Goal: Task Accomplishment & Management: Use online tool/utility

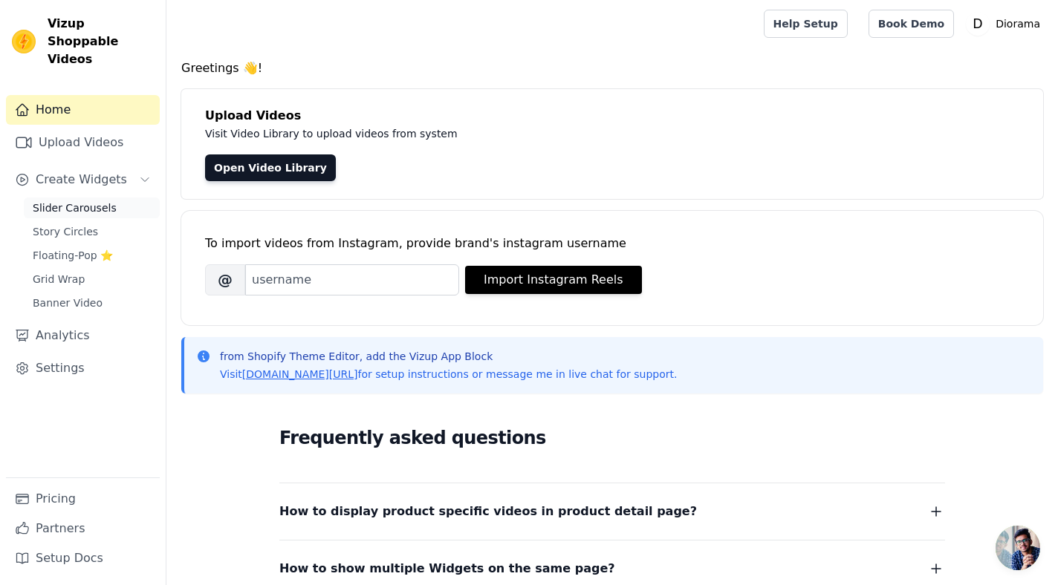
click at [78, 201] on span "Slider Carousels" at bounding box center [75, 208] width 84 height 15
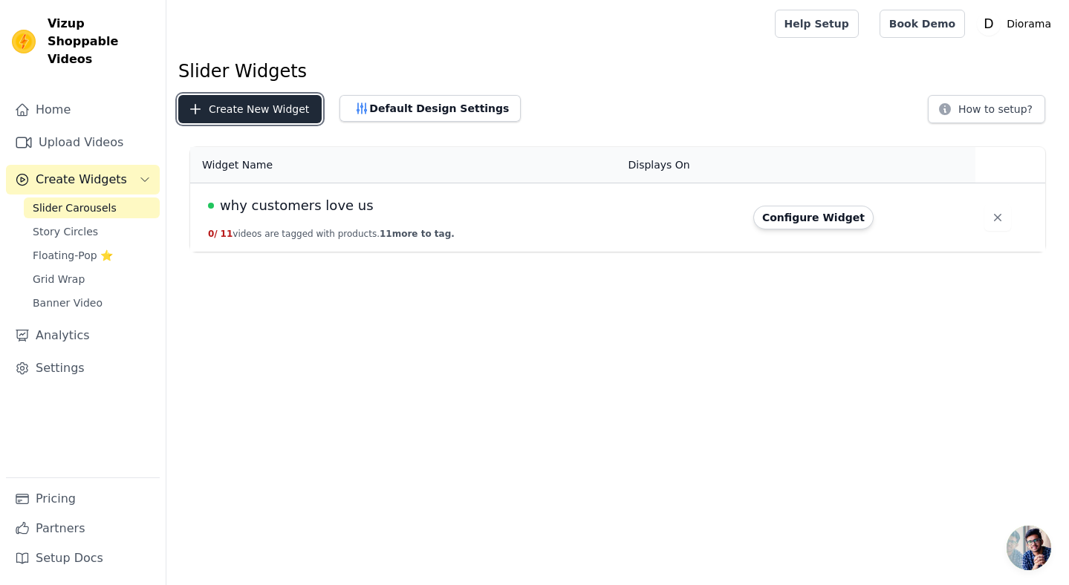
click at [261, 107] on button "Create New Widget" at bounding box center [249, 109] width 143 height 28
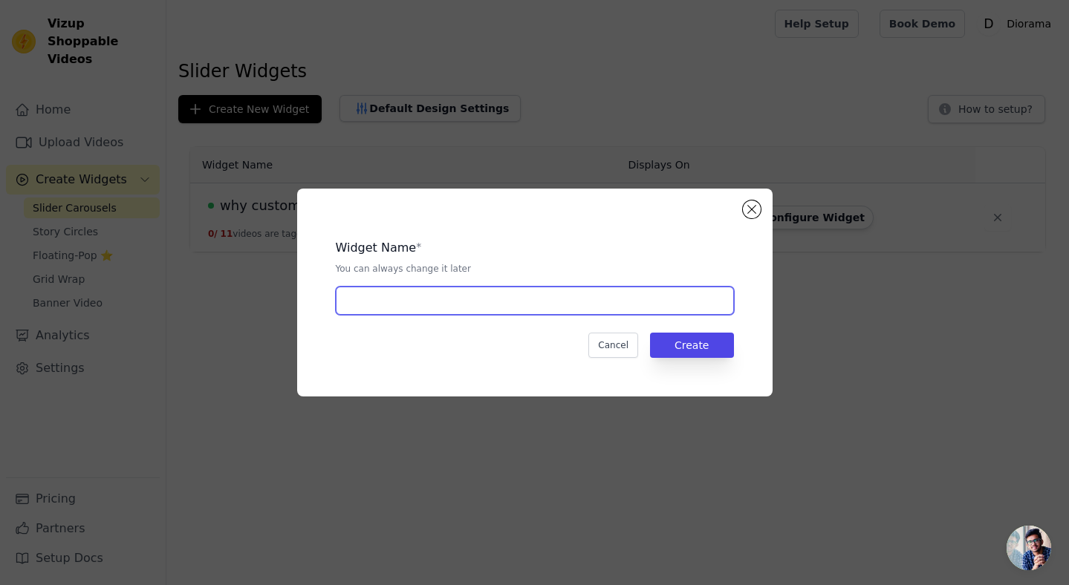
click at [464, 299] on input "text" at bounding box center [535, 301] width 398 height 28
type input "get-messy"
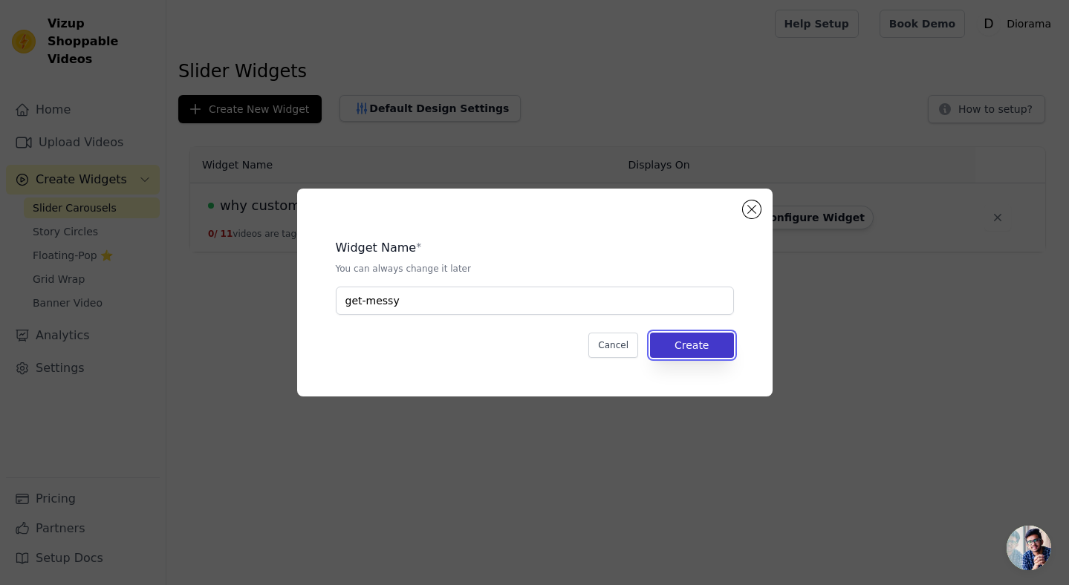
click at [689, 354] on button "Create" at bounding box center [692, 345] width 84 height 25
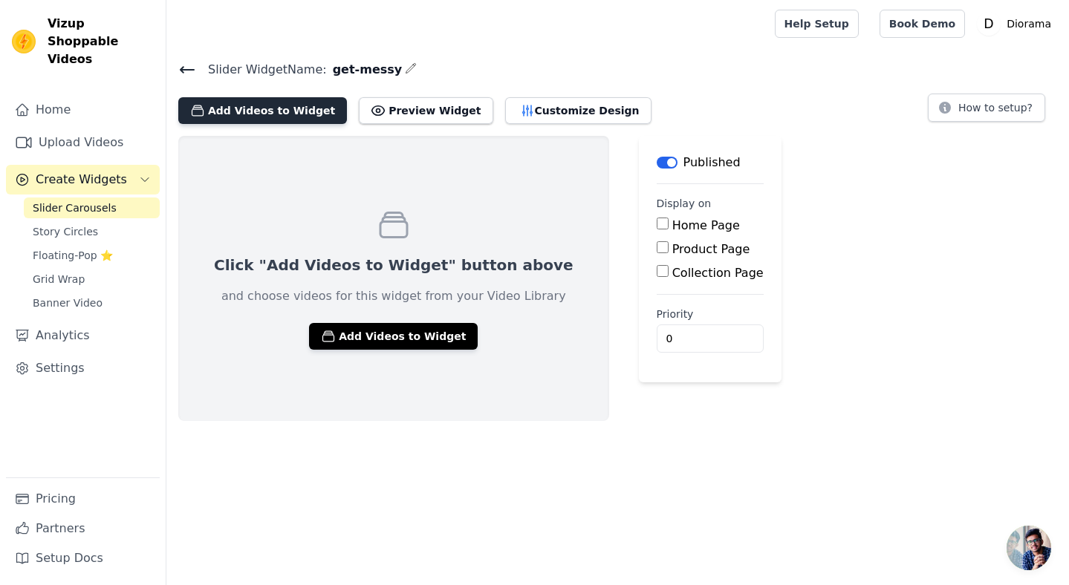
click at [284, 111] on button "Add Videos to Widget" at bounding box center [262, 110] width 169 height 27
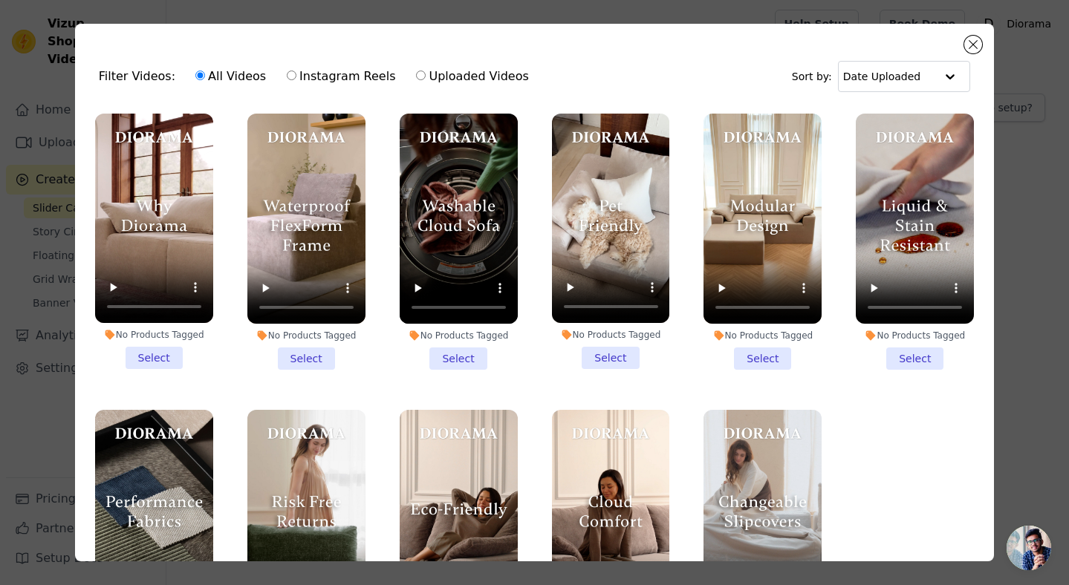
click at [455, 77] on label "Uploaded Videos" at bounding box center [472, 76] width 114 height 19
click at [426, 77] on input "Uploaded Videos" at bounding box center [421, 76] width 10 height 10
radio input "true"
click at [971, 43] on button "Close modal" at bounding box center [973, 45] width 18 height 18
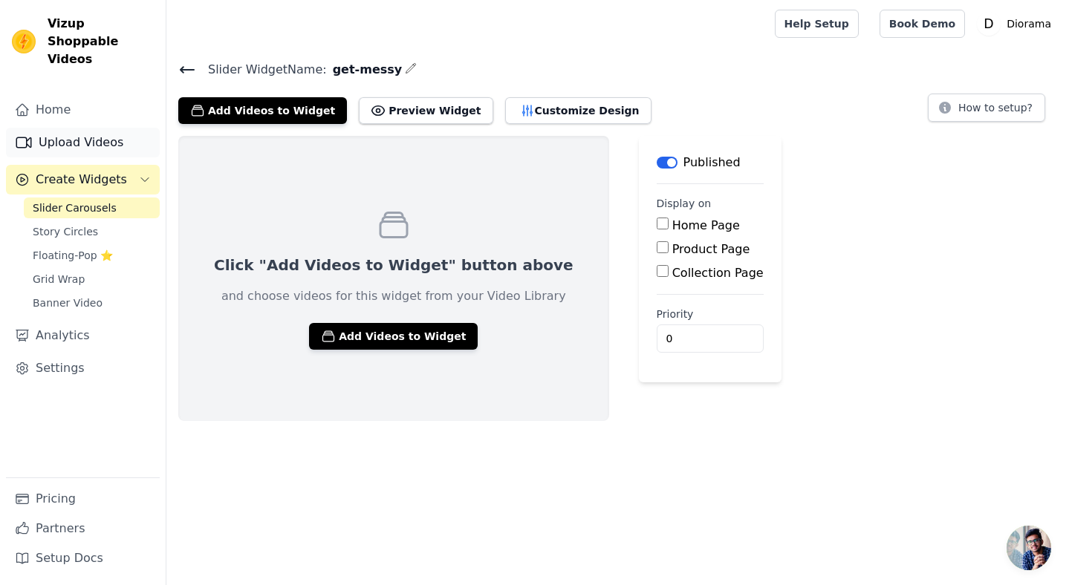
click at [81, 128] on link "Upload Videos" at bounding box center [83, 143] width 154 height 30
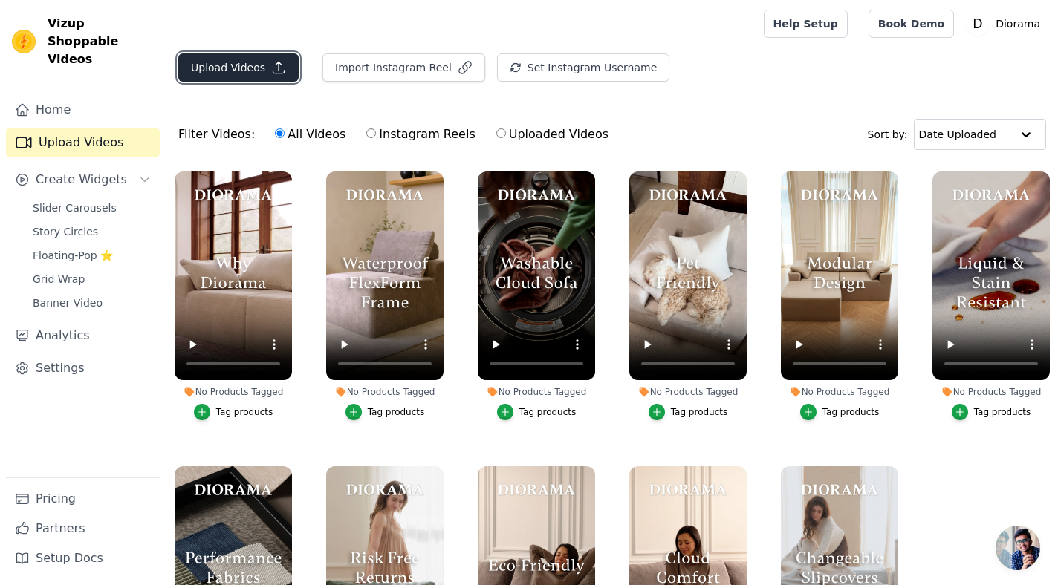
click at [234, 69] on button "Upload Videos" at bounding box center [238, 67] width 120 height 28
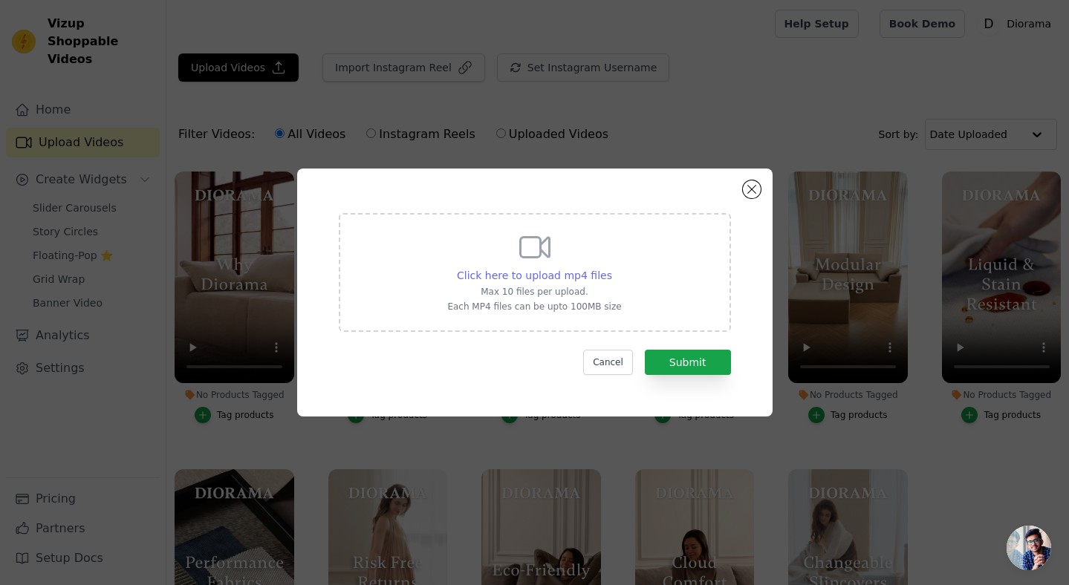
click at [592, 278] on span "Click here to upload mp4 files" at bounding box center [534, 276] width 155 height 12
click at [611, 268] on input "Click here to upload mp4 files Max 10 files per upload. Each MP4 files can be u…" at bounding box center [611, 267] width 1 height 1
type input "C:\fakepath\DI - JessPlain - Beet Juice_v3.mp4"
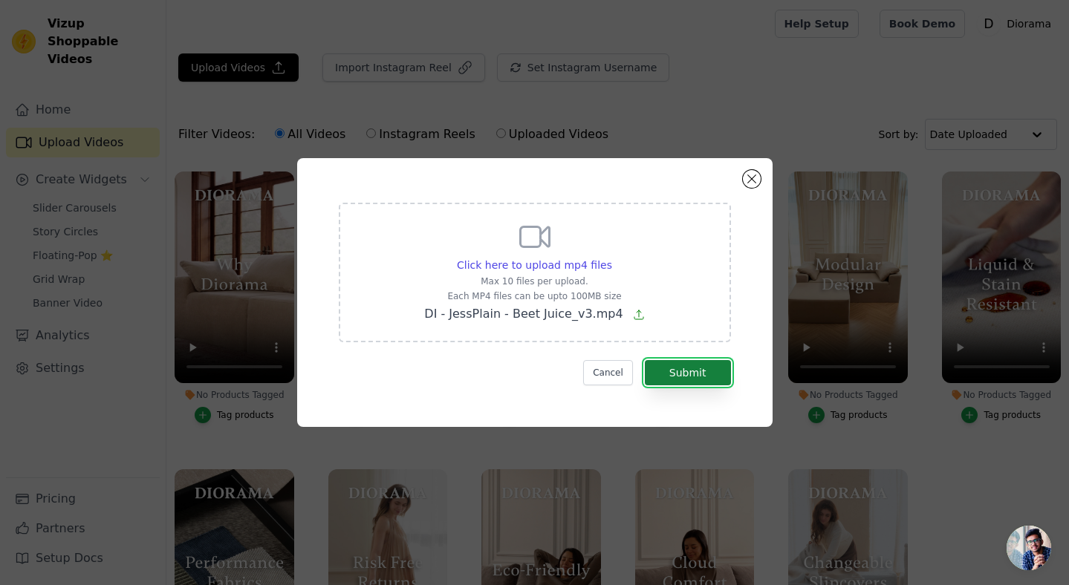
click at [698, 374] on button "Submit" at bounding box center [688, 372] width 86 height 25
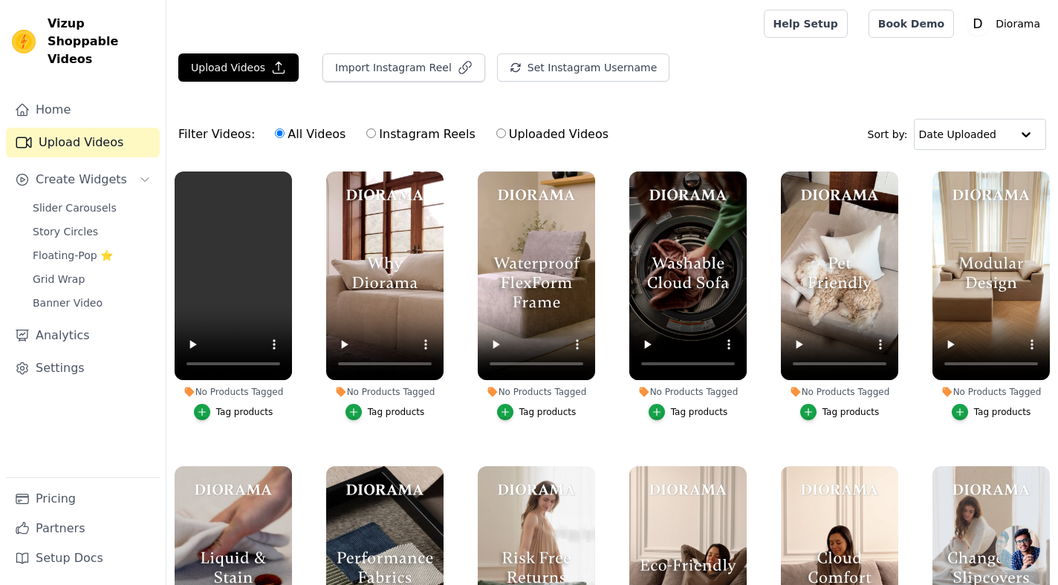
click at [593, 107] on div "Filter Videos: All Videos Instagram Reels Uploaded Videos Sort by: Date Uploaded" at bounding box center [611, 134] width 891 height 58
click at [77, 201] on span "Slider Carousels" at bounding box center [75, 208] width 84 height 15
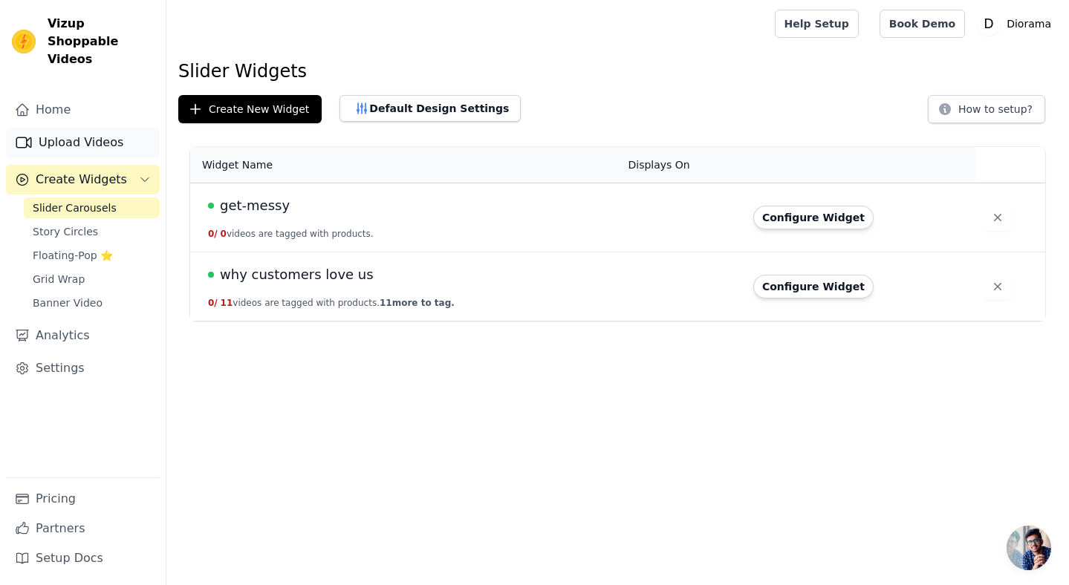
click at [87, 128] on link "Upload Videos" at bounding box center [83, 143] width 154 height 30
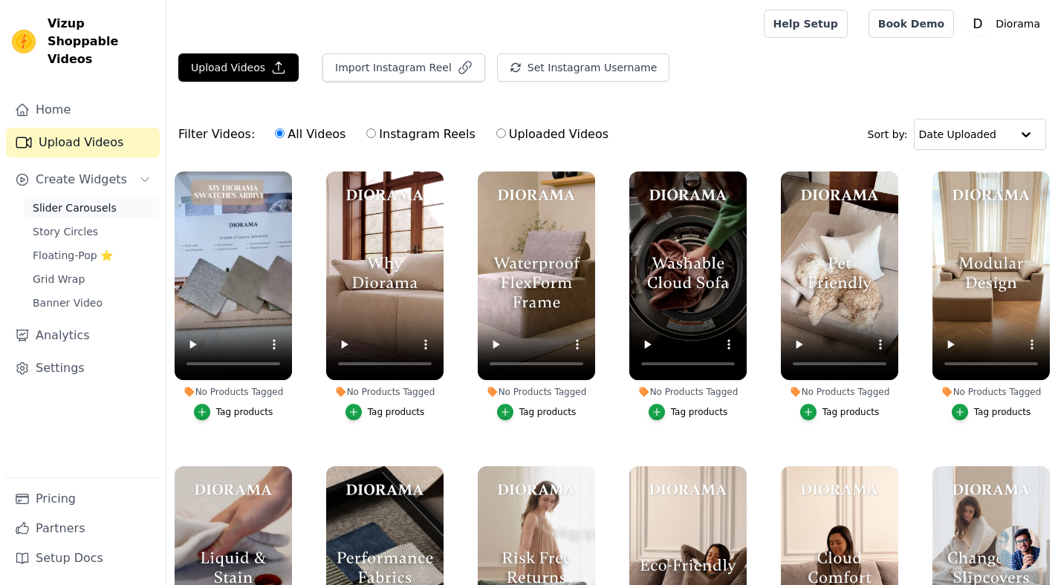
click at [82, 201] on span "Slider Carousels" at bounding box center [75, 208] width 84 height 15
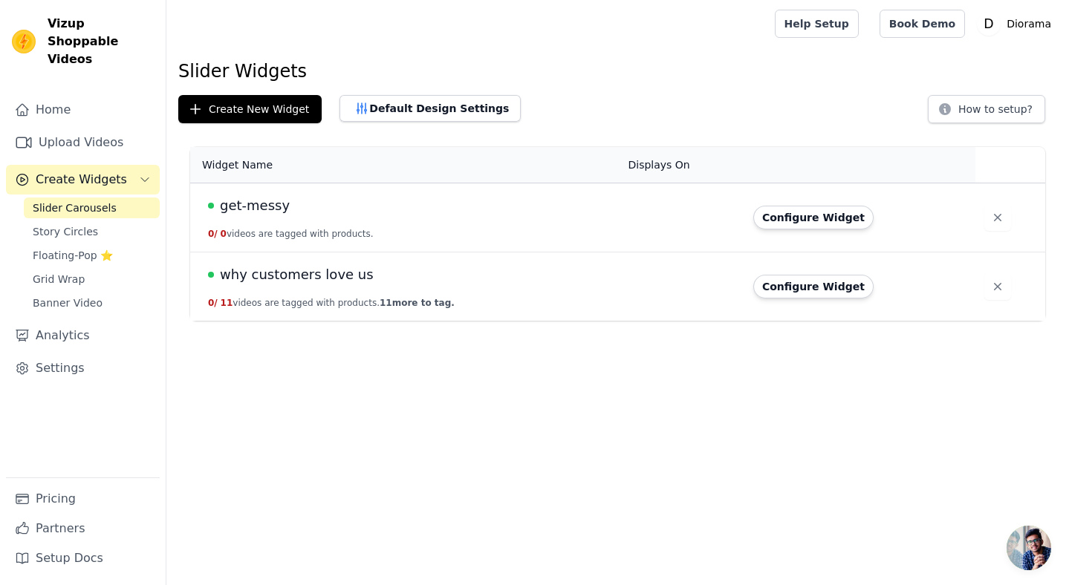
click at [341, 212] on div "get-messy" at bounding box center [409, 205] width 402 height 21
click at [821, 216] on button "Configure Widget" at bounding box center [813, 218] width 120 height 24
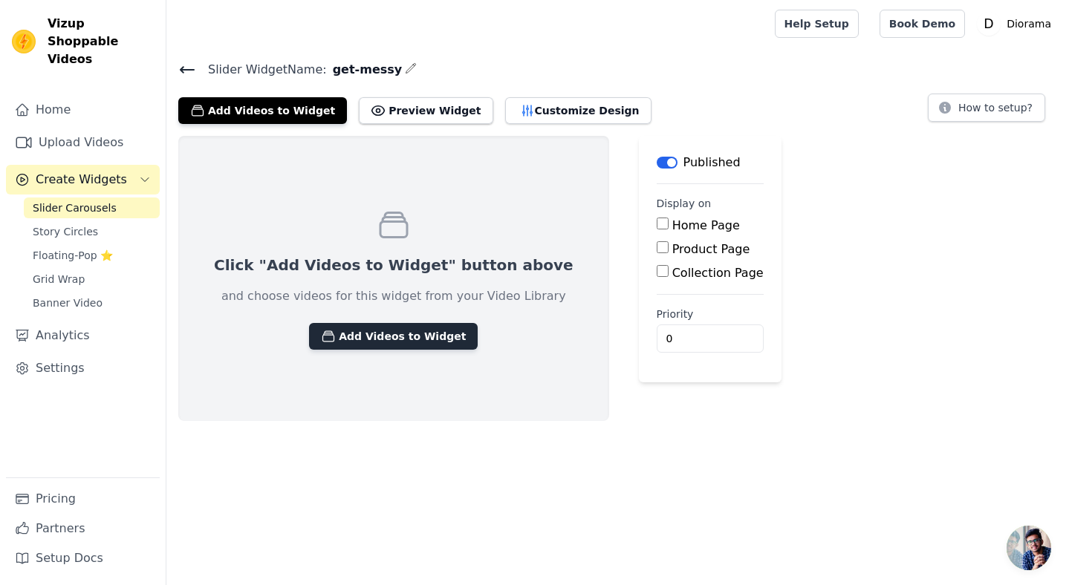
click at [396, 336] on button "Add Videos to Widget" at bounding box center [393, 336] width 169 height 27
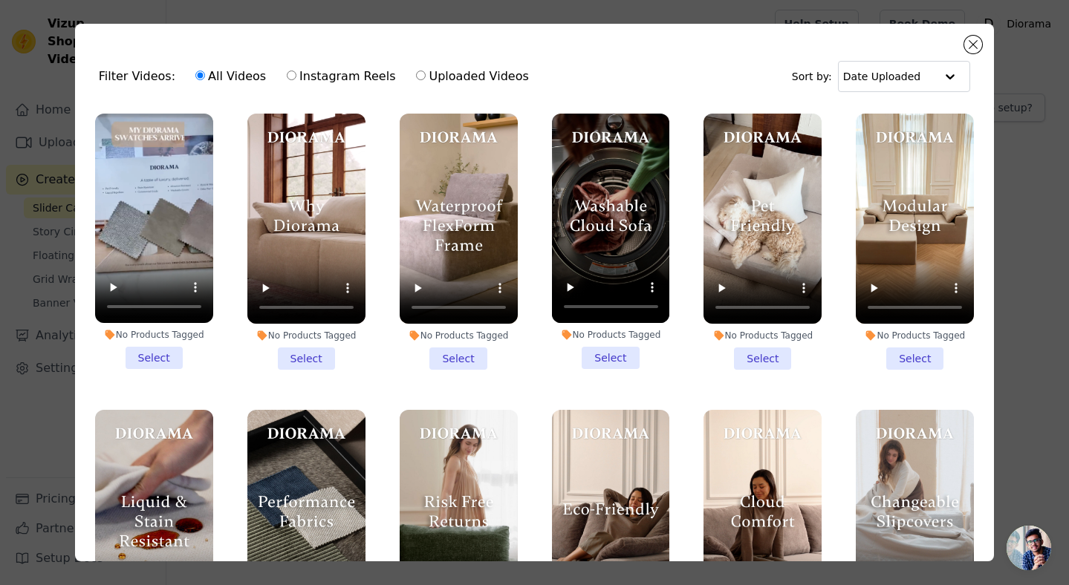
click at [155, 348] on li "No Products Tagged Select" at bounding box center [154, 242] width 118 height 256
click at [0, 0] on input "No Products Tagged Select" at bounding box center [0, 0] width 0 height 0
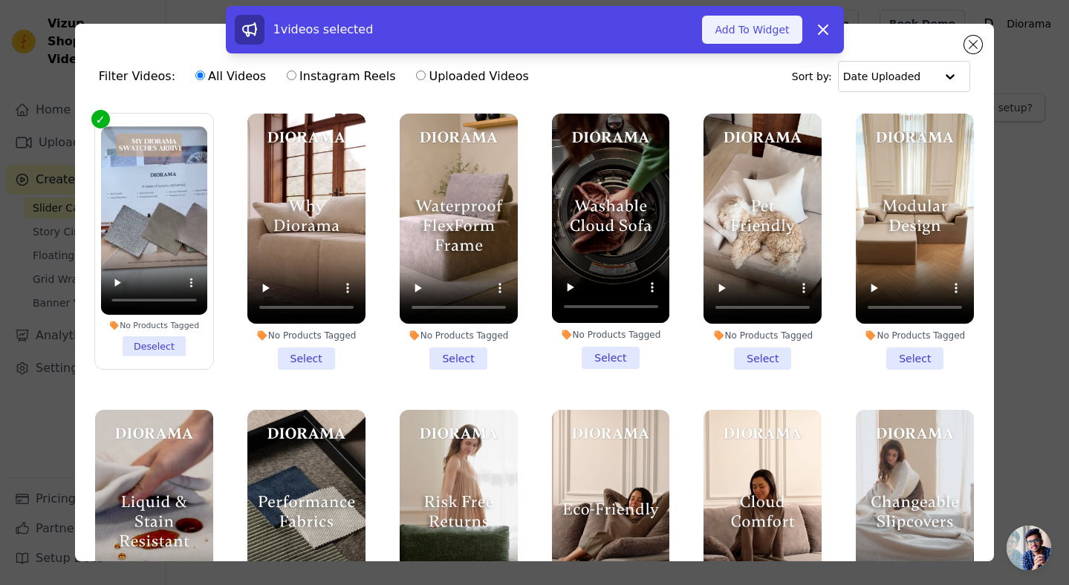
click at [773, 27] on button "Add To Widget" at bounding box center [752, 30] width 100 height 28
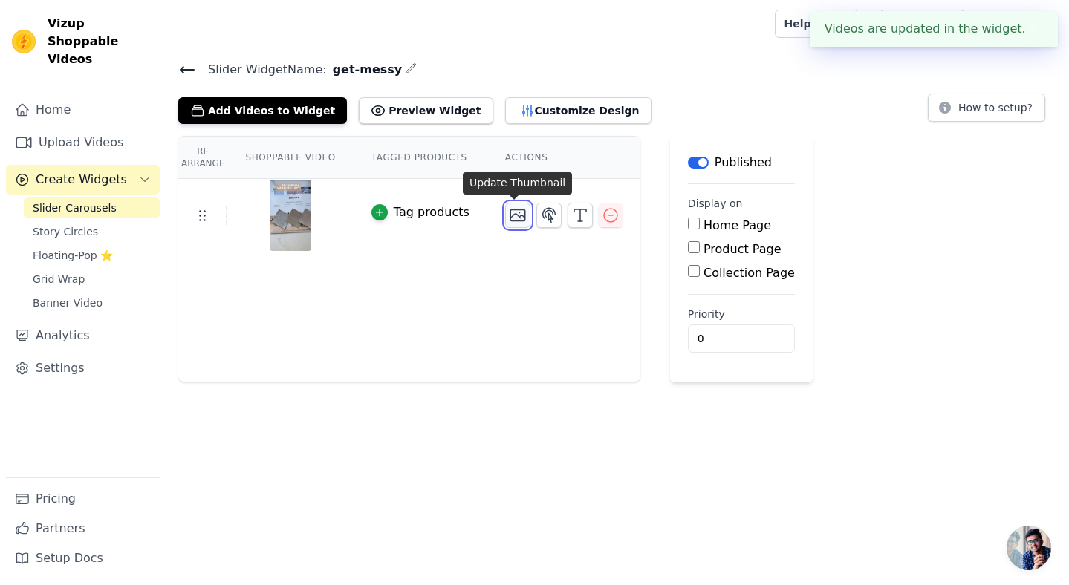
click at [513, 218] on icon "button" at bounding box center [518, 216] width 18 height 18
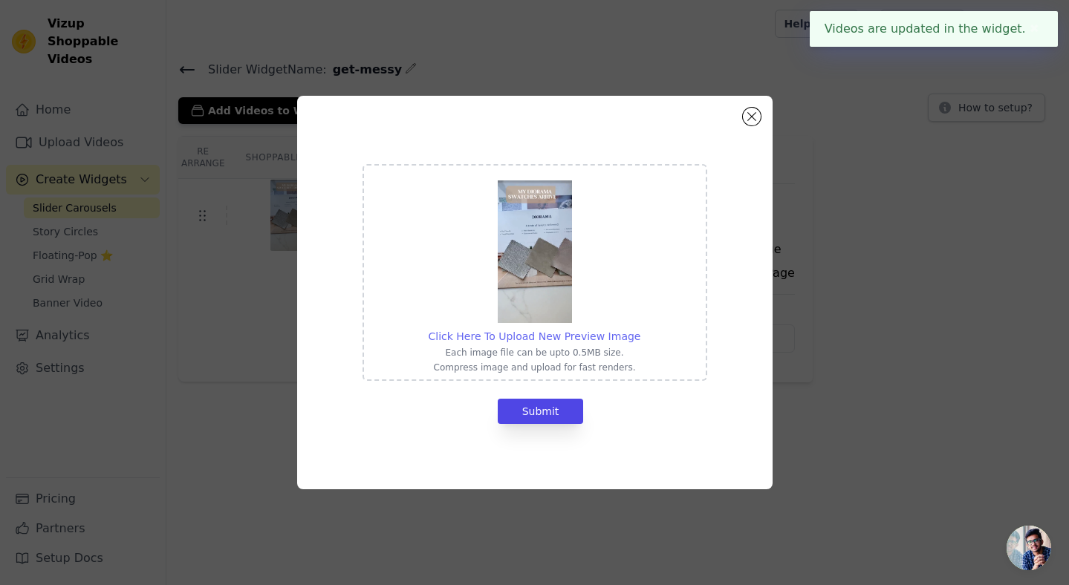
click at [521, 338] on span "Click Here To Upload New Preview Image" at bounding box center [535, 337] width 212 height 12
click at [640, 329] on input "Click Here To Upload New Preview Image Each image file can be upto 0.5MB size. …" at bounding box center [640, 328] width 1 height 1
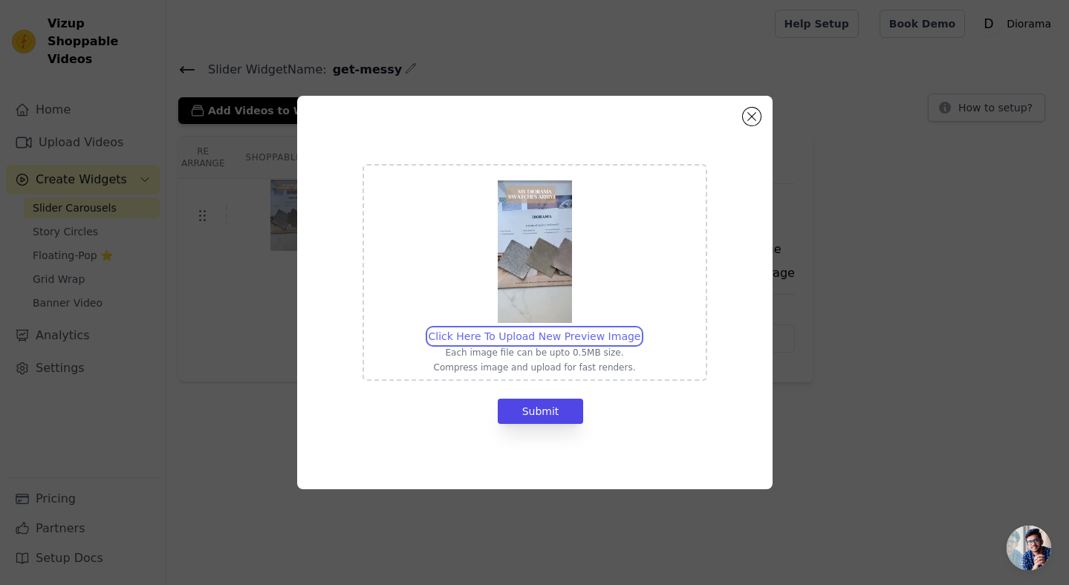
type input "C:\fakepath\DI - JessPlain - Beet Juice.png"
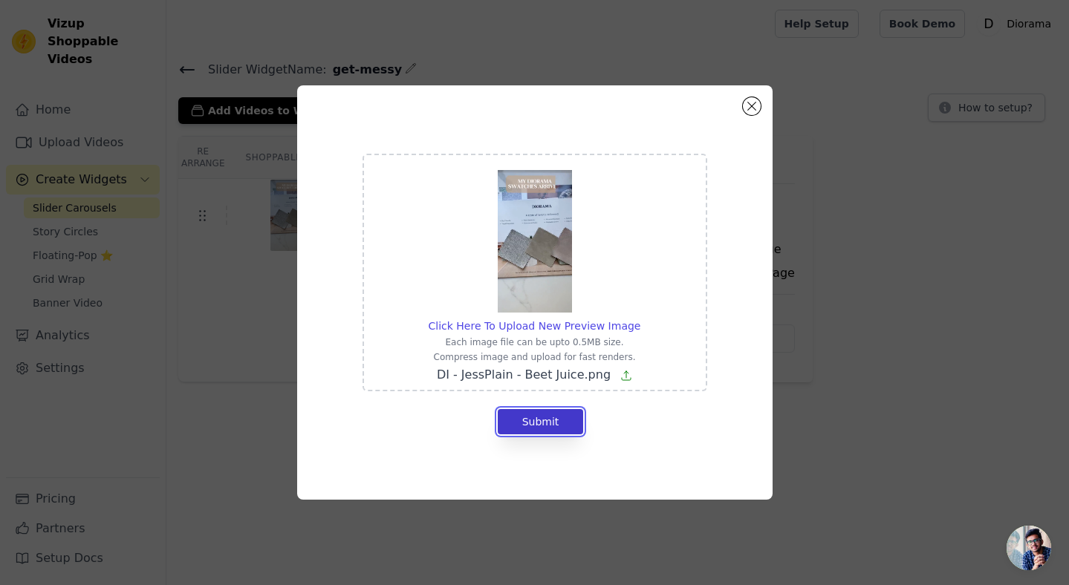
click at [550, 420] on button "Submit" at bounding box center [541, 421] width 86 height 25
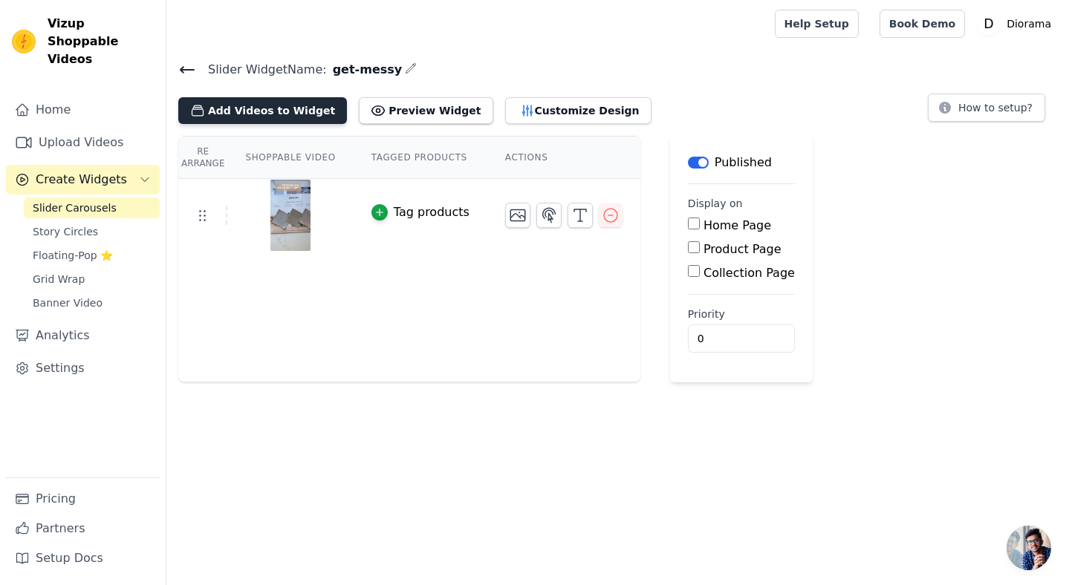
click at [289, 110] on button "Add Videos to Widget" at bounding box center [262, 110] width 169 height 27
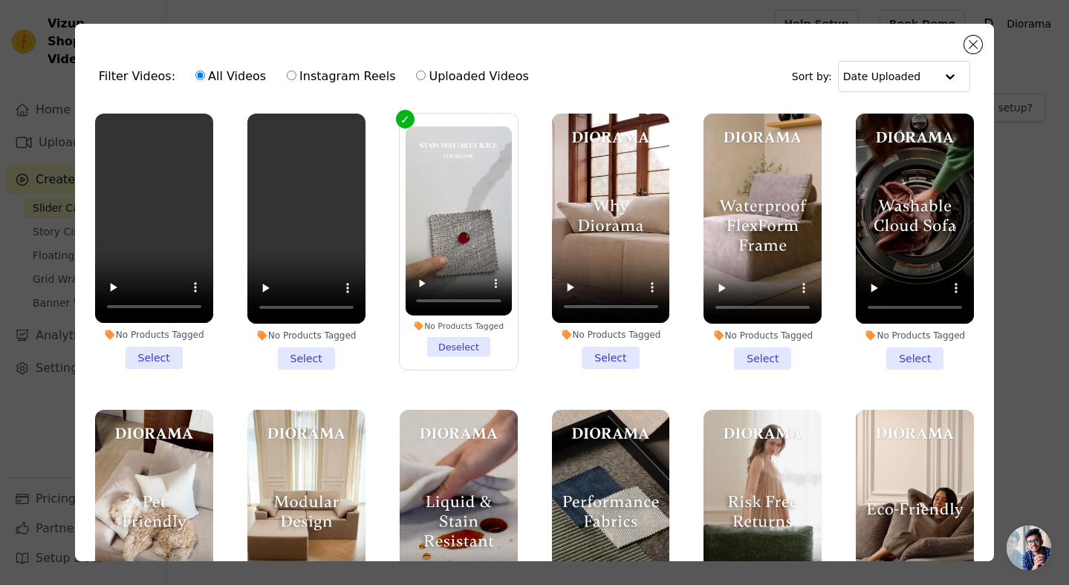
click at [303, 354] on li "No Products Tagged Select" at bounding box center [306, 242] width 118 height 256
click at [0, 0] on input "No Products Tagged Select" at bounding box center [0, 0] width 0 height 0
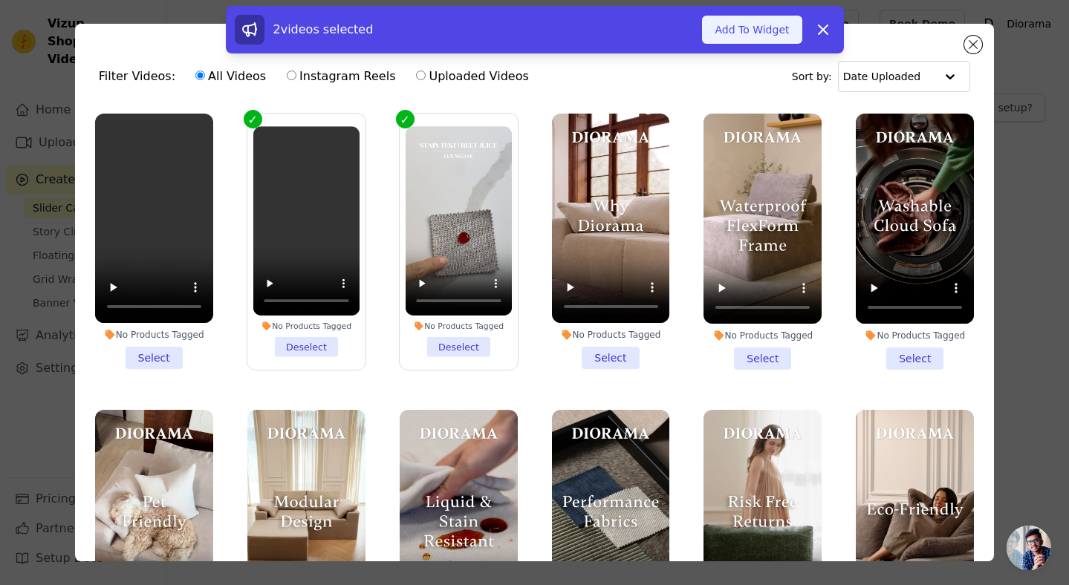
click at [761, 31] on button "Add To Widget" at bounding box center [752, 30] width 100 height 28
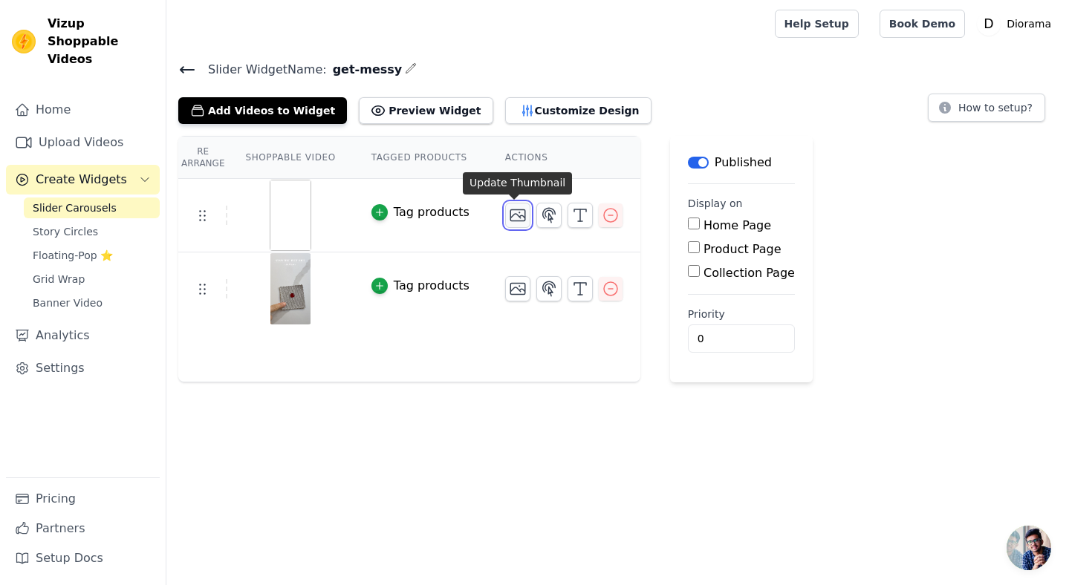
click at [515, 215] on icon "button" at bounding box center [518, 216] width 18 height 18
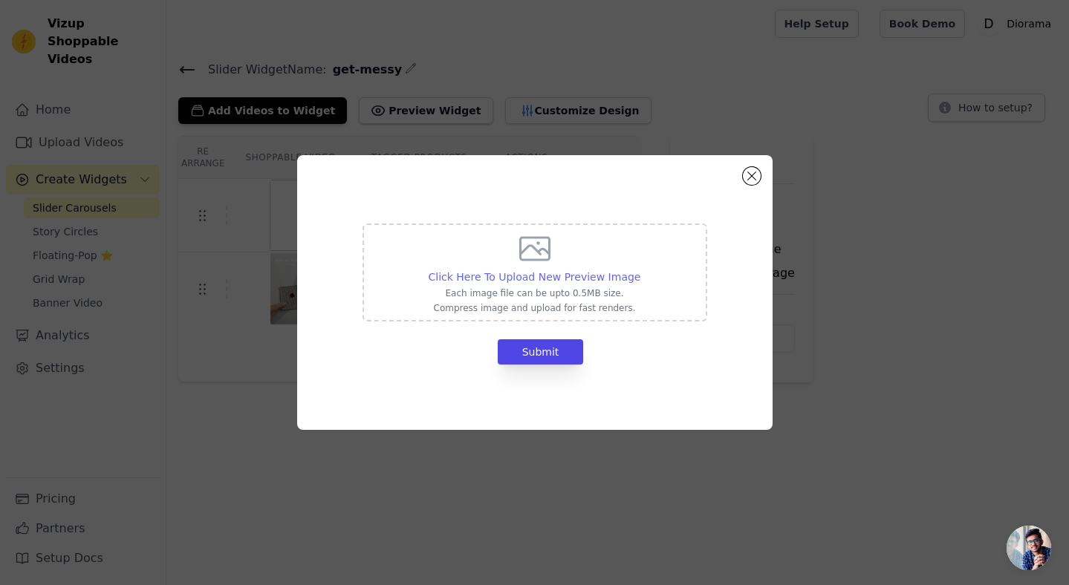
click at [545, 276] on span "Click Here To Upload New Preview Image" at bounding box center [535, 277] width 212 height 12
click at [640, 270] on input "Click Here To Upload New Preview Image Each image file can be upto 0.5MB size. …" at bounding box center [640, 269] width 1 height 1
type input "C:\fakepath\04 Muddy Paws.jpg"
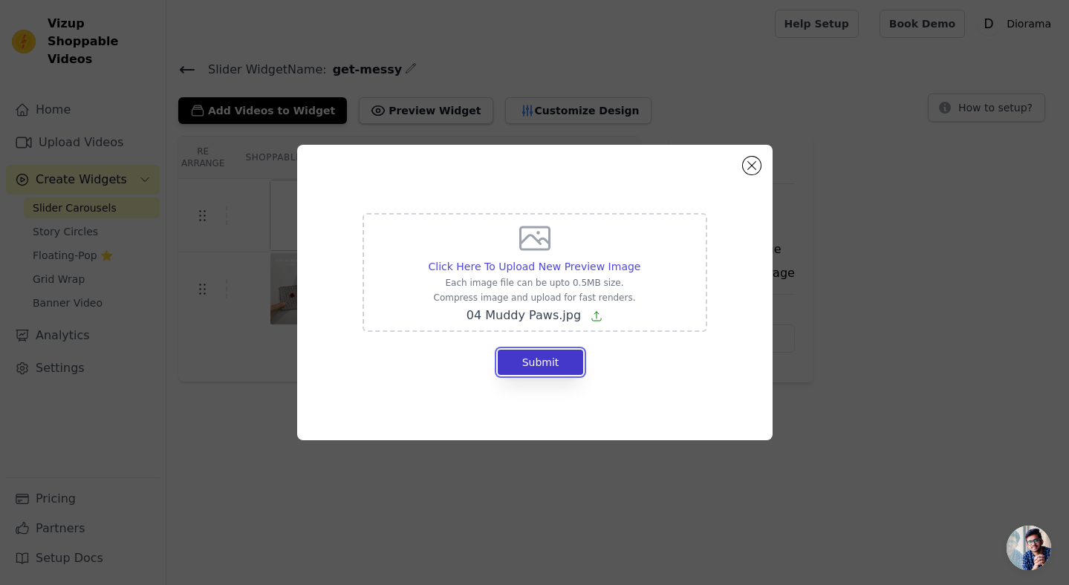
click at [533, 362] on button "Submit" at bounding box center [541, 362] width 86 height 25
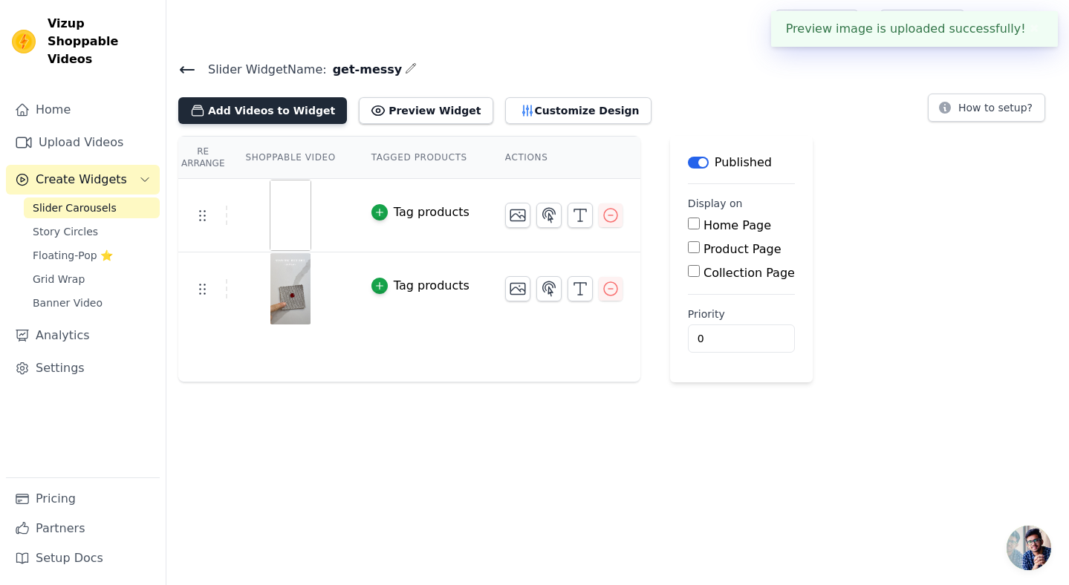
click at [255, 113] on button "Add Videos to Widget" at bounding box center [262, 110] width 169 height 27
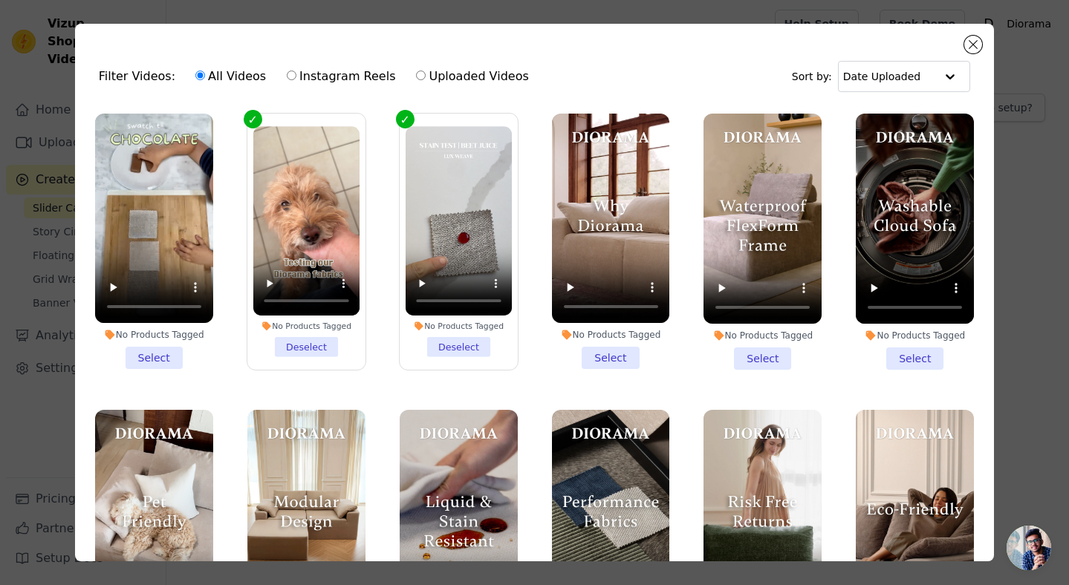
click at [153, 354] on li "No Products Tagged Select" at bounding box center [154, 242] width 118 height 256
click at [0, 0] on input "No Products Tagged Select" at bounding box center [0, 0] width 0 height 0
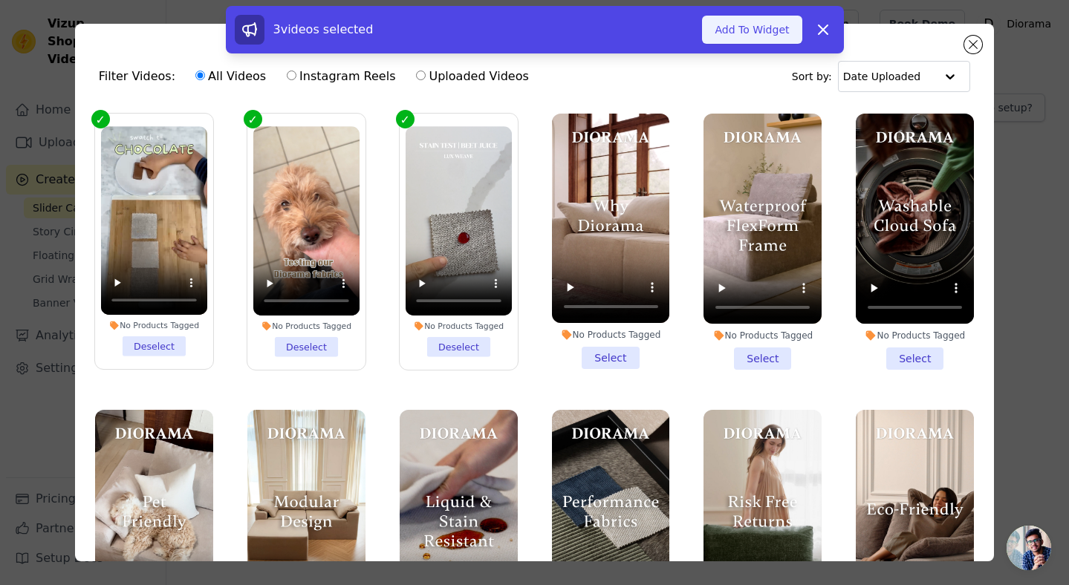
click at [735, 27] on button "Add To Widget" at bounding box center [752, 30] width 100 height 28
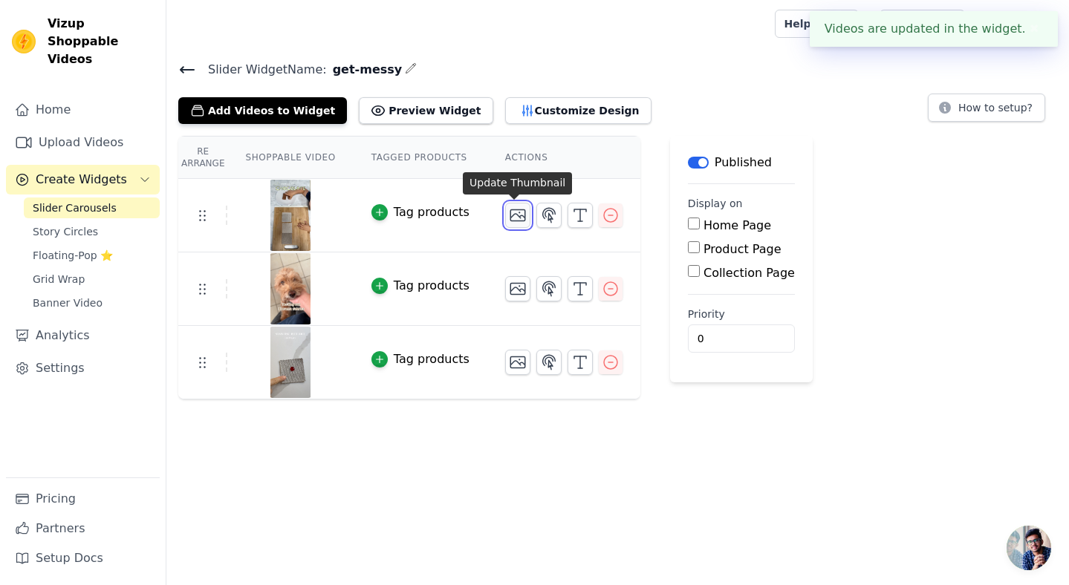
click at [516, 215] on icon "button" at bounding box center [517, 215] width 15 height 11
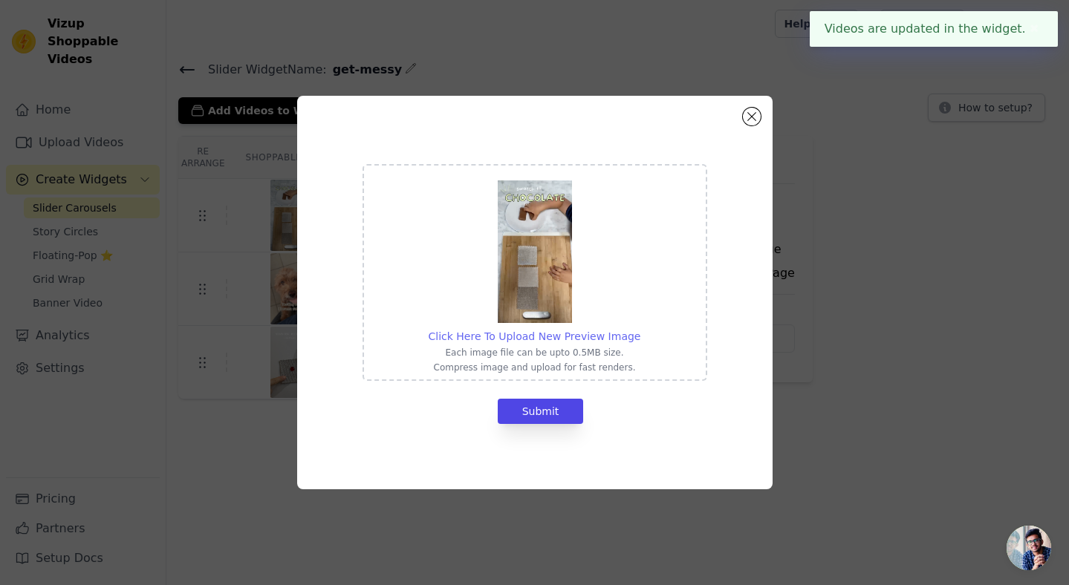
click at [545, 337] on span "Click Here To Upload New Preview Image" at bounding box center [535, 337] width 212 height 12
click at [640, 329] on input "Click Here To Upload New Preview Image Each image file can be upto 0.5MB size. …" at bounding box center [640, 328] width 1 height 1
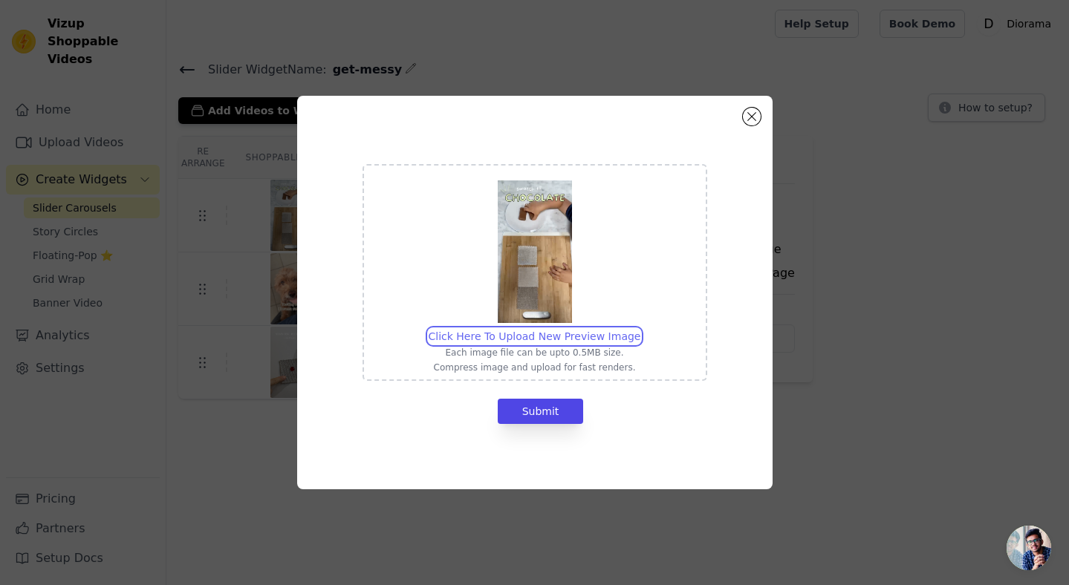
type input "C:\fakepath\DI - TTEric - Chocolate.jpg"
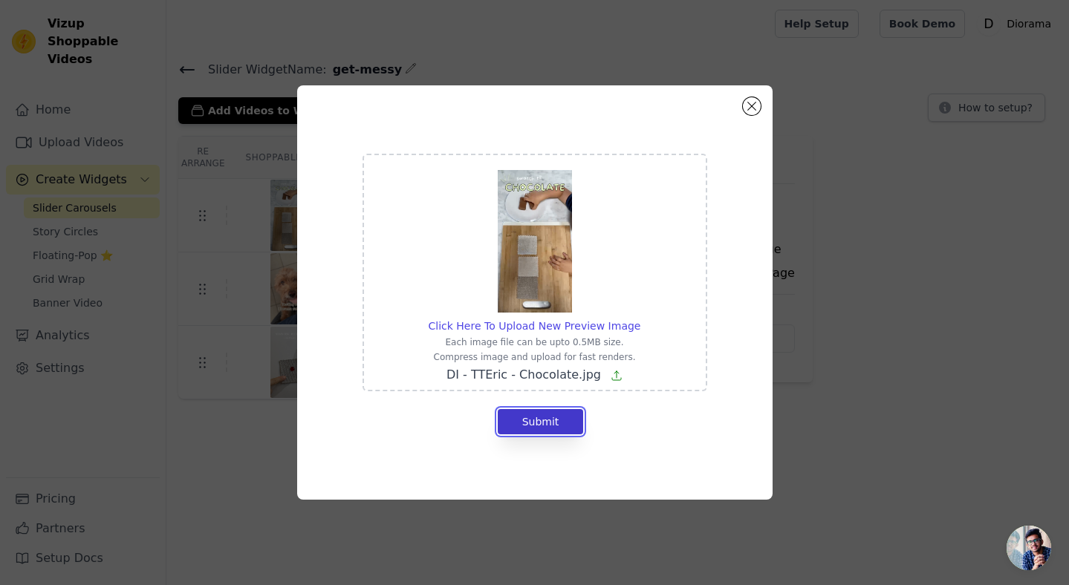
click at [558, 423] on button "Submit" at bounding box center [541, 421] width 86 height 25
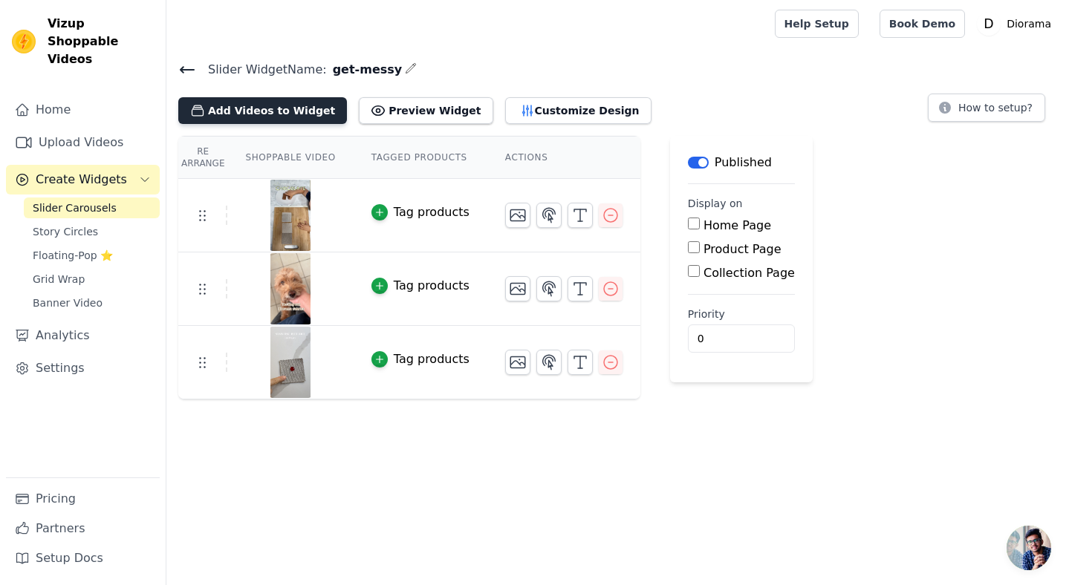
click at [287, 117] on button "Add Videos to Widget" at bounding box center [262, 110] width 169 height 27
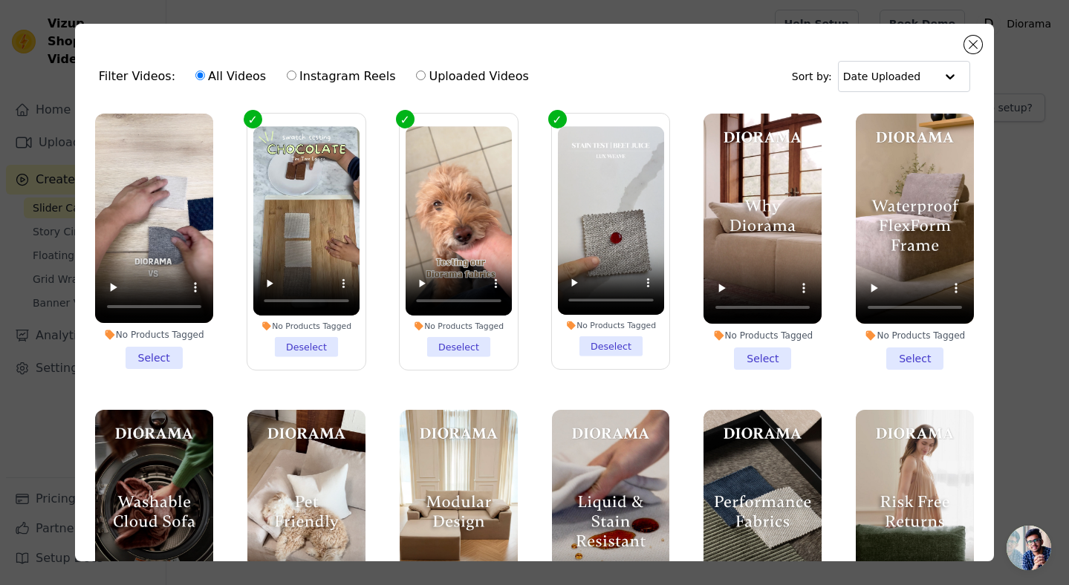
click at [148, 352] on li "No Products Tagged Select" at bounding box center [154, 242] width 118 height 256
click at [0, 0] on input "No Products Tagged Select" at bounding box center [0, 0] width 0 height 0
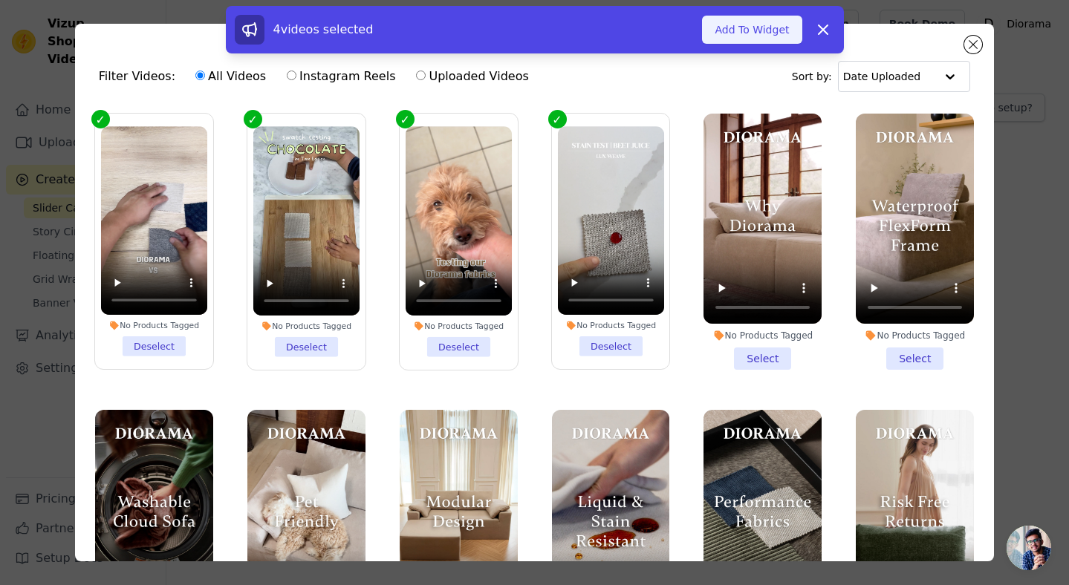
click at [767, 36] on button "Add To Widget" at bounding box center [752, 30] width 100 height 28
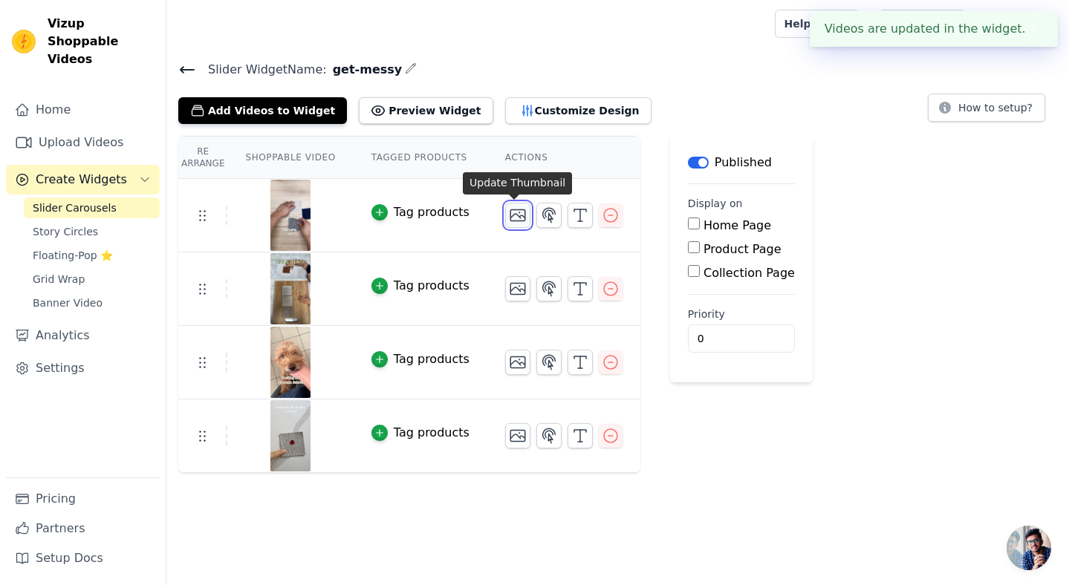
click at [513, 213] on icon "button" at bounding box center [518, 216] width 18 height 18
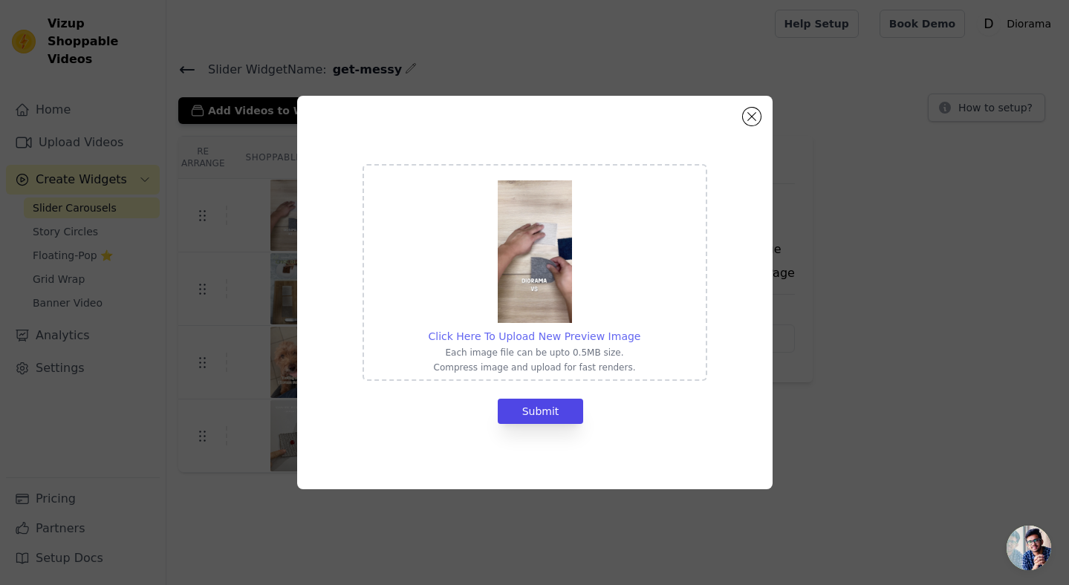
click at [582, 335] on span "Click Here To Upload New Preview Image" at bounding box center [535, 337] width 212 height 12
click at [640, 329] on input "Click Here To Upload New Preview Image Each image file can be upto 0.5MB size. …" at bounding box center [640, 328] width 1 height 1
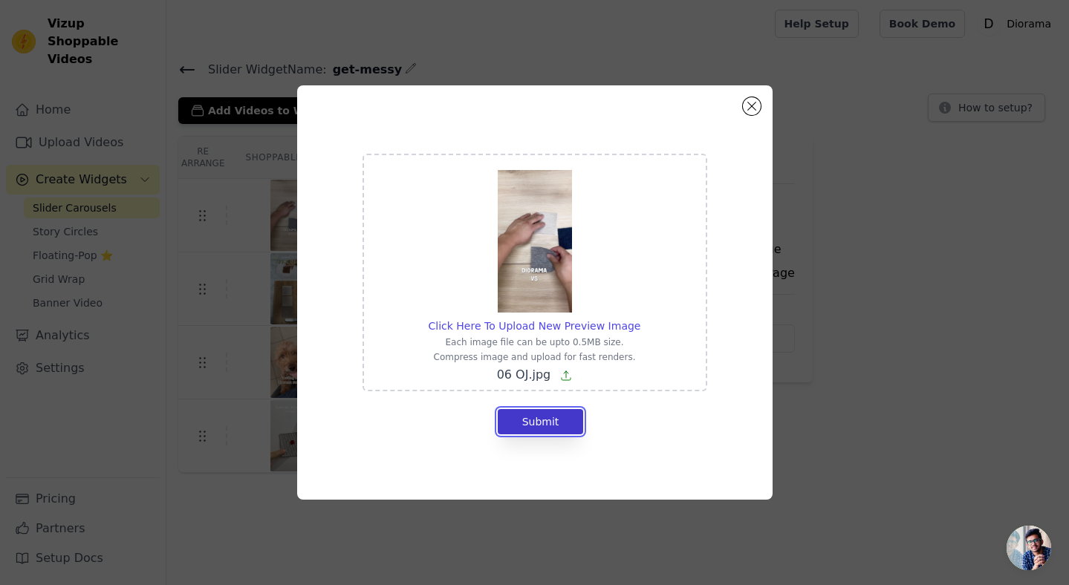
click at [547, 420] on button "Submit" at bounding box center [541, 421] width 86 height 25
click at [547, 323] on span "Click Here To Upload New Preview Image" at bounding box center [535, 326] width 212 height 12
click at [640, 319] on input "Click Here To Upload New Preview Image Each image file can be upto 0.5MB size. …" at bounding box center [640, 318] width 1 height 1
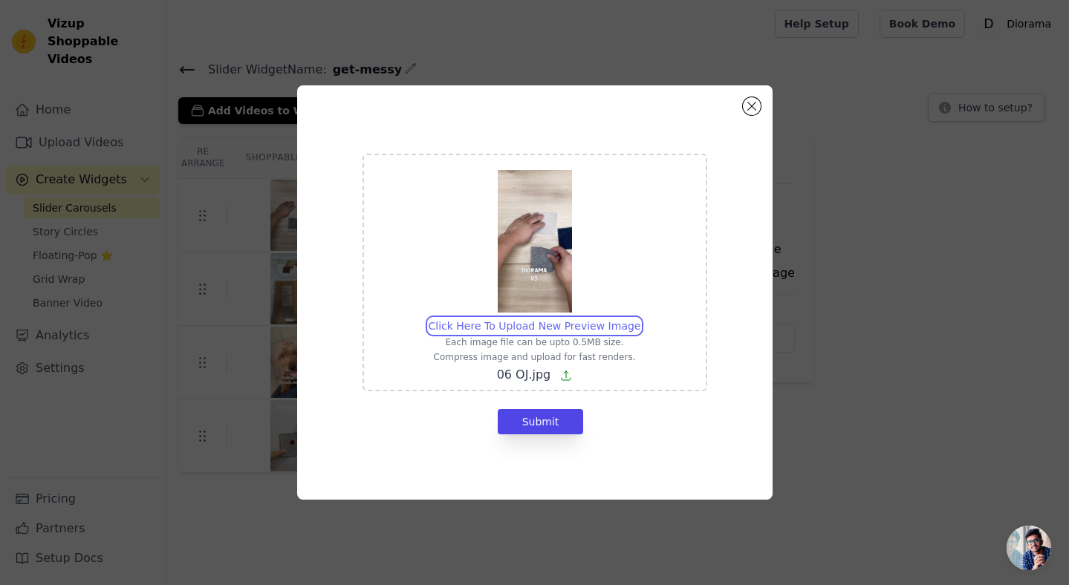
type input "C:\fakepath\06 OJ_SMALL.jpg"
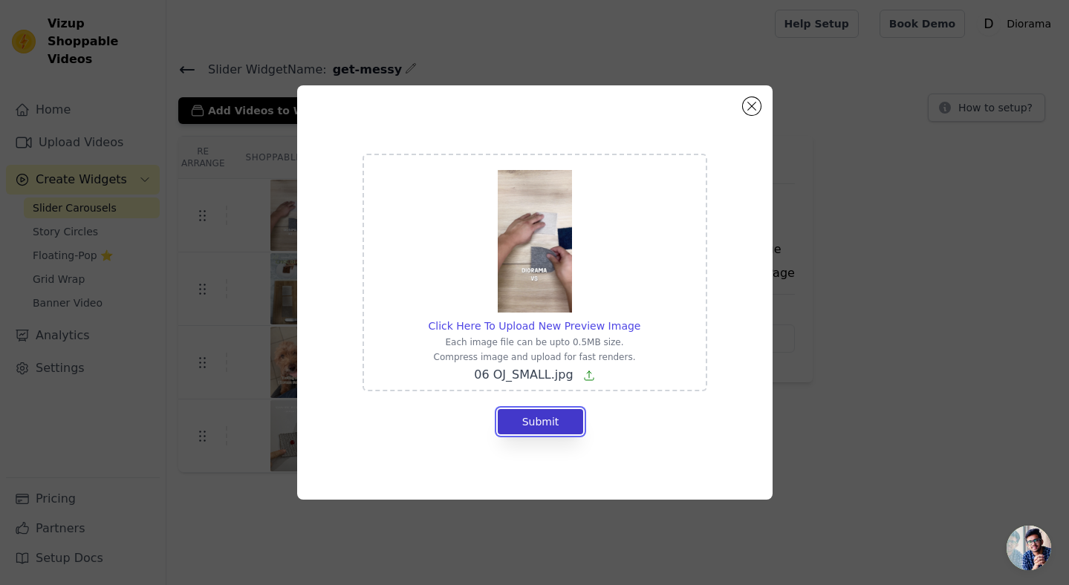
click at [548, 419] on button "Submit" at bounding box center [541, 421] width 86 height 25
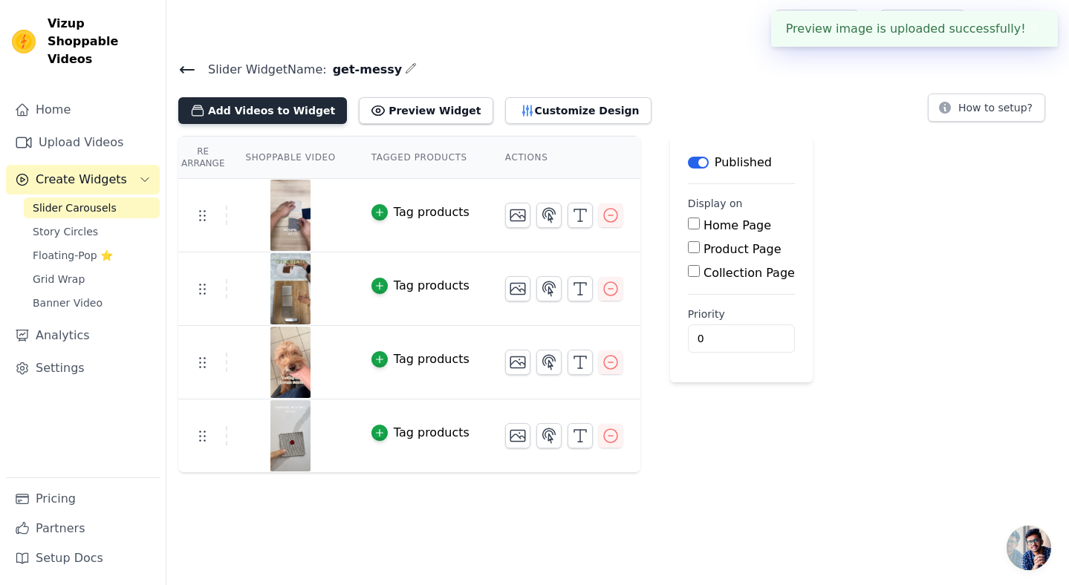
click at [275, 112] on button "Add Videos to Widget" at bounding box center [262, 110] width 169 height 27
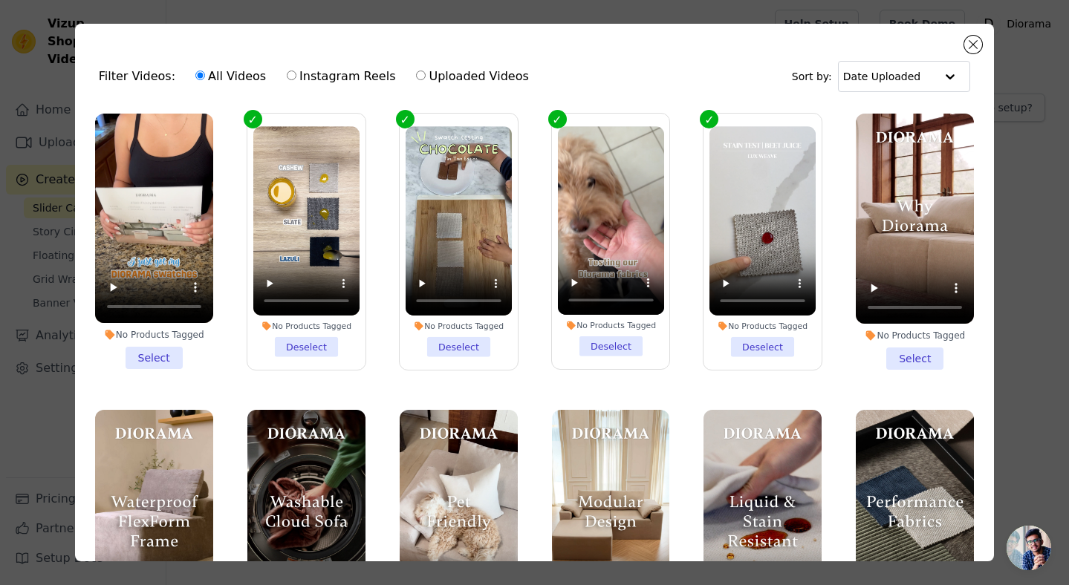
click at [153, 355] on li "No Products Tagged Select" at bounding box center [154, 242] width 118 height 256
click at [0, 0] on input "No Products Tagged Select" at bounding box center [0, 0] width 0 height 0
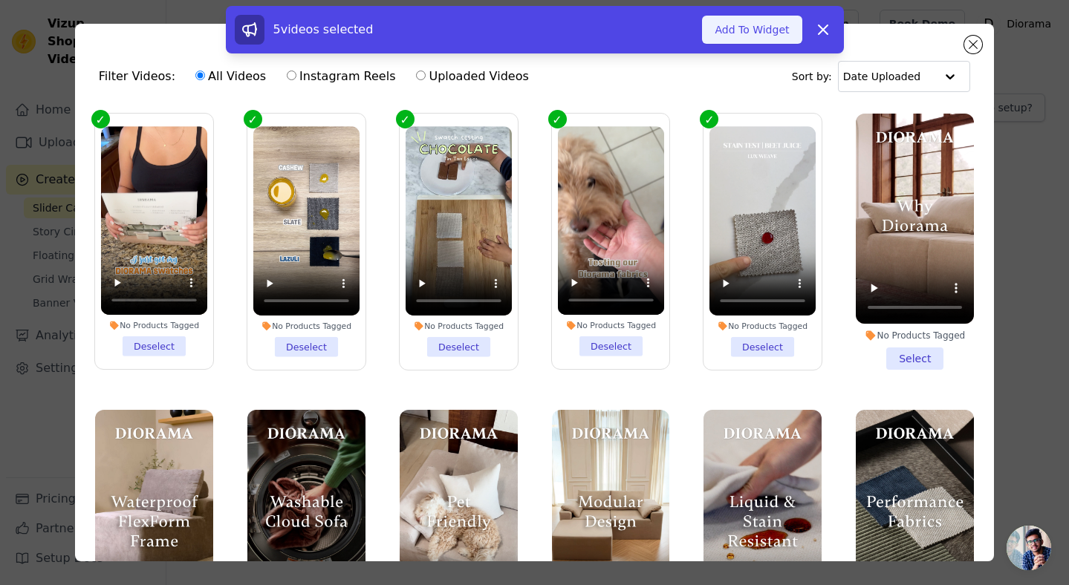
click at [764, 30] on button "Add To Widget" at bounding box center [752, 30] width 100 height 28
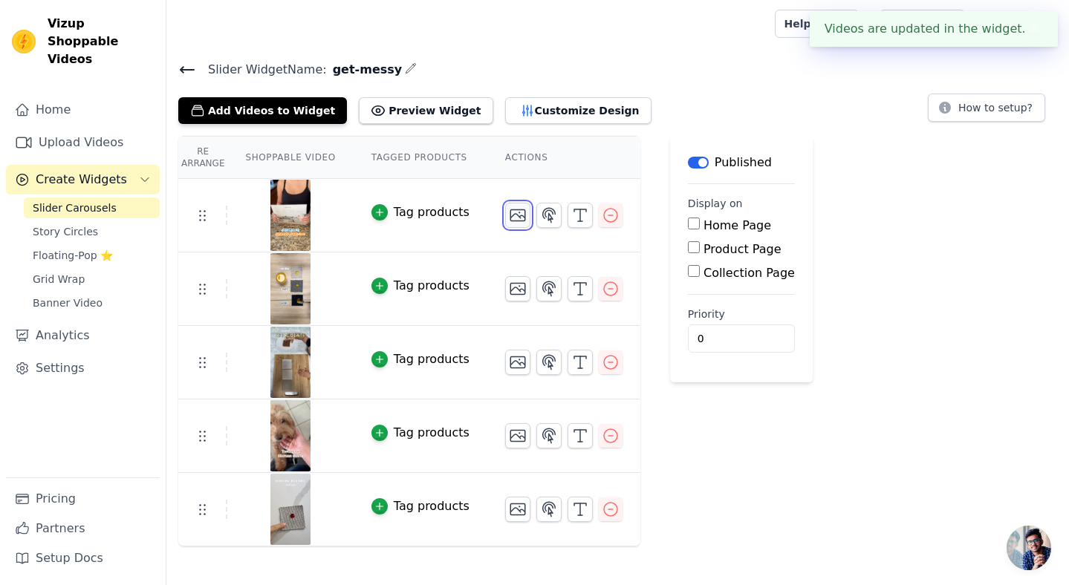
click at [514, 215] on icon "button" at bounding box center [517, 215] width 15 height 11
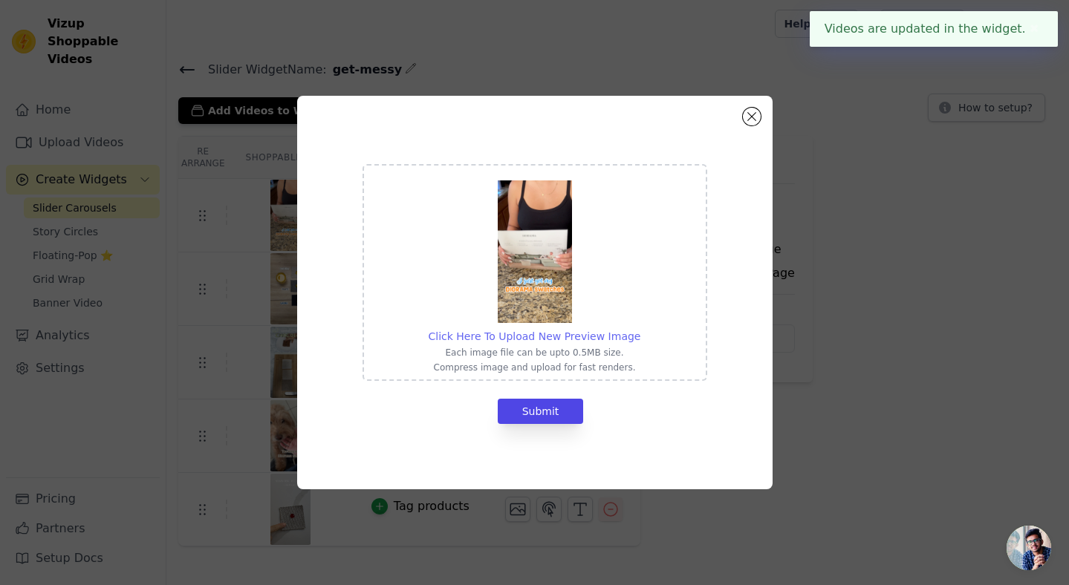
click at [541, 336] on span "Click Here To Upload New Preview Image" at bounding box center [535, 337] width 212 height 12
click at [640, 329] on input "Click Here To Upload New Preview Image Each image file can be upto 0.5MB size. …" at bounding box center [640, 328] width 1 height 1
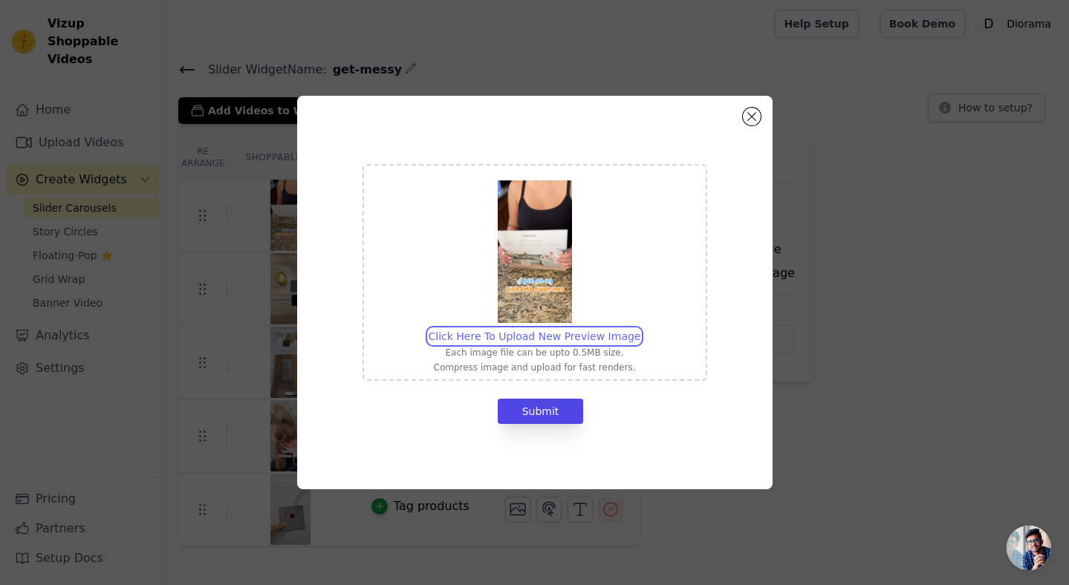
type input "C:\fakepath\02 wine.jpg"
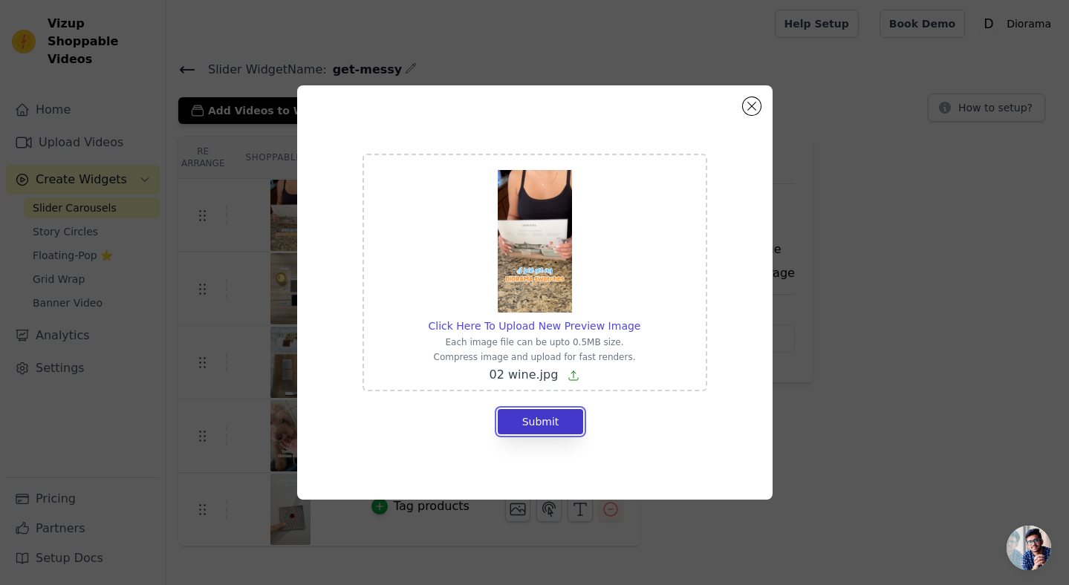
click at [543, 418] on button "Submit" at bounding box center [541, 421] width 86 height 25
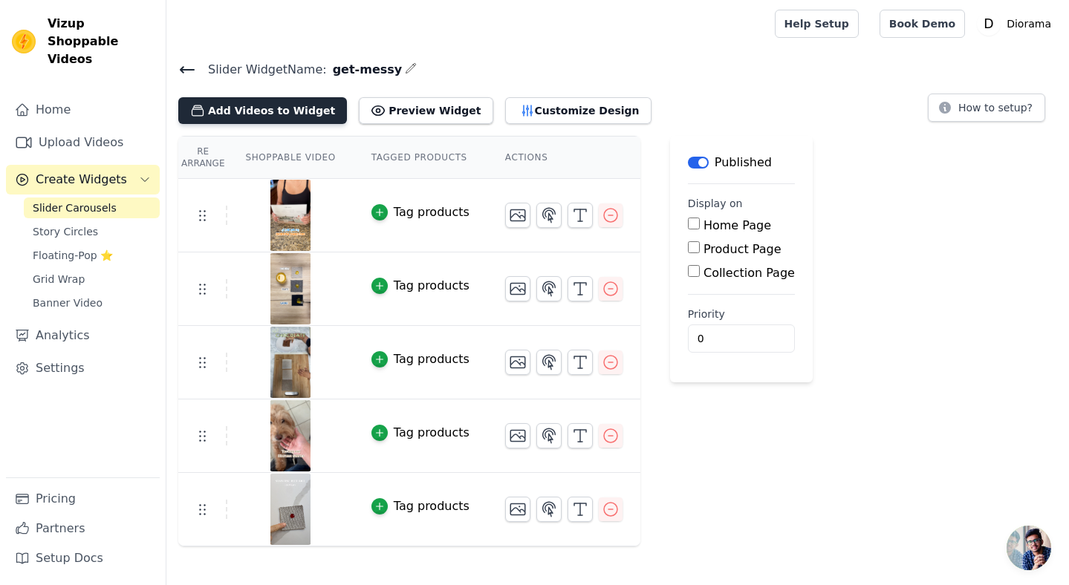
click at [270, 110] on button "Add Videos to Widget" at bounding box center [262, 110] width 169 height 27
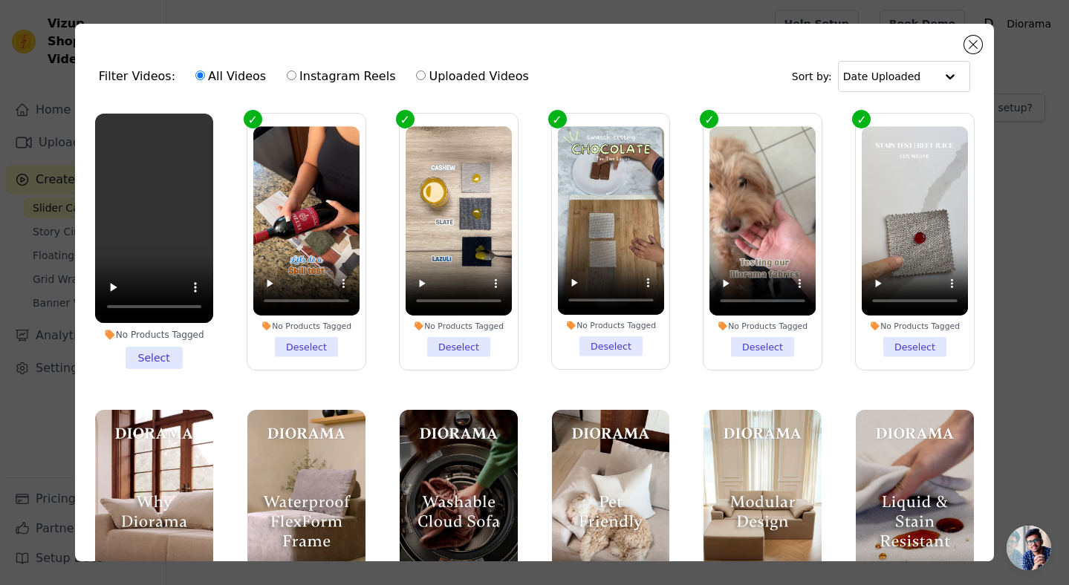
click at [146, 353] on li "No Products Tagged Select" at bounding box center [154, 242] width 118 height 256
click at [0, 0] on input "No Products Tagged Select" at bounding box center [0, 0] width 0 height 0
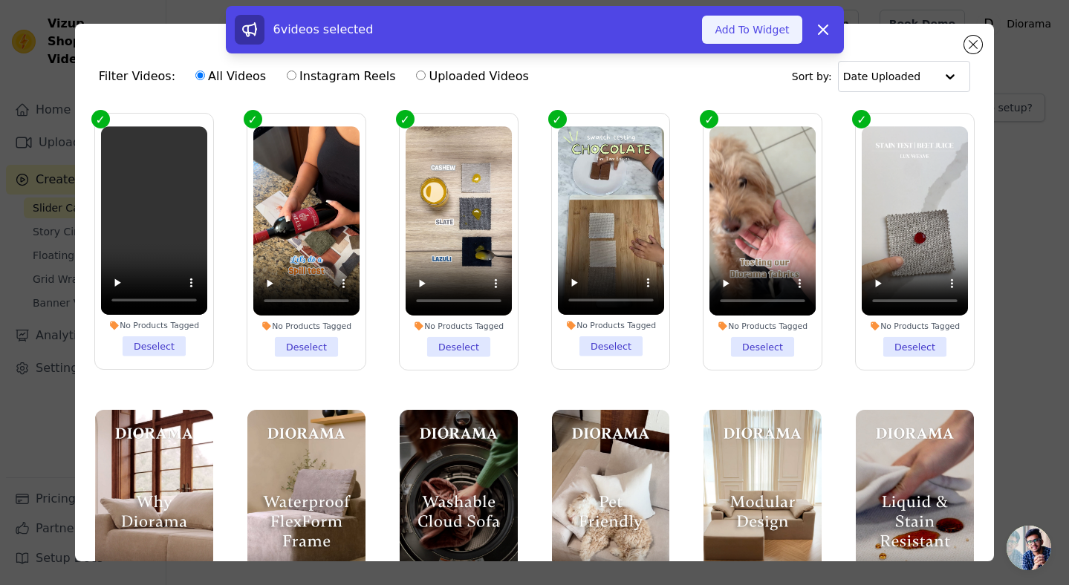
click at [764, 34] on button "Add To Widget" at bounding box center [752, 30] width 100 height 28
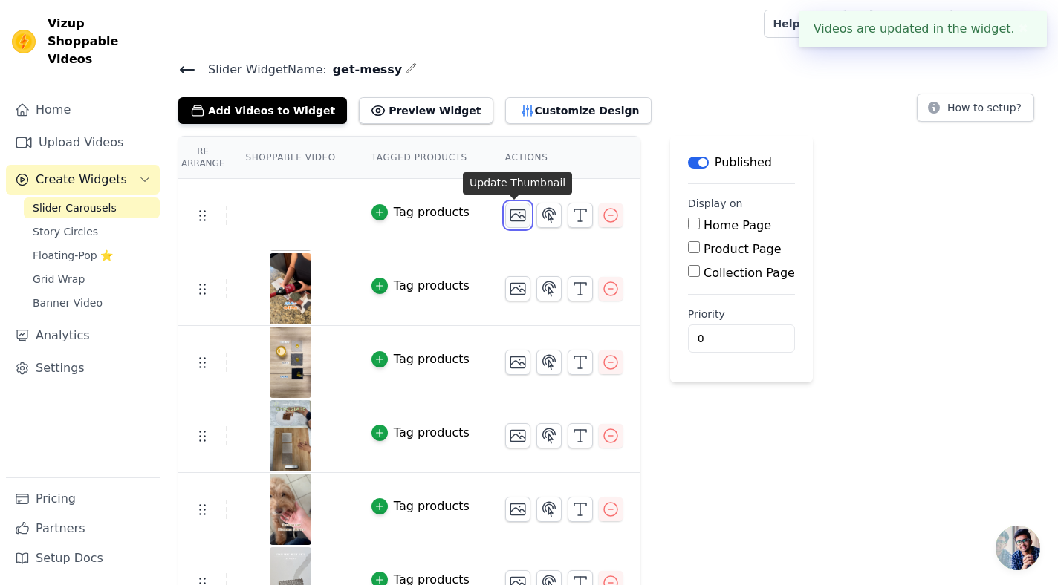
click at [512, 217] on icon "button" at bounding box center [518, 216] width 18 height 18
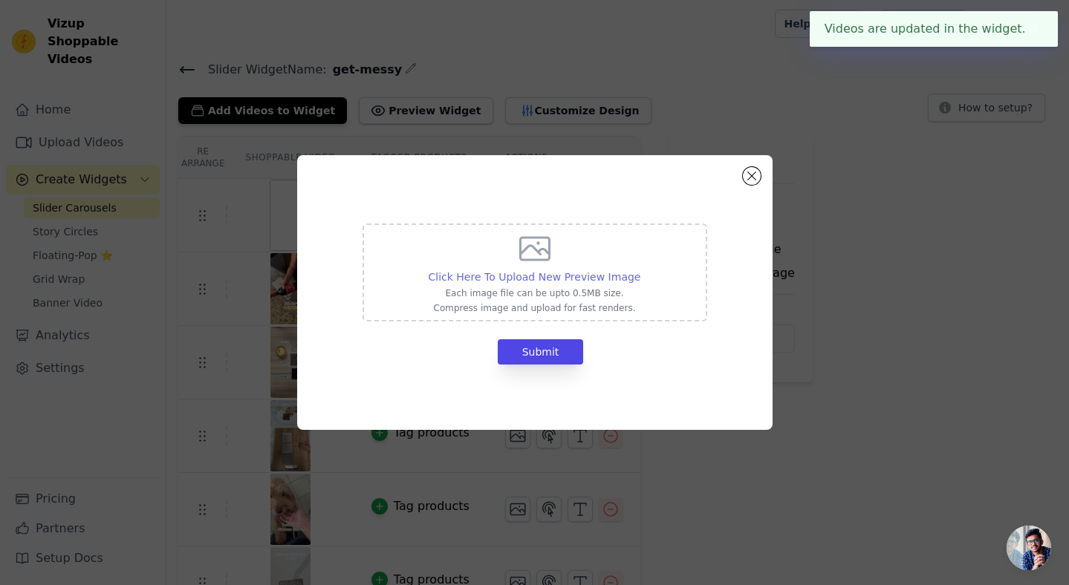
click at [539, 275] on span "Click Here To Upload New Preview Image" at bounding box center [535, 277] width 212 height 12
click at [640, 270] on input "Click Here To Upload New Preview Image Each image file can be upto 0.5MB size. …" at bounding box center [640, 269] width 1 height 1
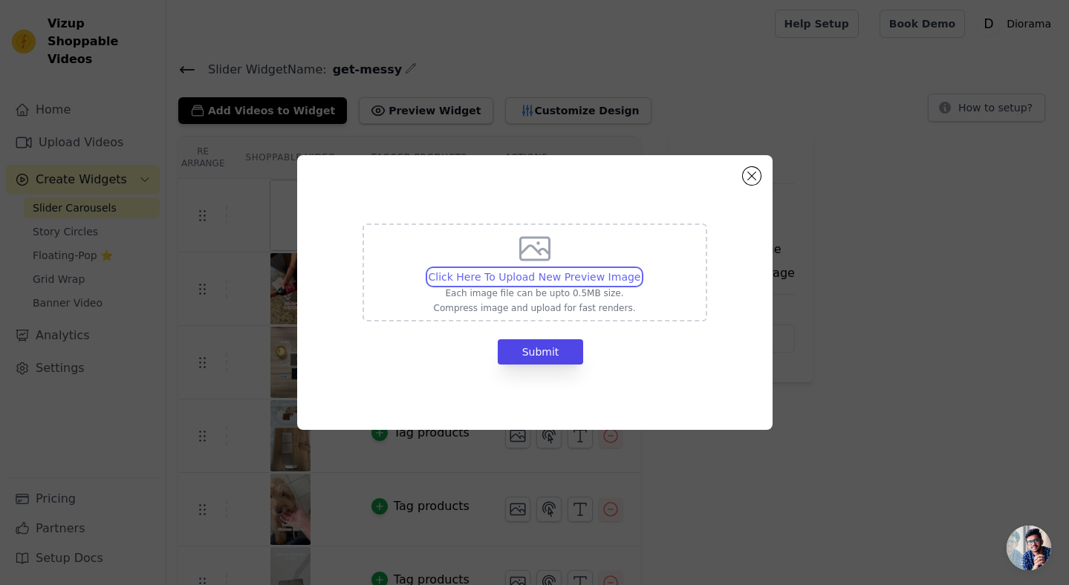
type input "C:\fakepath\03 Water Bubbles.jpg"
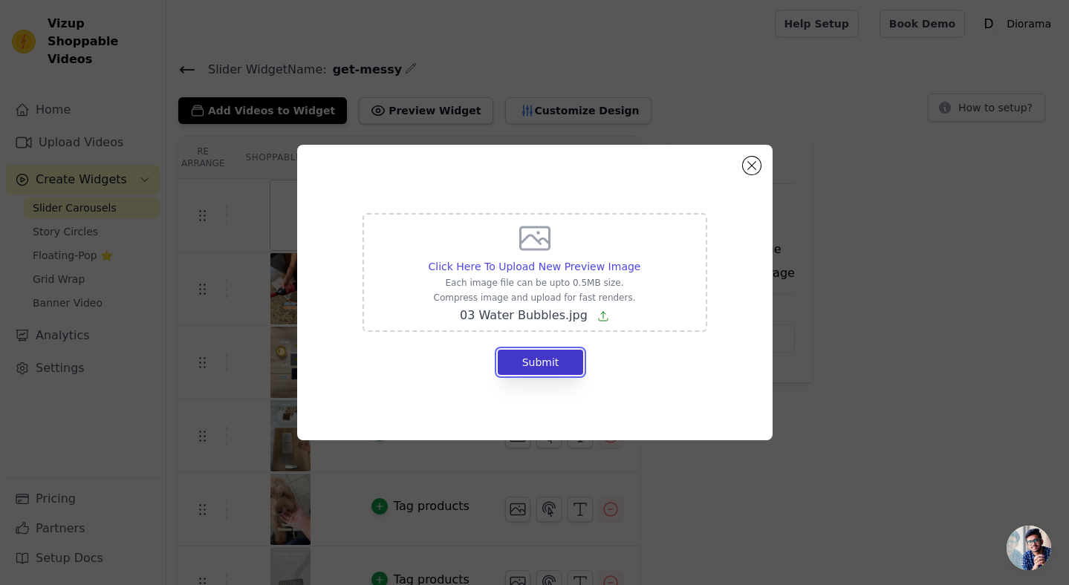
click at [561, 361] on button "Submit" at bounding box center [541, 362] width 86 height 25
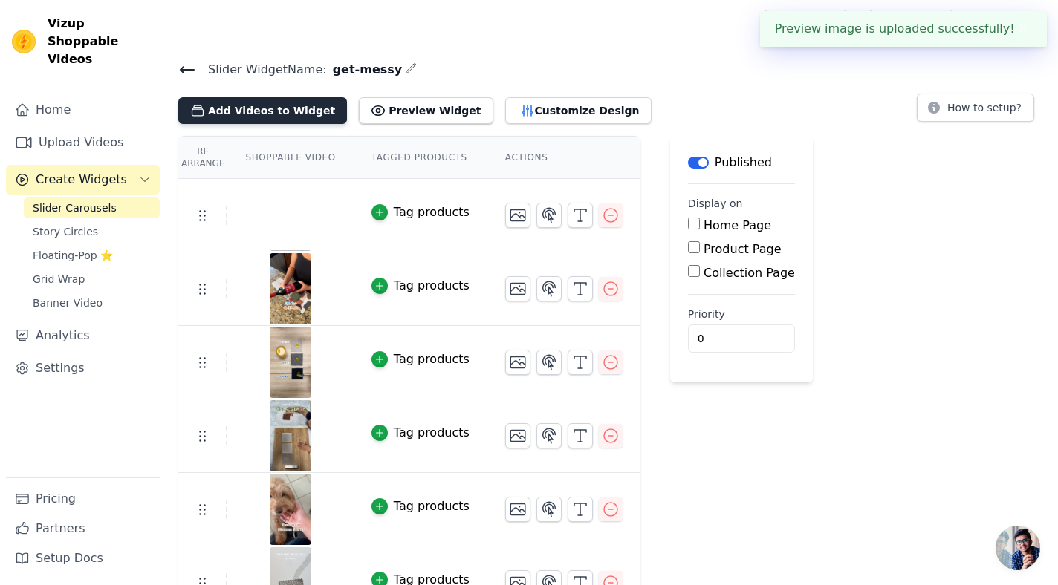
click at [260, 111] on button "Add Videos to Widget" at bounding box center [262, 110] width 169 height 27
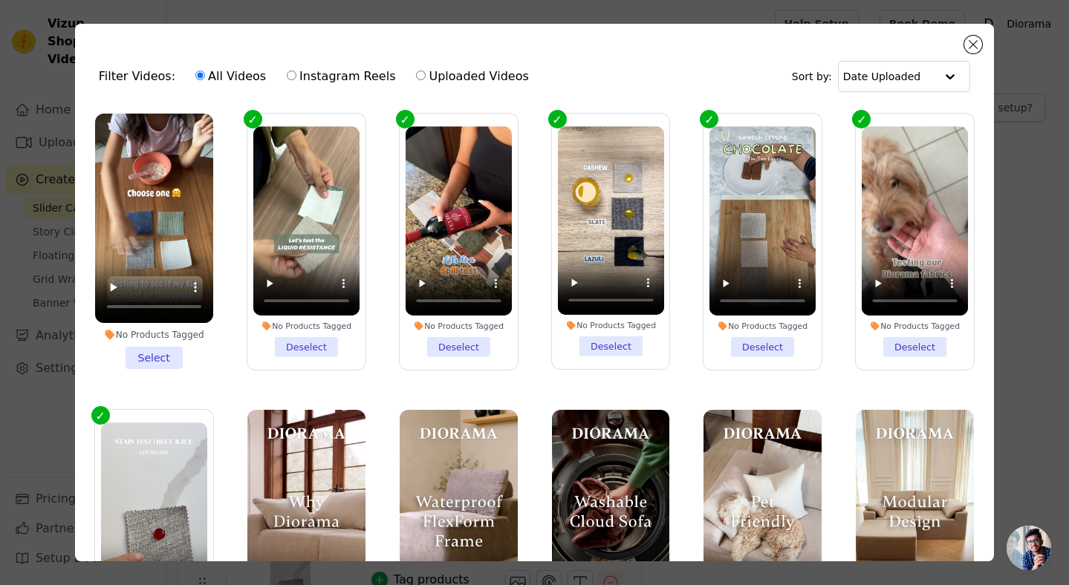
click at [146, 351] on li "No Products Tagged Select" at bounding box center [154, 242] width 118 height 256
click at [0, 0] on input "No Products Tagged Select" at bounding box center [0, 0] width 0 height 0
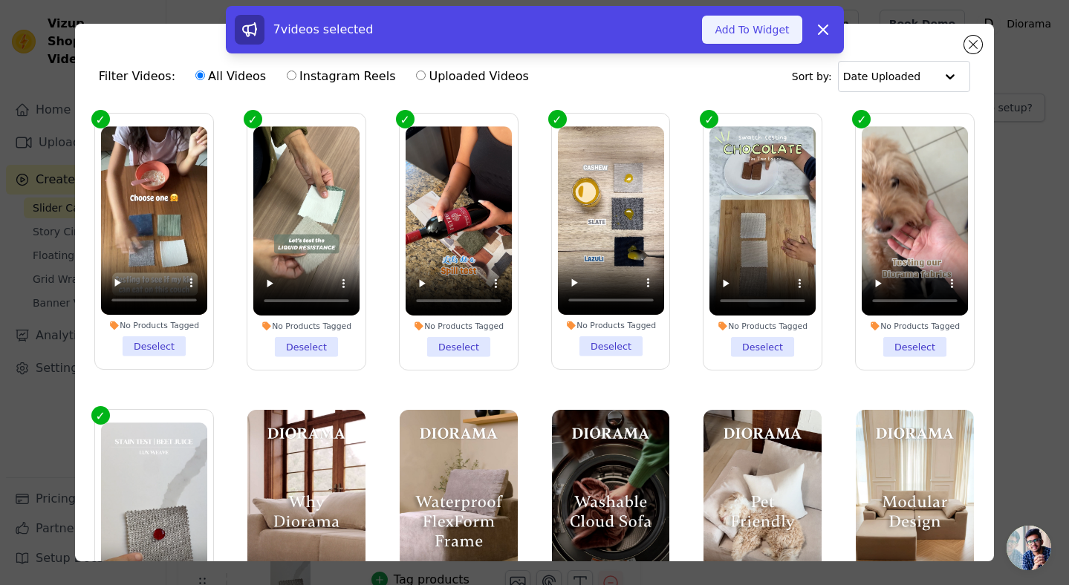
click at [749, 27] on button "Add To Widget" at bounding box center [752, 30] width 100 height 28
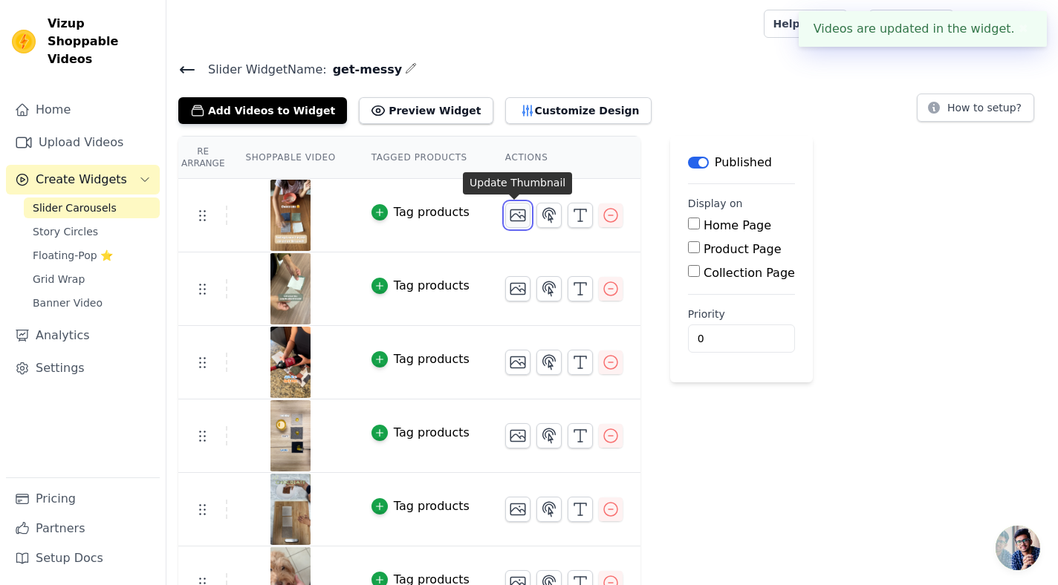
click at [510, 215] on icon "button" at bounding box center [517, 215] width 15 height 11
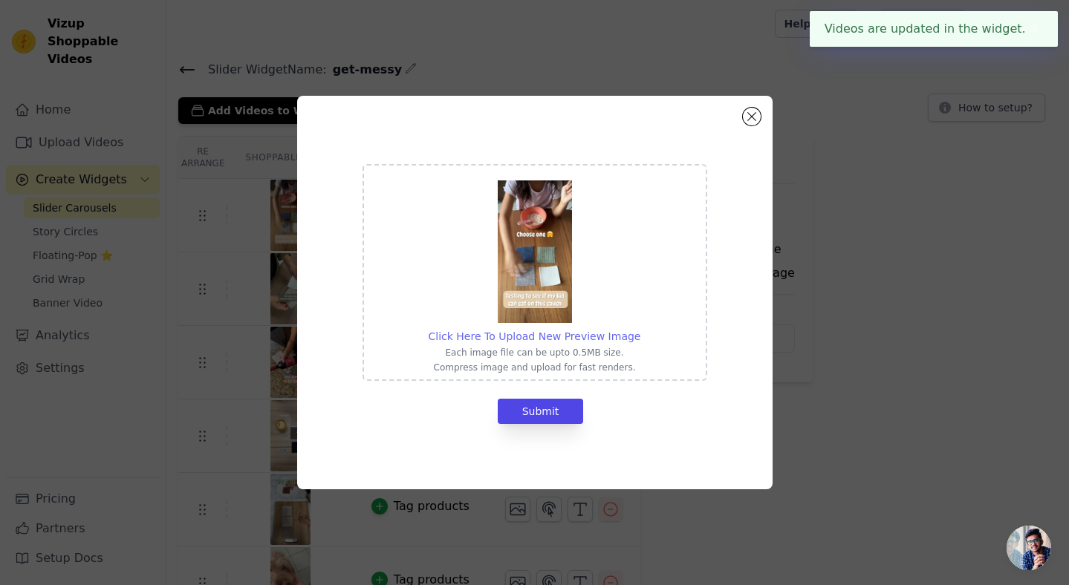
click at [594, 337] on span "Click Here To Upload New Preview Image" at bounding box center [535, 337] width 212 height 12
click at [640, 329] on input "Click Here To Upload New Preview Image Each image file can be upto 0.5MB size. …" at bounding box center [640, 328] width 1 height 1
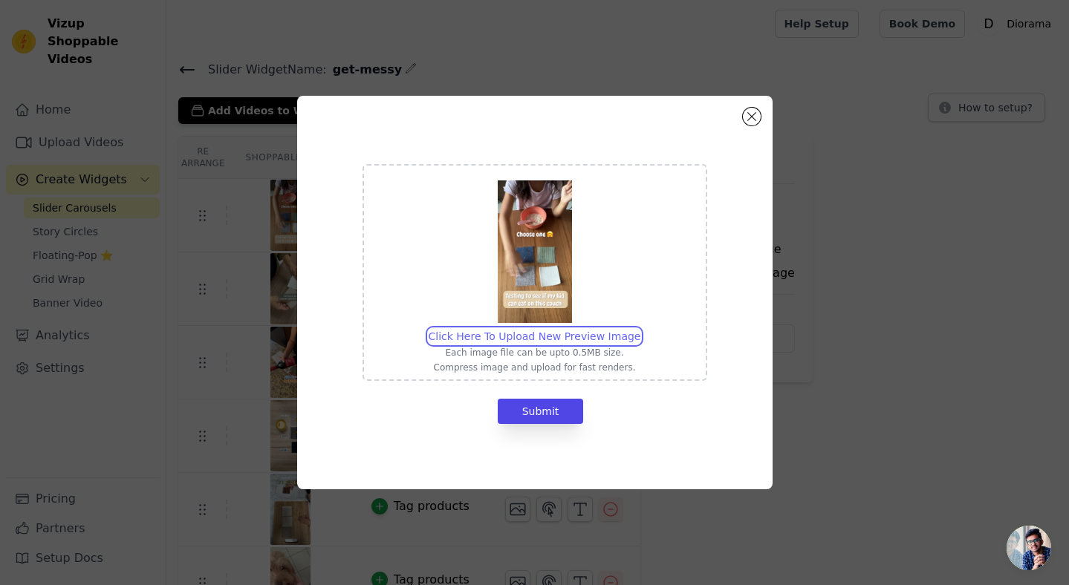
type input "C:\fakepath\05 cereal.jpg"
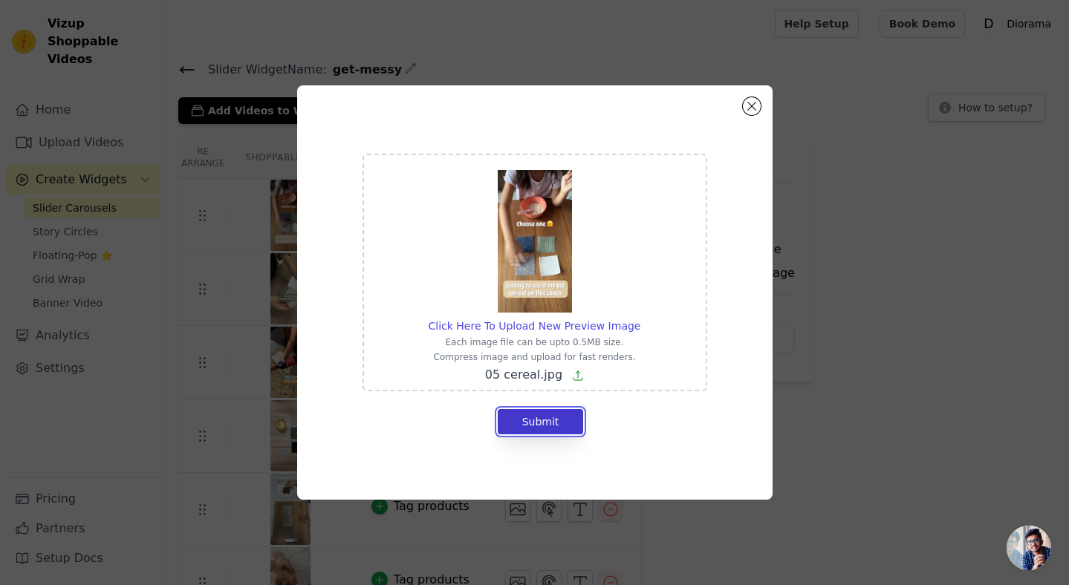
click at [553, 420] on button "Submit" at bounding box center [541, 421] width 86 height 25
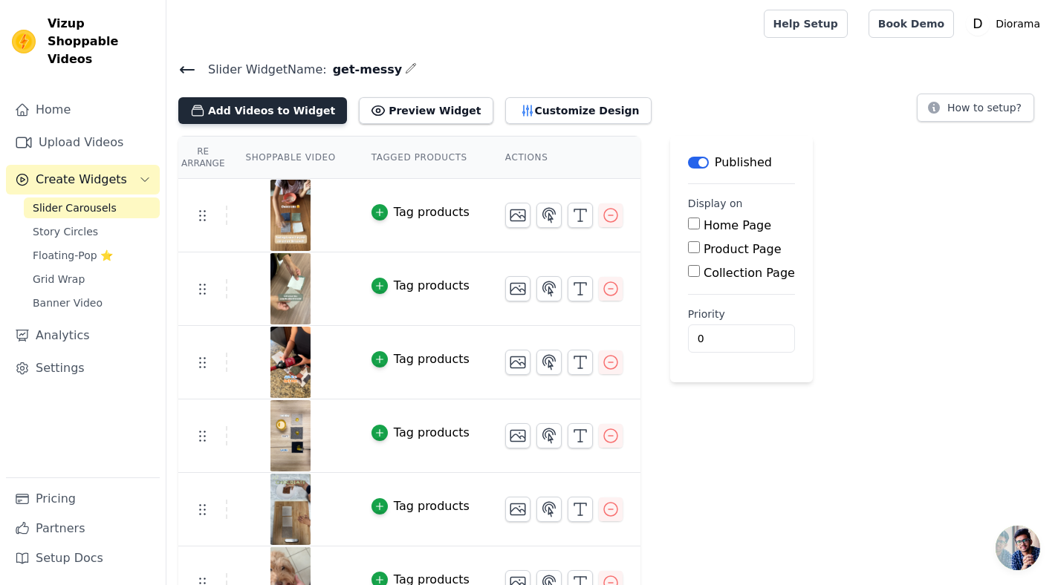
click at [263, 110] on button "Add Videos to Widget" at bounding box center [262, 110] width 169 height 27
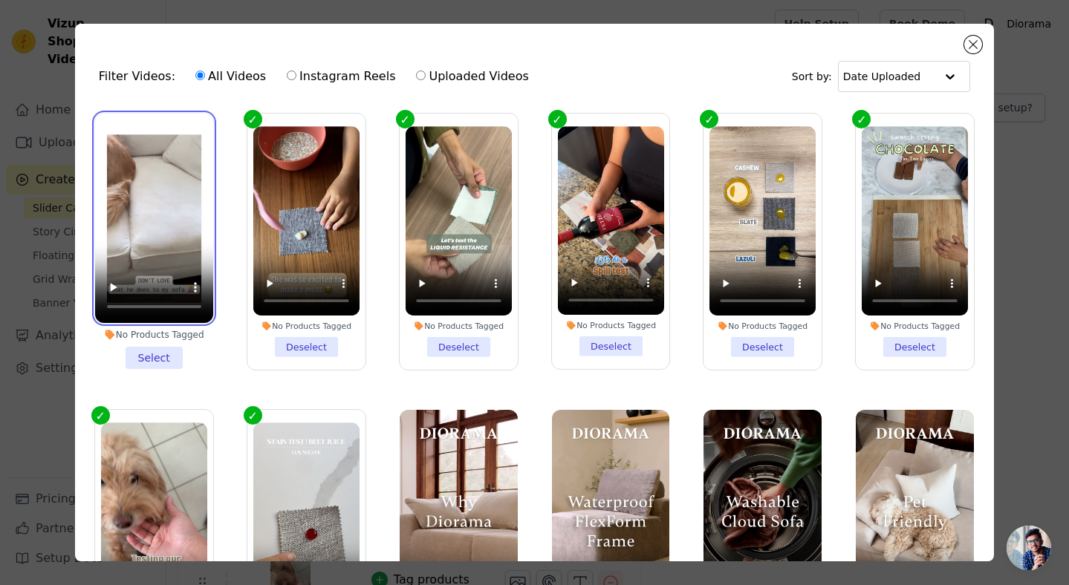
click at [154, 166] on video at bounding box center [154, 218] width 118 height 209
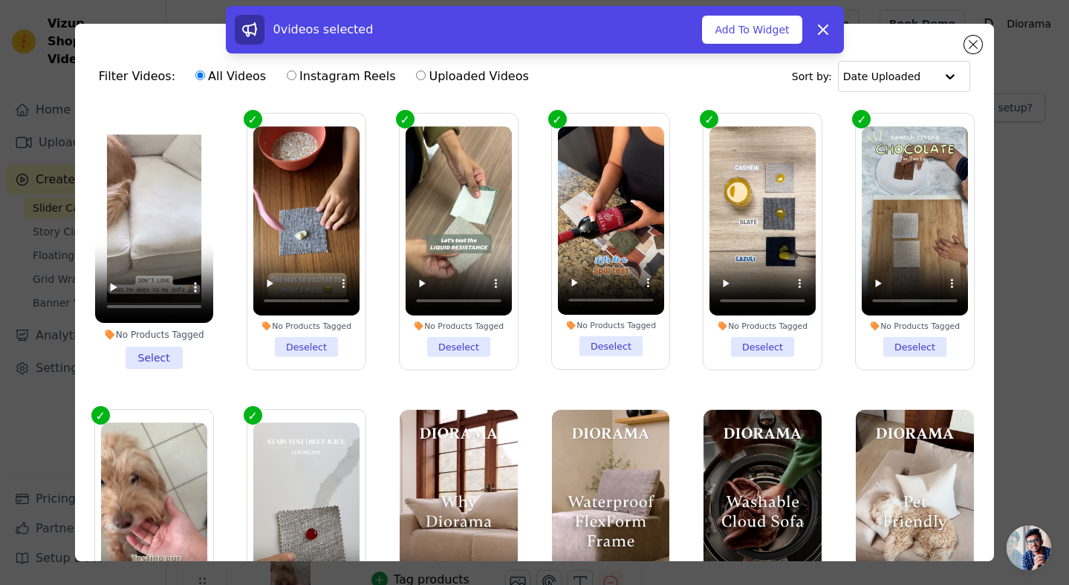
click at [144, 355] on li "No Products Tagged Select" at bounding box center [154, 242] width 118 height 256
click at [0, 0] on input "No Products Tagged Select" at bounding box center [0, 0] width 0 height 0
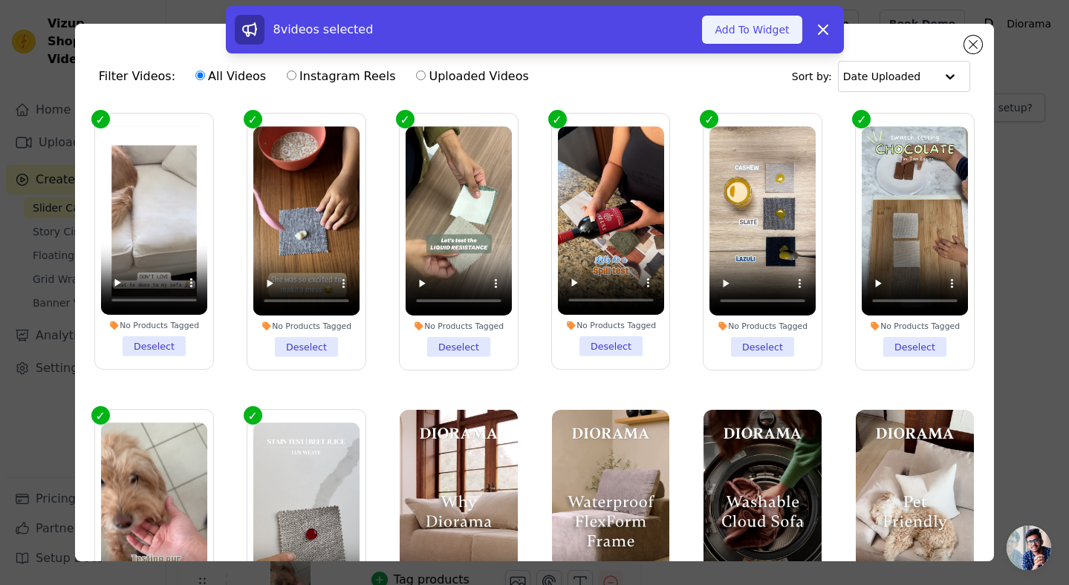
click at [742, 30] on button "Add To Widget" at bounding box center [752, 30] width 100 height 28
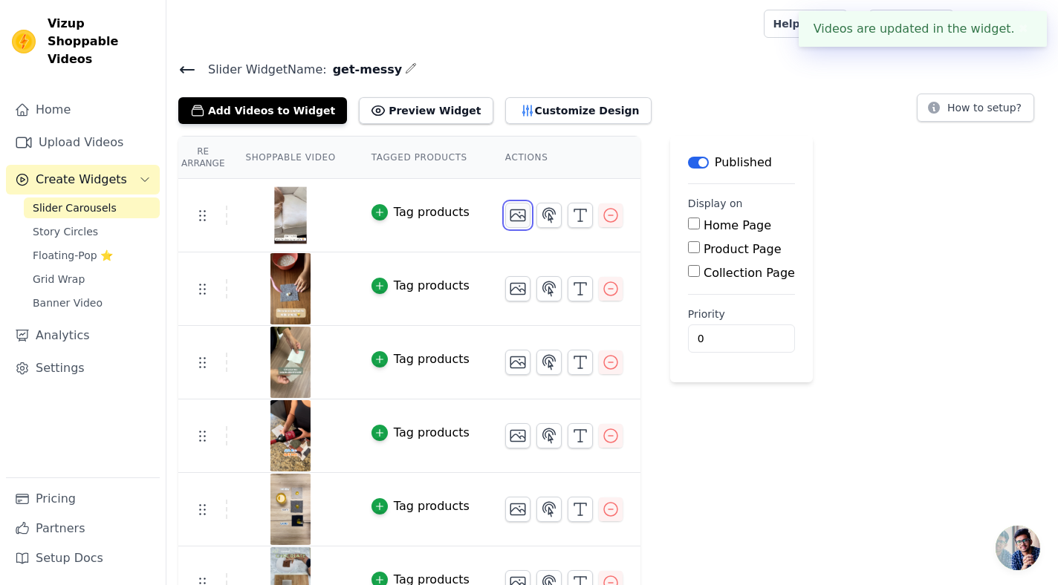
click at [513, 215] on icon "button" at bounding box center [518, 216] width 18 height 18
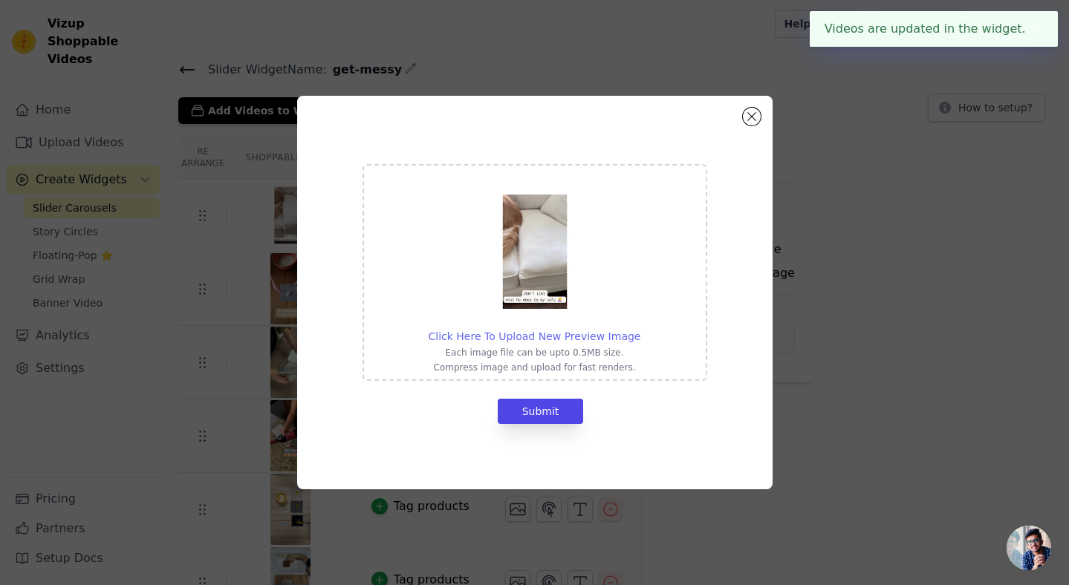
click at [550, 337] on span "Click Here To Upload New Preview Image" at bounding box center [535, 337] width 212 height 12
click at [640, 329] on input "Click Here To Upload New Preview Image Each image file can be upto 0.5MB size. …" at bounding box center [640, 328] width 1 height 1
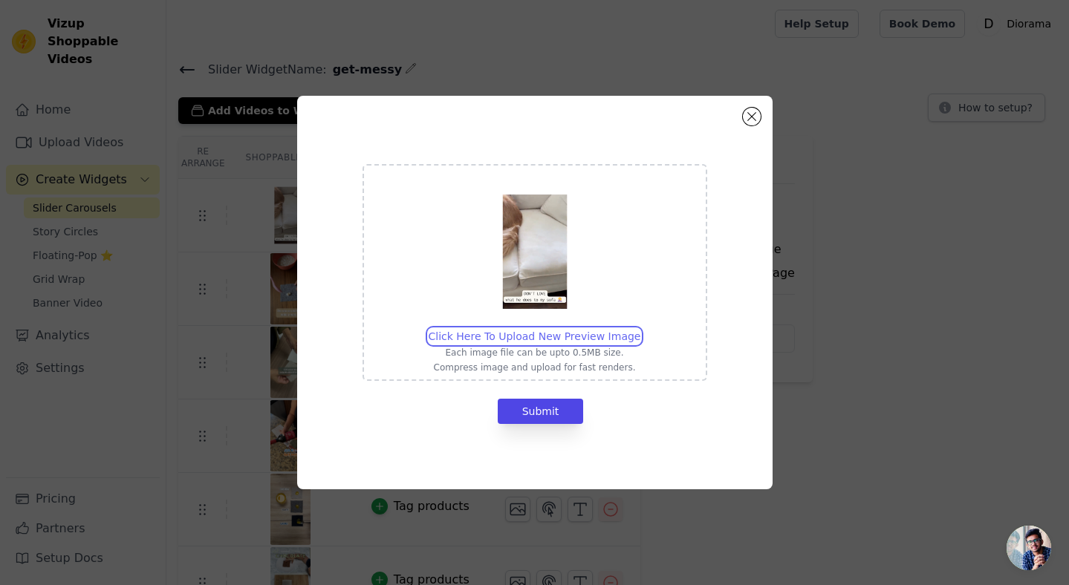
type input "C:\fakepath\DI - Howie - Fur.jpg"
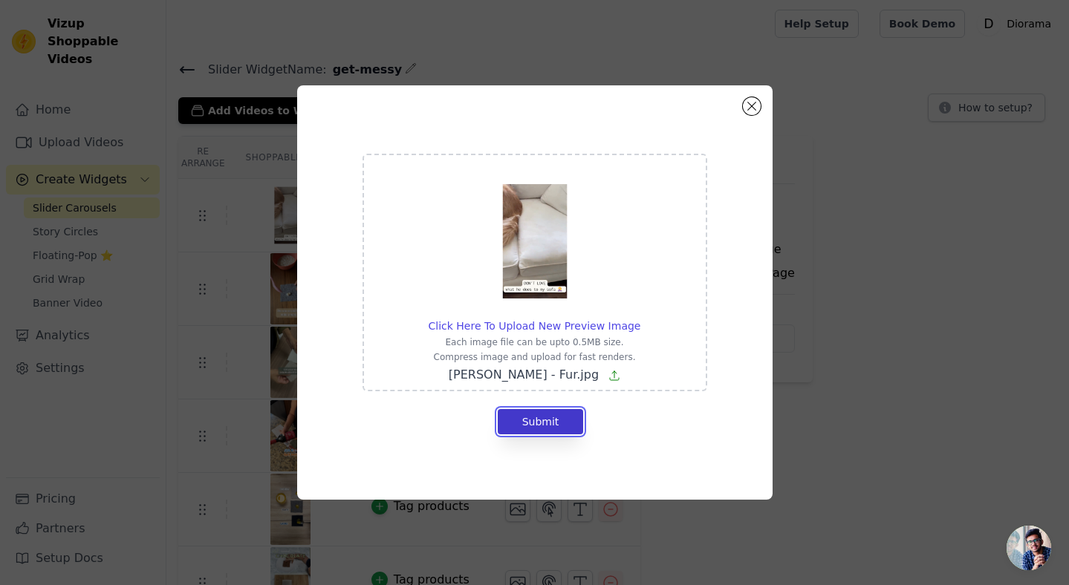
click at [552, 422] on button "Submit" at bounding box center [541, 421] width 86 height 25
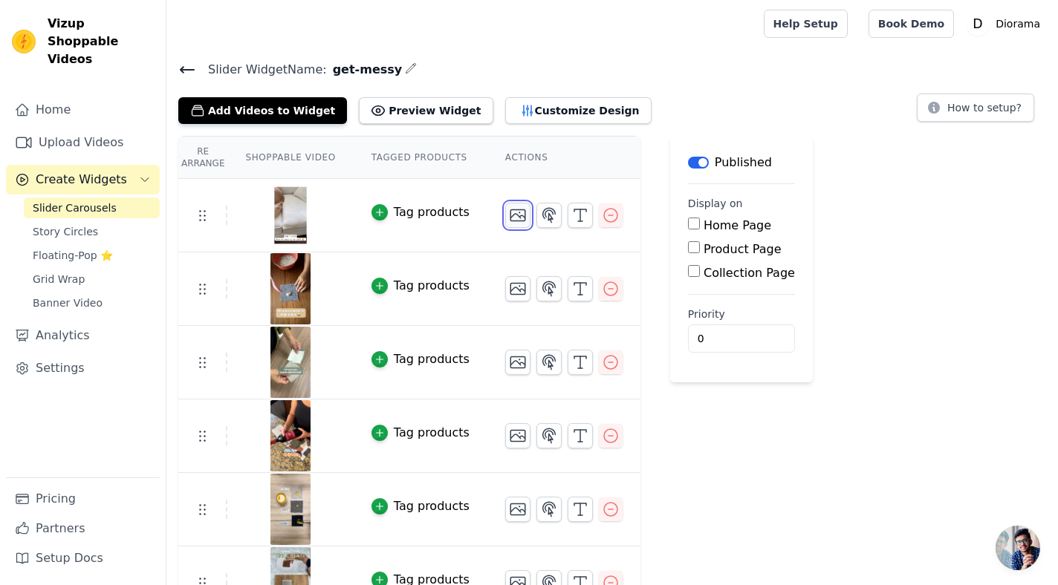
click at [515, 212] on icon "button" at bounding box center [517, 215] width 15 height 11
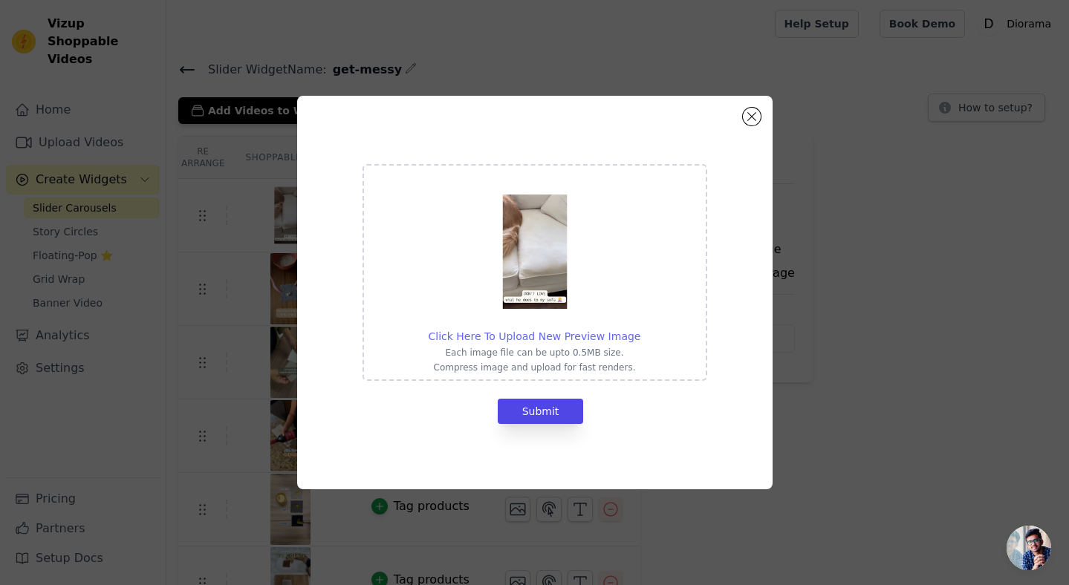
click at [563, 337] on span "Click Here To Upload New Preview Image" at bounding box center [535, 337] width 212 height 12
click at [640, 329] on input "Click Here To Upload New Preview Image Each image file can be upto 0.5MB size. …" at bounding box center [640, 328] width 1 height 1
type input "C:\fakepath\DI - Howie - Fur.jpg"
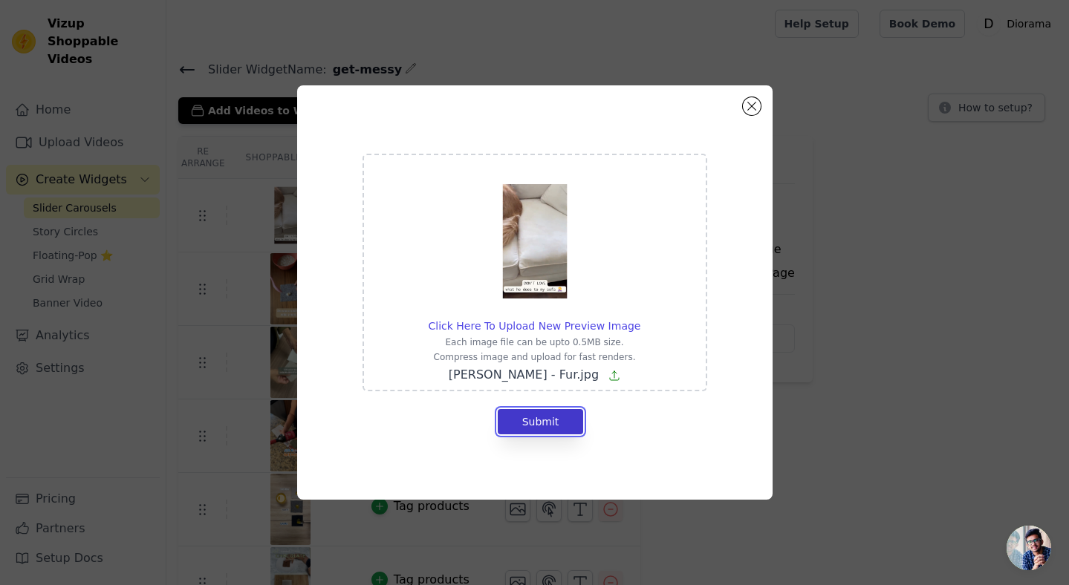
click at [552, 422] on button "Submit" at bounding box center [541, 421] width 86 height 25
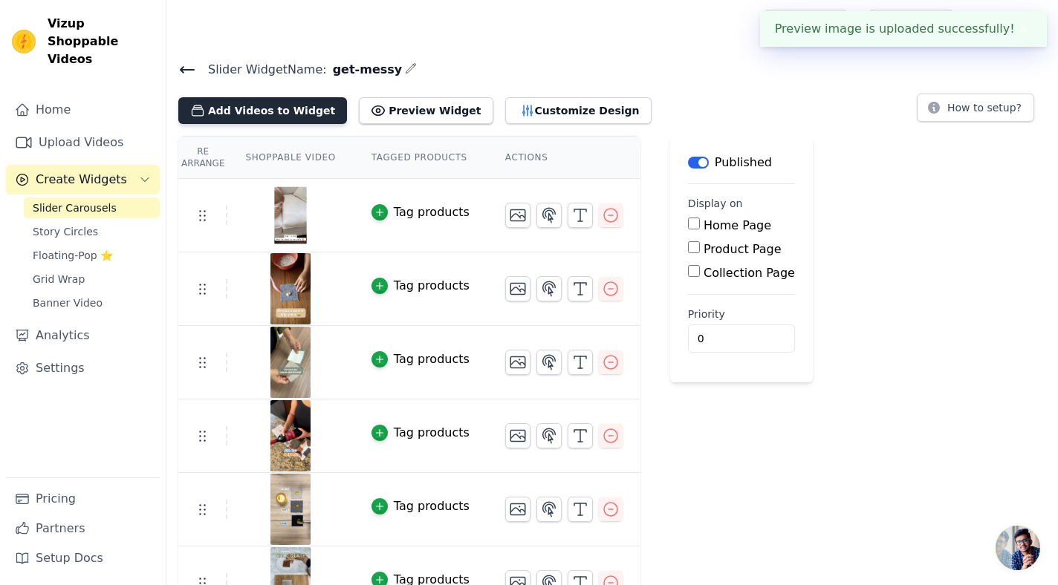
click at [271, 108] on button "Add Videos to Widget" at bounding box center [262, 110] width 169 height 27
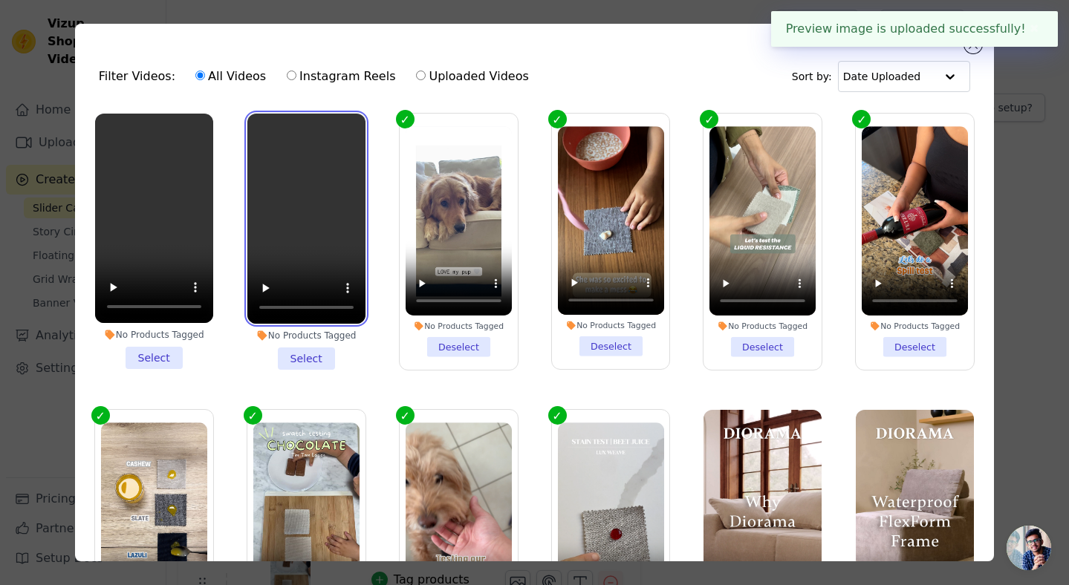
click at [300, 207] on video at bounding box center [306, 219] width 118 height 210
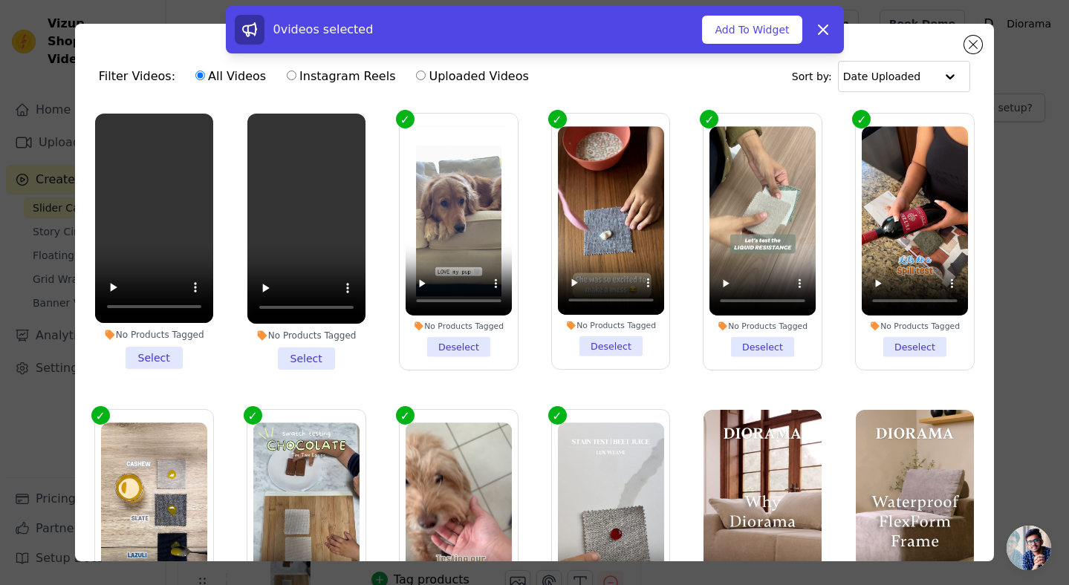
drag, startPoint x: 301, startPoint y: 354, endPoint x: 374, endPoint y: 354, distance: 72.8
click at [301, 354] on li "No Products Tagged Select" at bounding box center [306, 242] width 118 height 256
click at [0, 0] on input "No Products Tagged Select" at bounding box center [0, 0] width 0 height 0
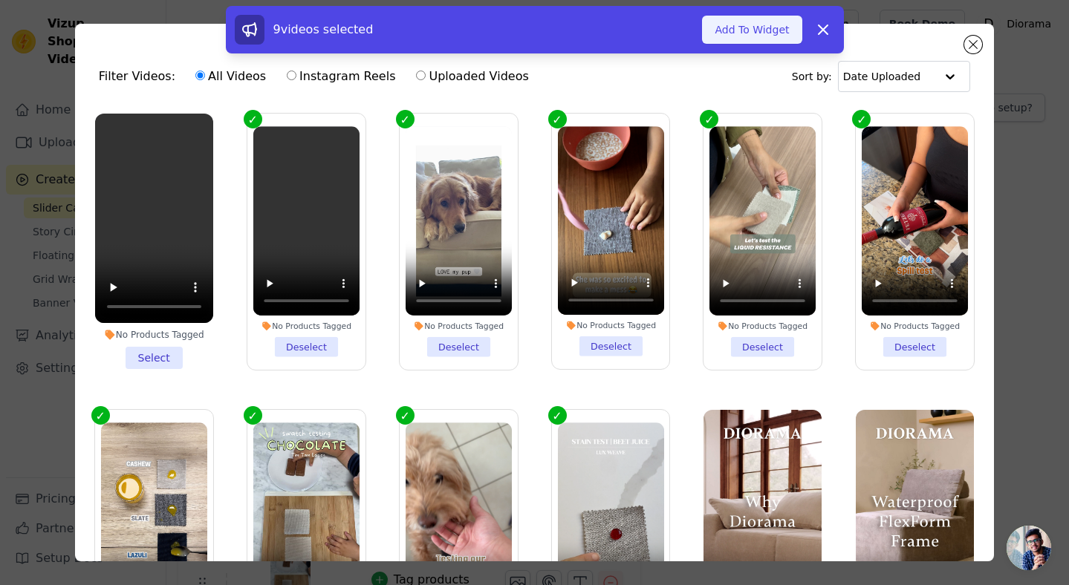
click at [774, 31] on button "Add To Widget" at bounding box center [752, 30] width 100 height 28
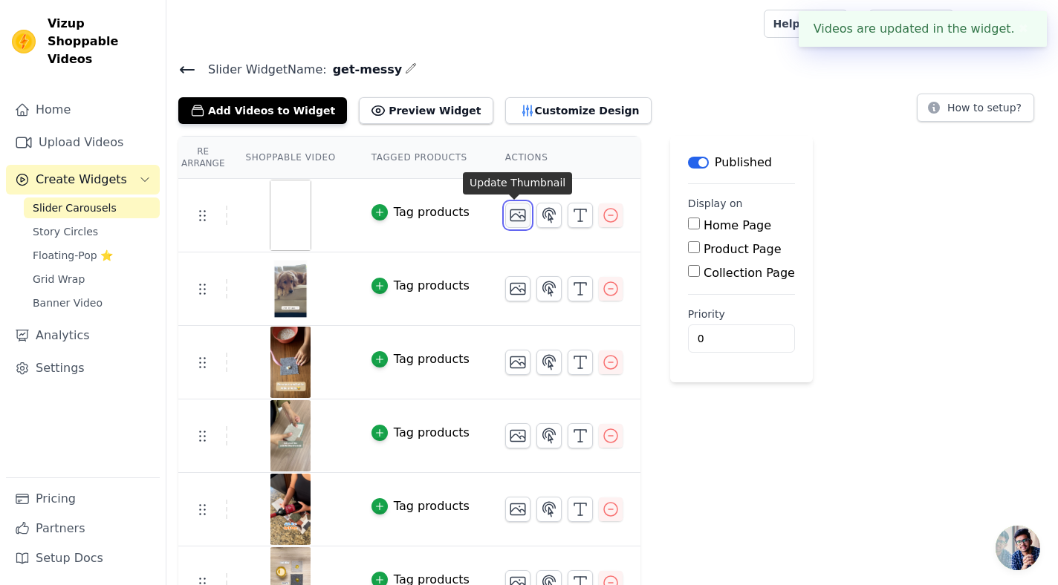
click at [513, 218] on icon "button" at bounding box center [518, 216] width 18 height 18
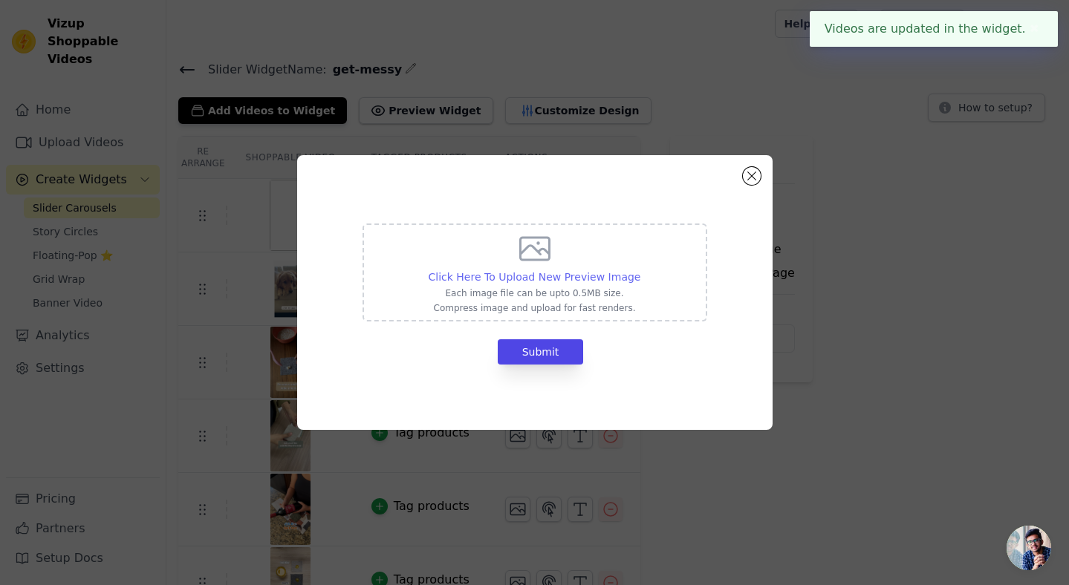
click at [527, 278] on span "Click Here To Upload New Preview Image" at bounding box center [535, 277] width 212 height 12
click at [640, 270] on input "Click Here To Upload New Preview Image Each image file can be upto 0.5MB size. …" at bounding box center [640, 269] width 1 height 1
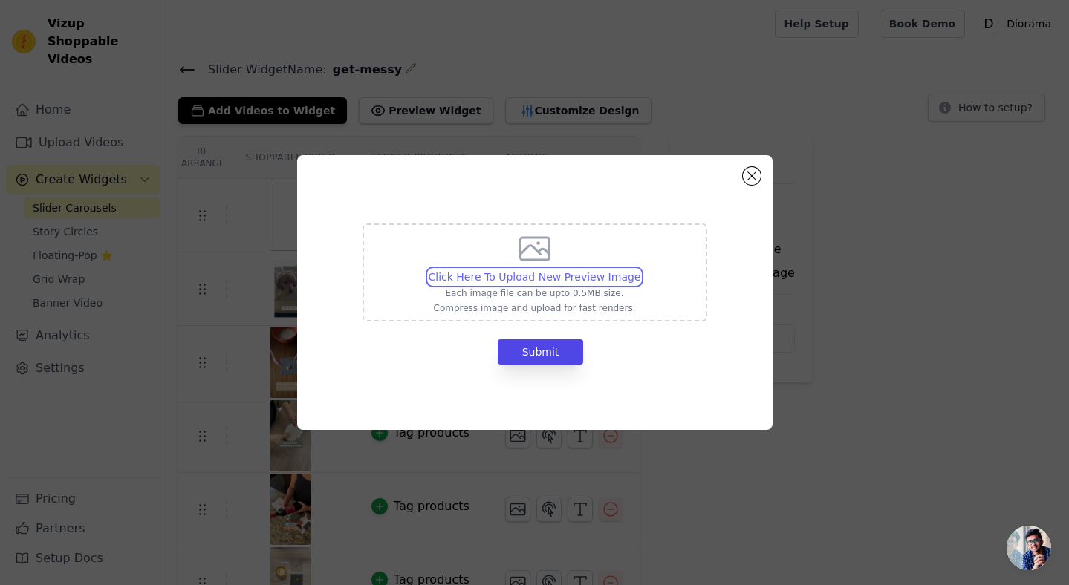
type input "C:\fakepath\DI - Mandy - Coffee.jpg"
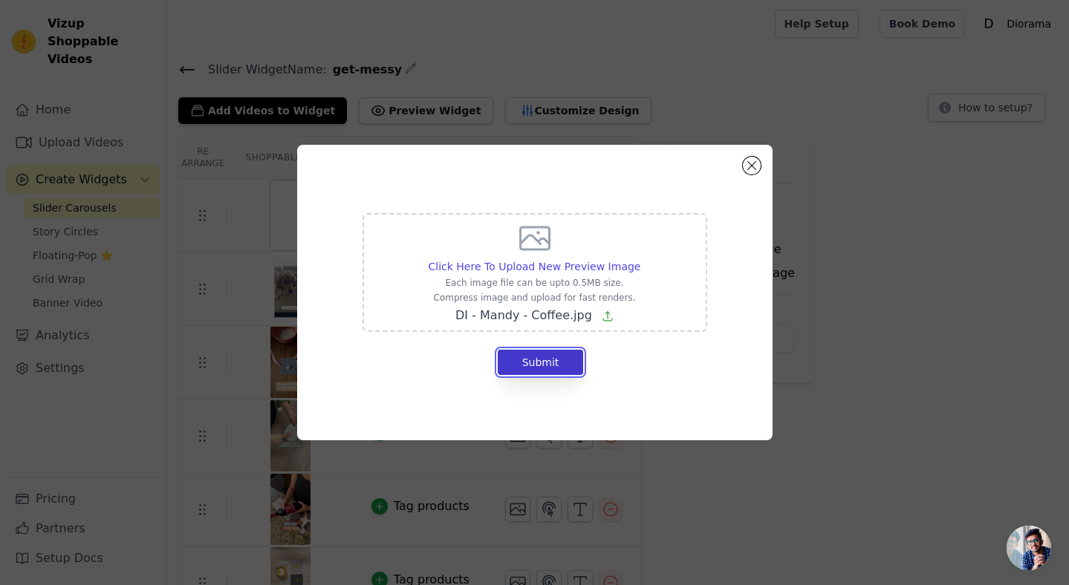
click at [552, 360] on button "Submit" at bounding box center [541, 362] width 86 height 25
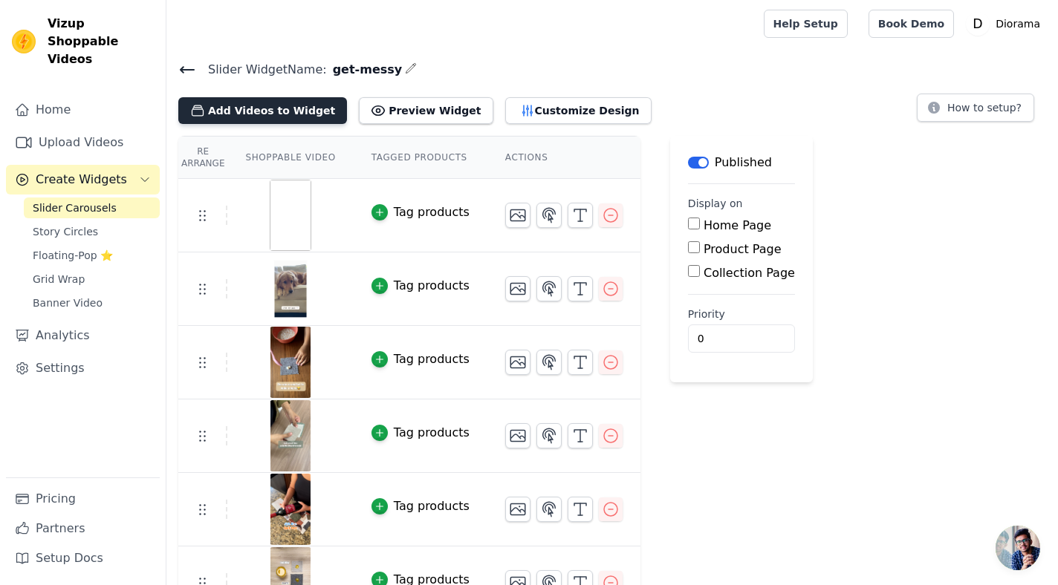
click at [261, 111] on button "Add Videos to Widget" at bounding box center [262, 110] width 169 height 27
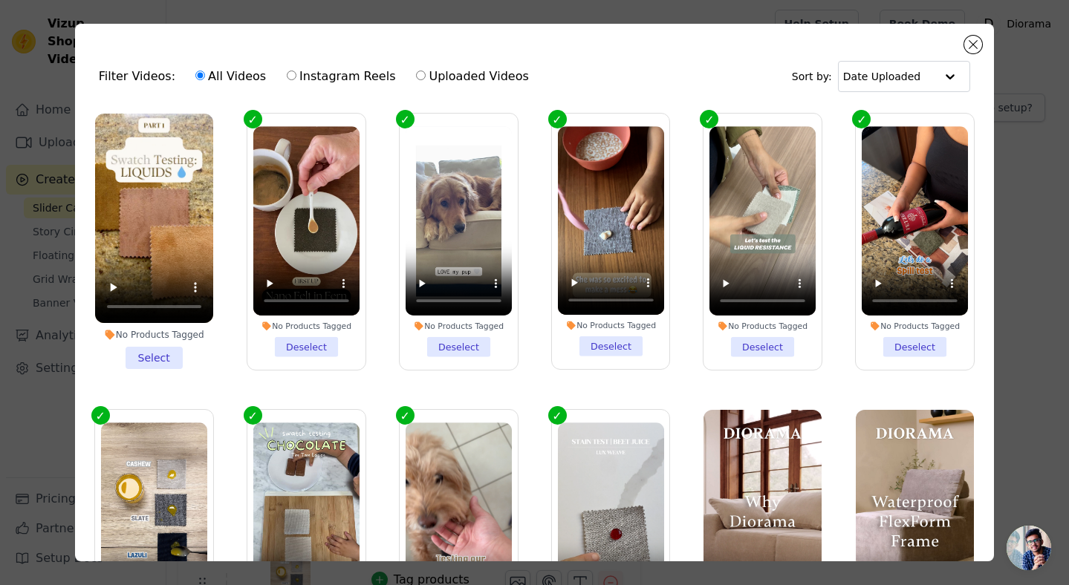
click at [150, 352] on li "No Products Tagged Select" at bounding box center [154, 242] width 118 height 256
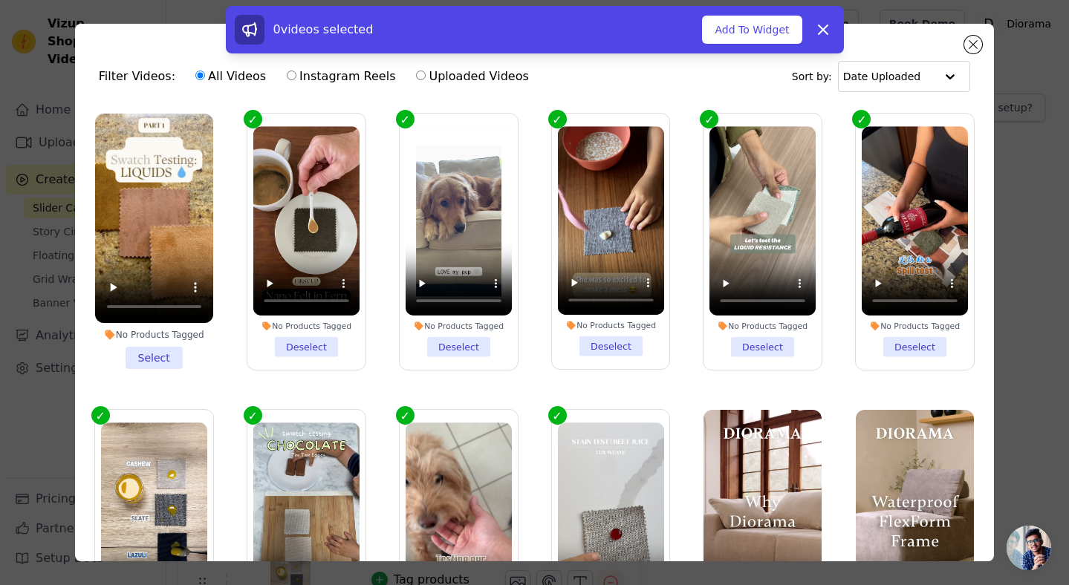
click at [146, 347] on li "No Products Tagged Select" at bounding box center [154, 242] width 118 height 256
click at [0, 0] on input "No Products Tagged Select" at bounding box center [0, 0] width 0 height 0
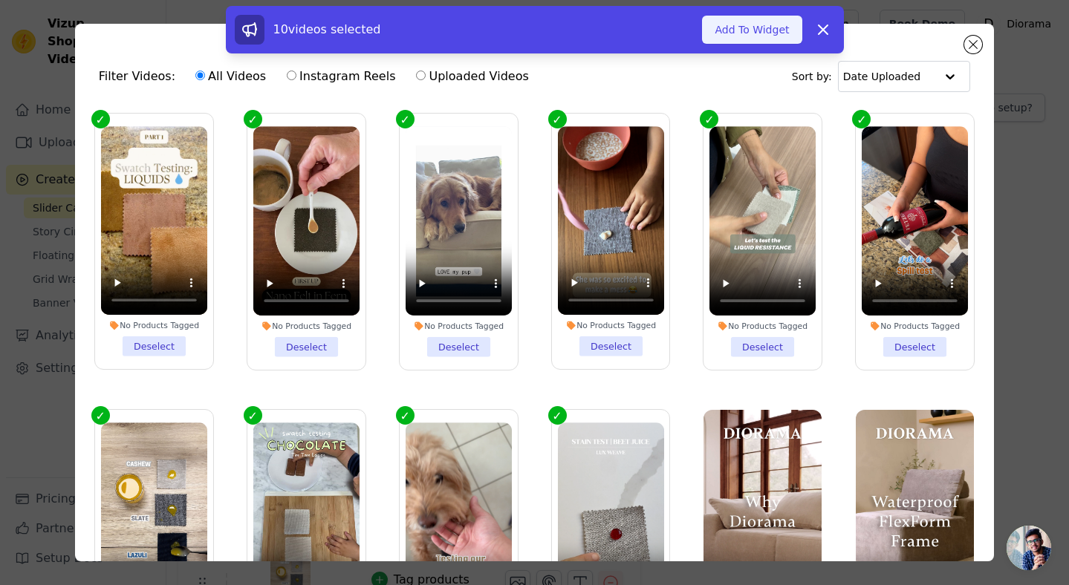
click at [762, 27] on button "Add To Widget" at bounding box center [752, 30] width 100 height 28
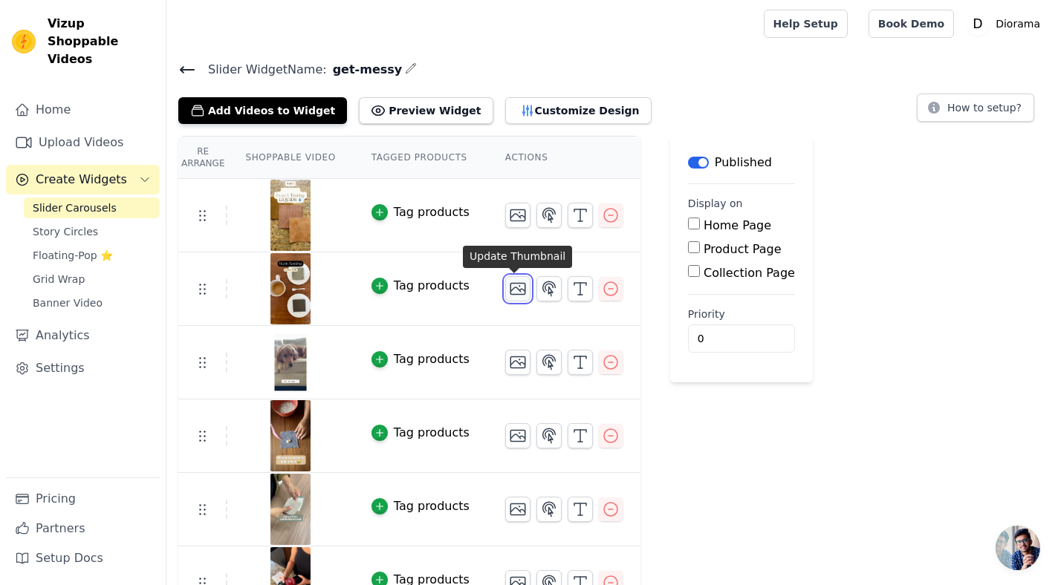
click at [515, 287] on icon "button" at bounding box center [518, 289] width 18 height 18
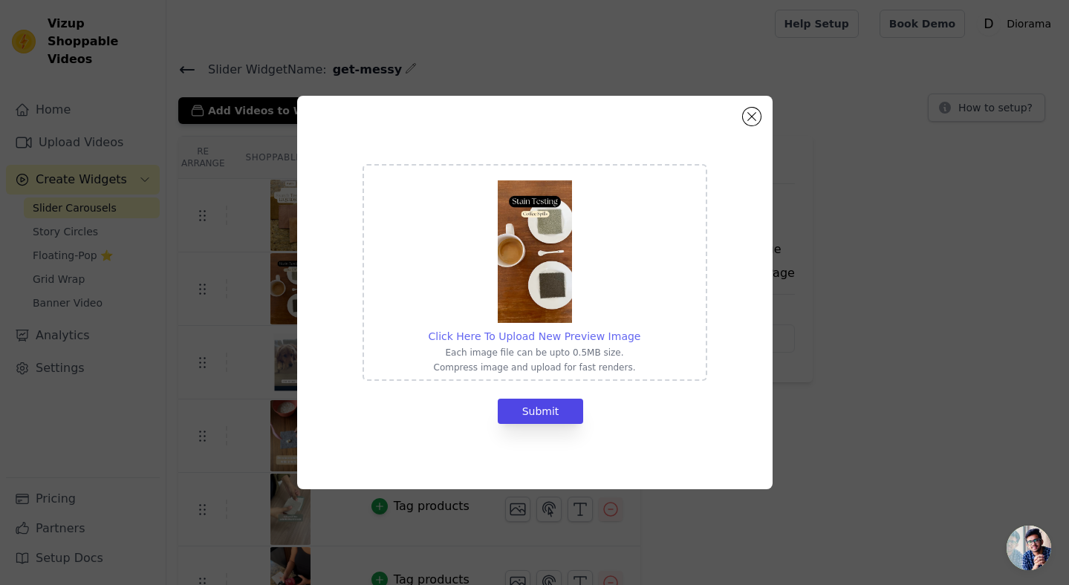
click at [536, 335] on span "Click Here To Upload New Preview Image" at bounding box center [535, 337] width 212 height 12
click at [640, 329] on input "Click Here To Upload New Preview Image Each image file can be upto 0.5MB size. …" at bounding box center [640, 328] width 1 height 1
type input "C:\fakepath\DI - Mandy - Coffee.jpg"
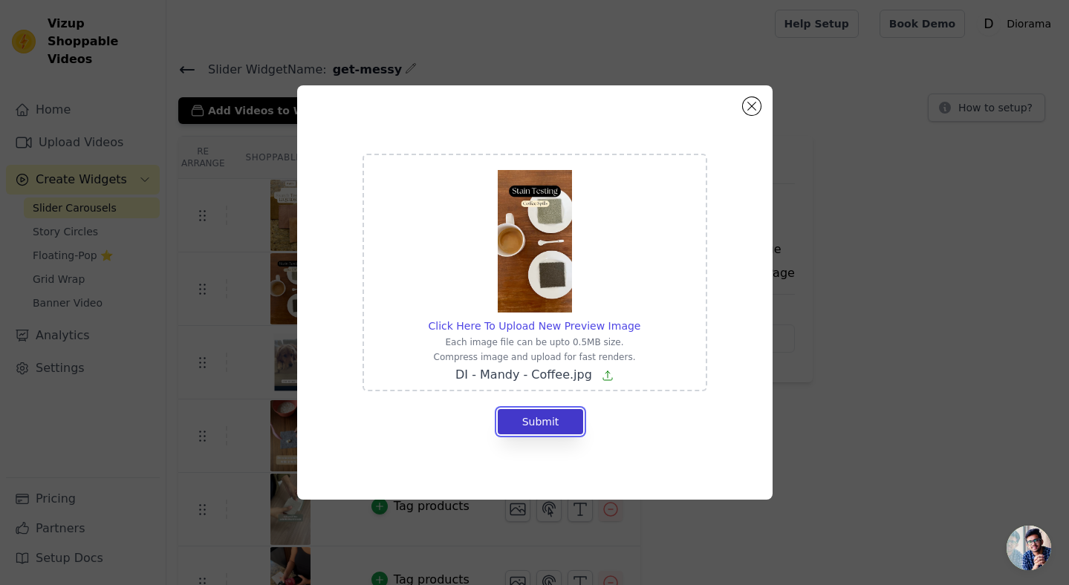
click at [544, 424] on button "Submit" at bounding box center [541, 421] width 86 height 25
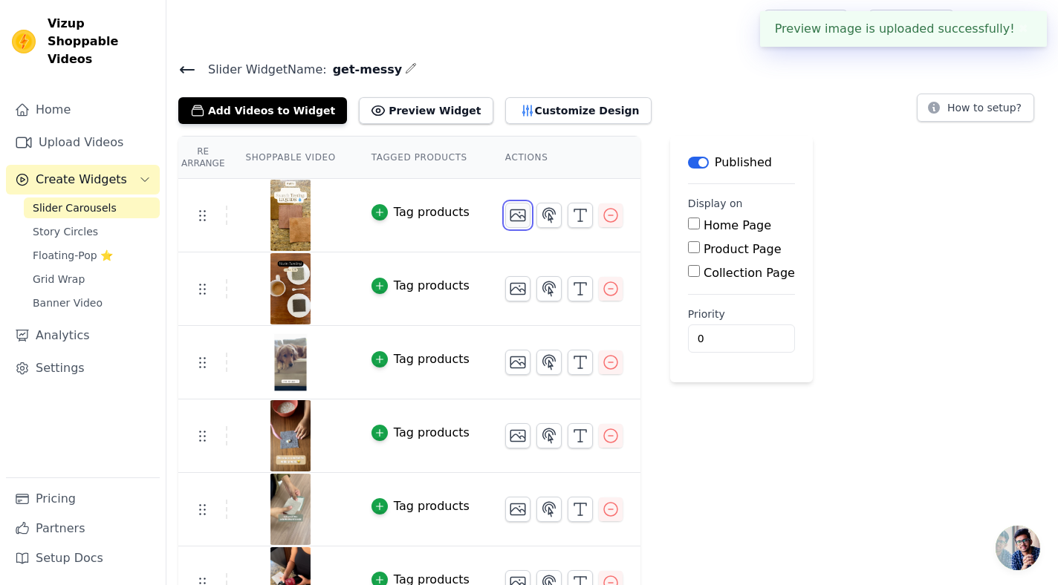
click at [510, 213] on icon "button" at bounding box center [517, 215] width 15 height 11
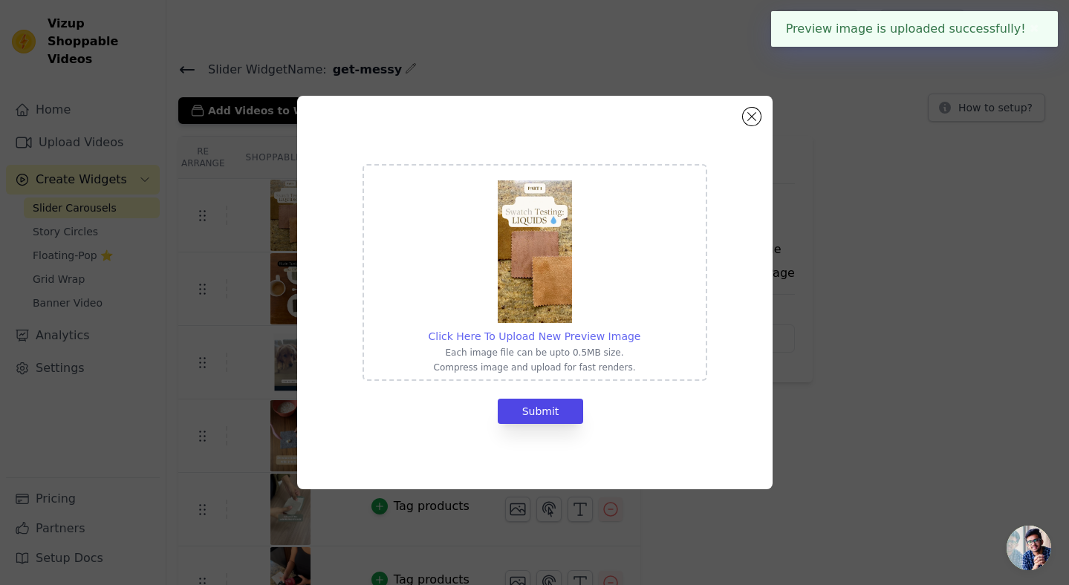
click at [540, 331] on span "Click Here To Upload New Preview Image" at bounding box center [535, 337] width 212 height 12
click at [640, 329] on input "Click Here To Upload New Preview Image Each image file can be upto 0.5MB size. …" at bounding box center [640, 328] width 1 height 1
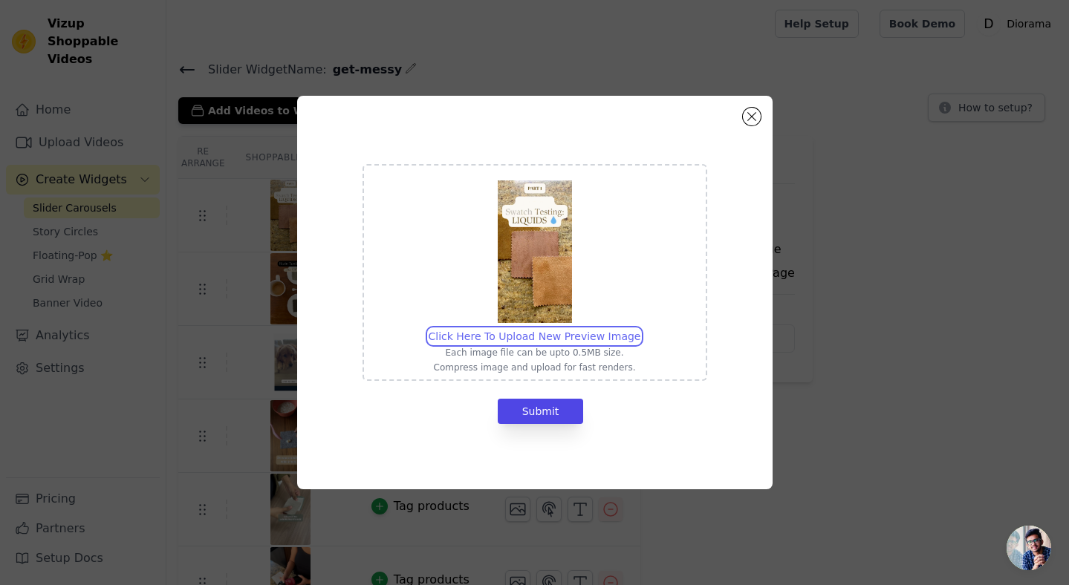
type input "C:\fakepath\DI - JessPink - Water.jpg"
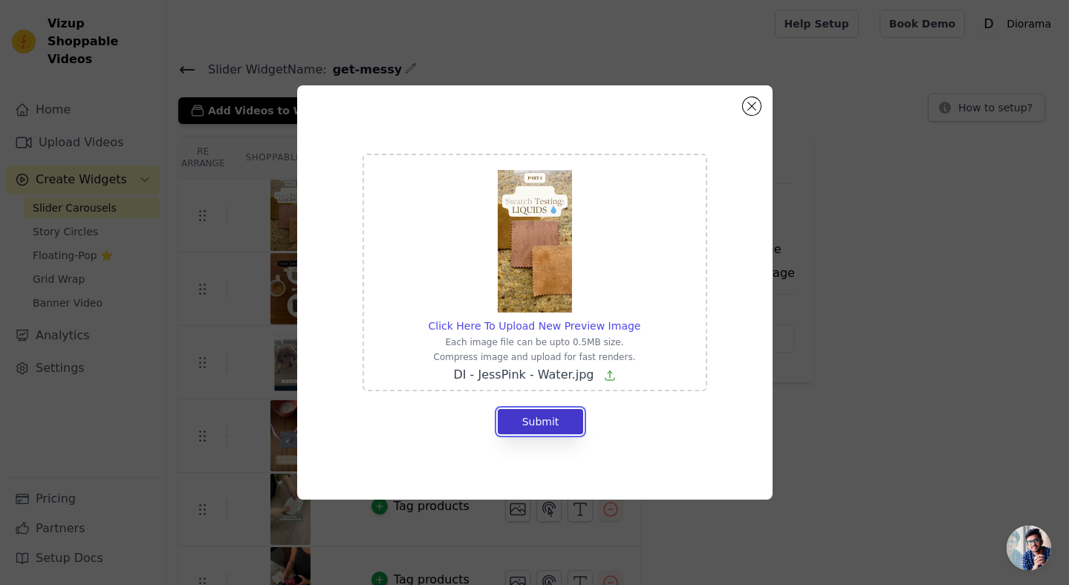
click at [562, 420] on button "Submit" at bounding box center [541, 421] width 86 height 25
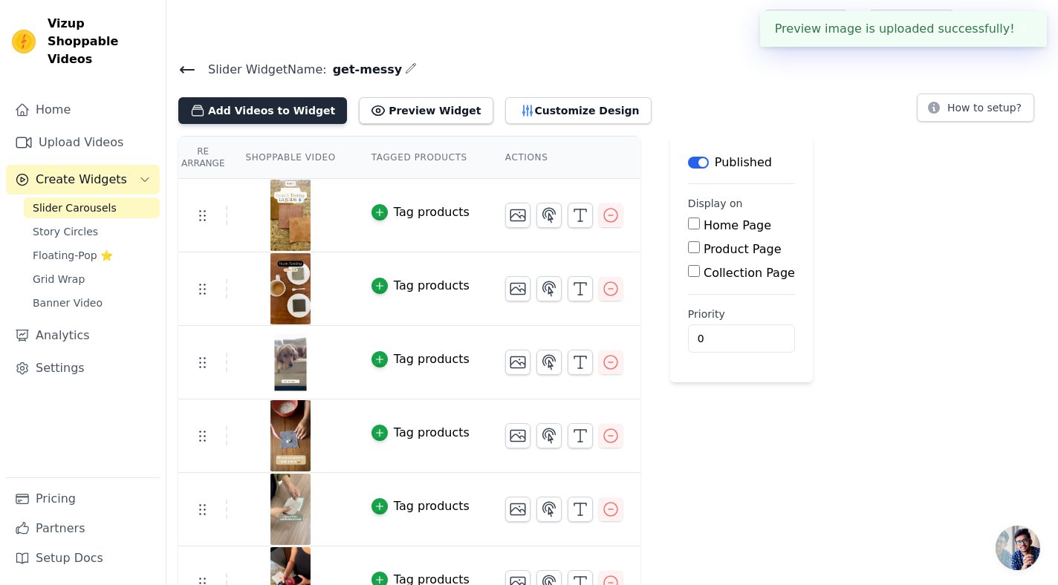
click at [267, 109] on button "Add Videos to Widget" at bounding box center [262, 110] width 169 height 27
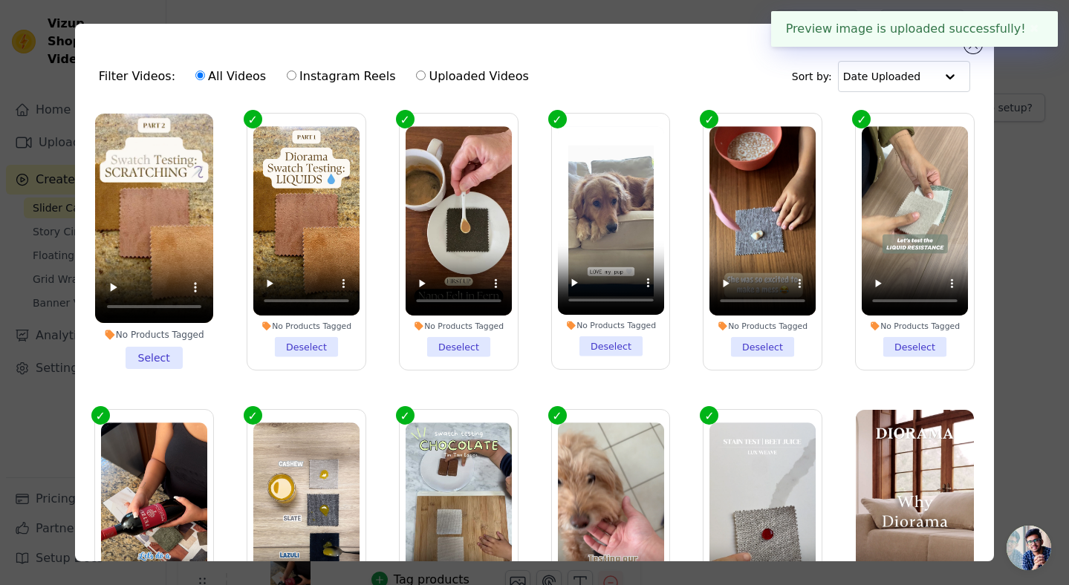
click at [146, 351] on li "No Products Tagged Select" at bounding box center [154, 242] width 118 height 256
click at [0, 0] on input "No Products Tagged Select" at bounding box center [0, 0] width 0 height 0
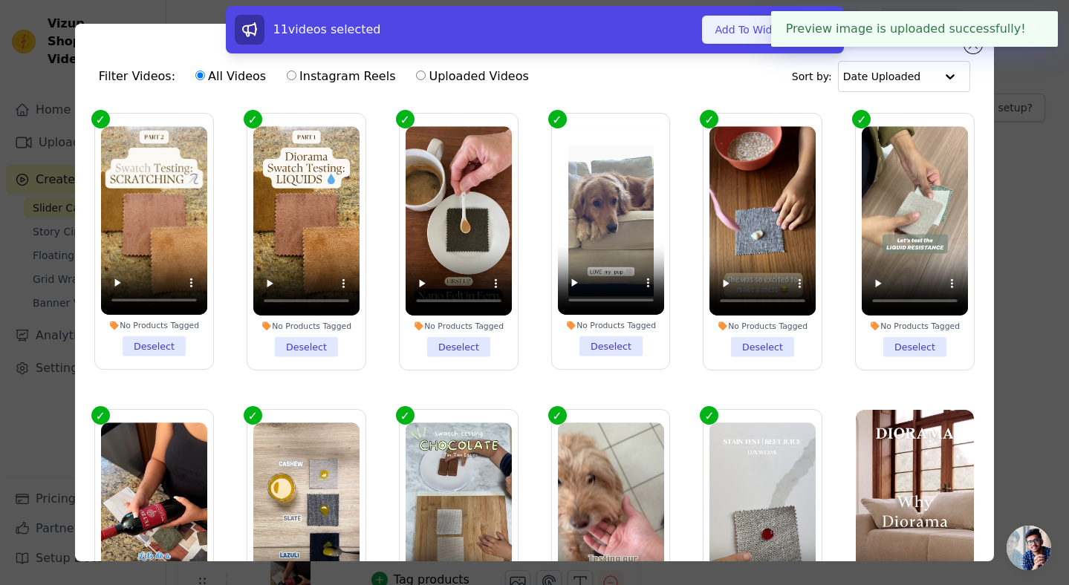
click at [735, 28] on button "Add To Widget" at bounding box center [752, 30] width 100 height 28
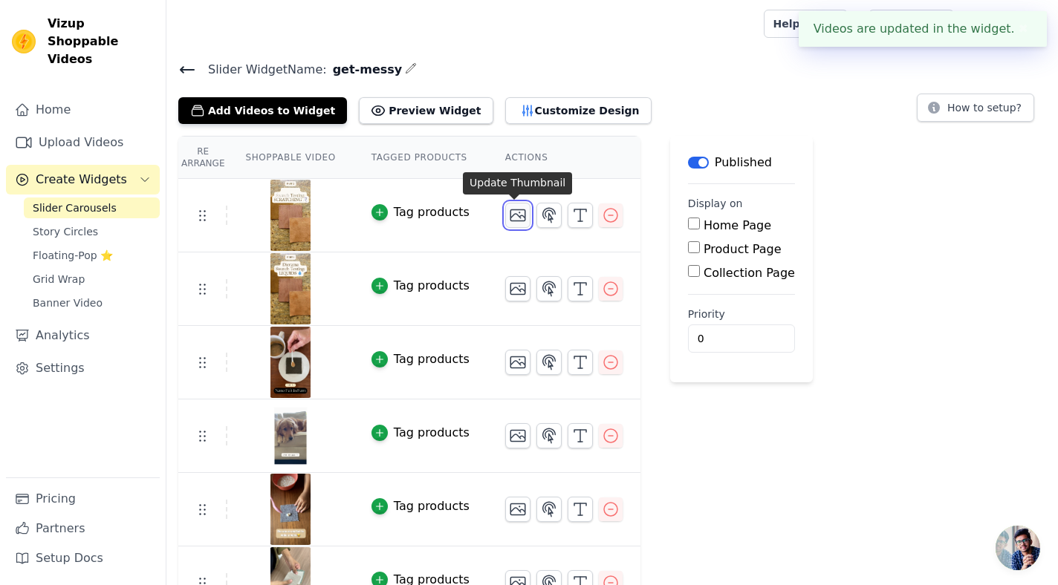
click at [513, 215] on icon "button" at bounding box center [518, 216] width 18 height 18
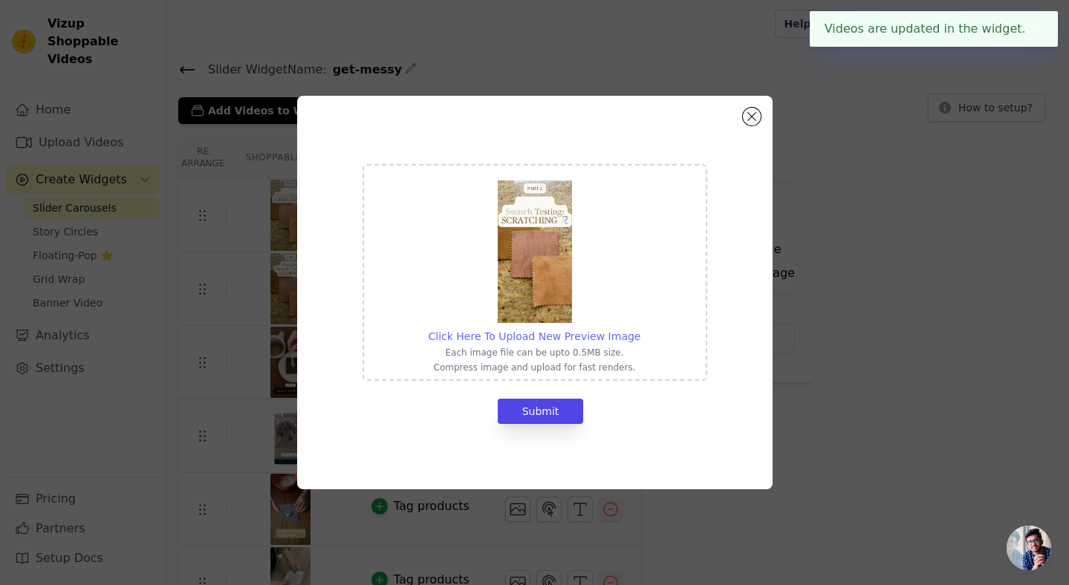
click at [545, 337] on span "Click Here To Upload New Preview Image" at bounding box center [535, 337] width 212 height 12
click at [640, 329] on input "Click Here To Upload New Preview Image Each image file can be upto 0.5MB size. …" at bounding box center [640, 328] width 1 height 1
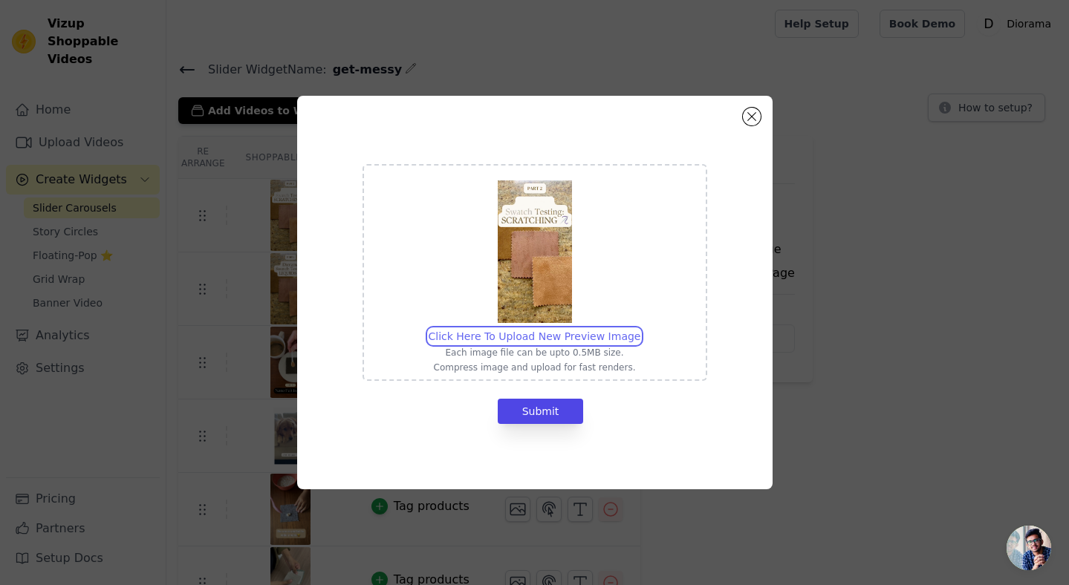
type input "C:\fakepath\DI - JessPink - Pin Scratching.jpg"
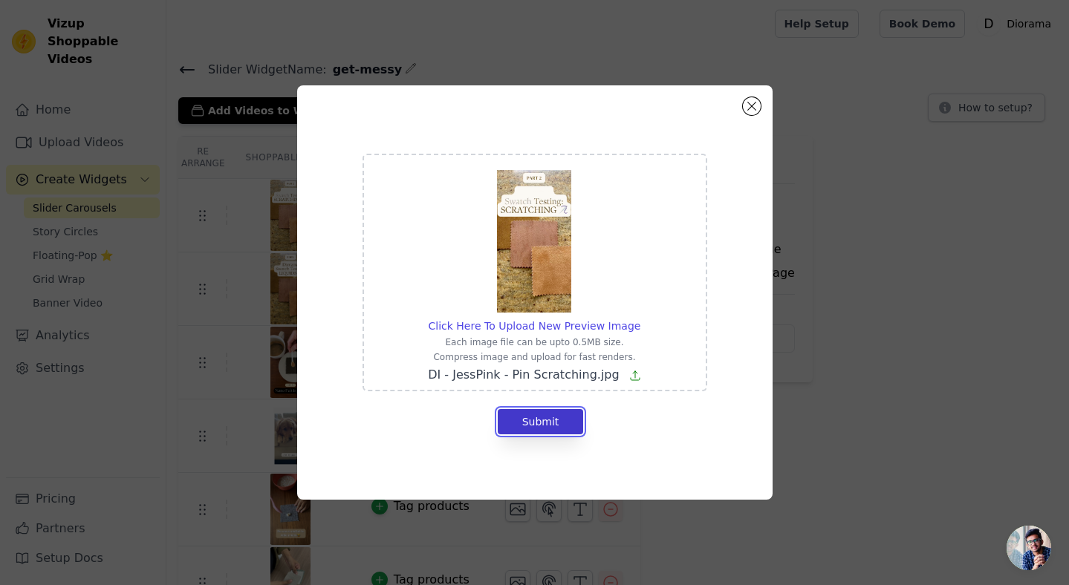
click at [536, 419] on button "Submit" at bounding box center [541, 421] width 86 height 25
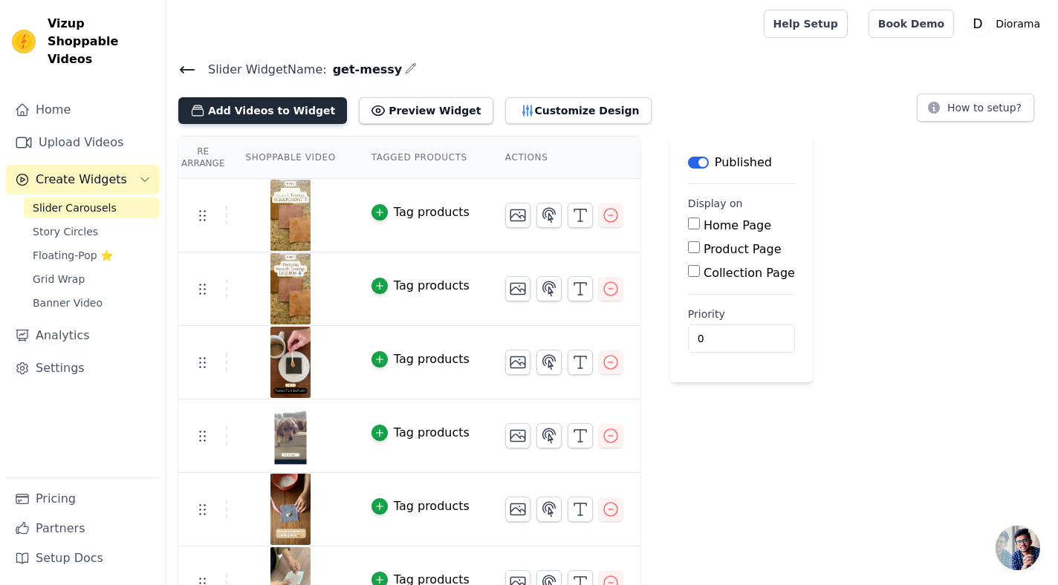
click at [256, 109] on button "Add Videos to Widget" at bounding box center [262, 110] width 169 height 27
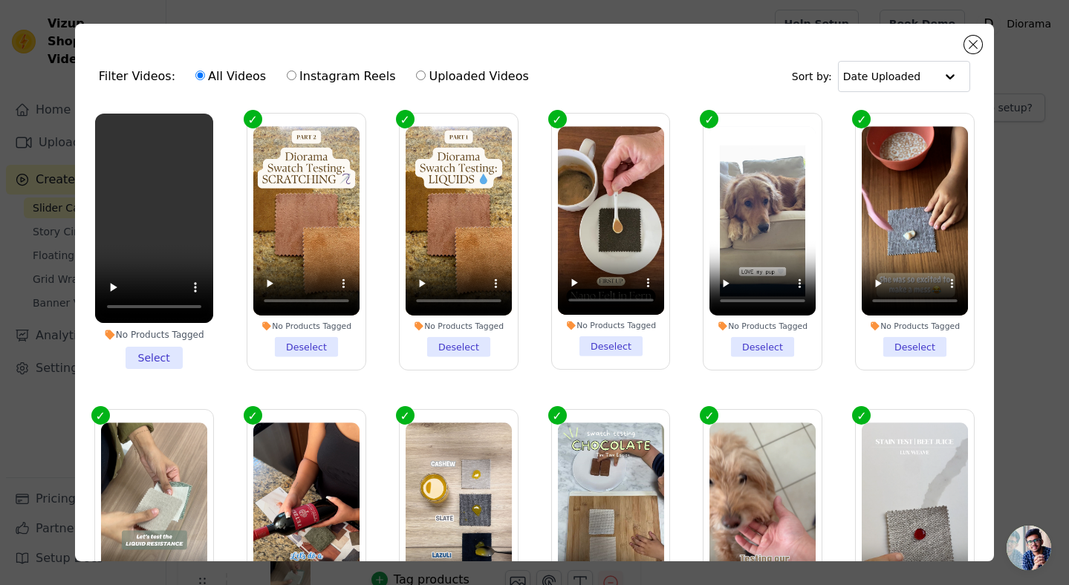
click at [144, 351] on li "No Products Tagged Select" at bounding box center [154, 242] width 118 height 256
click at [0, 0] on input "No Products Tagged Select" at bounding box center [0, 0] width 0 height 0
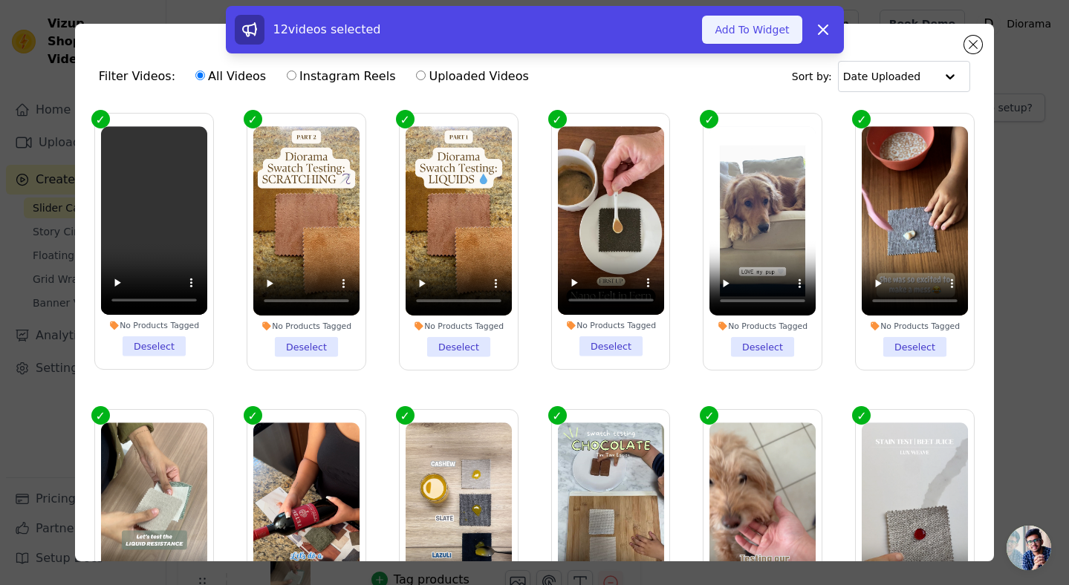
click at [755, 28] on button "Add To Widget" at bounding box center [752, 30] width 100 height 28
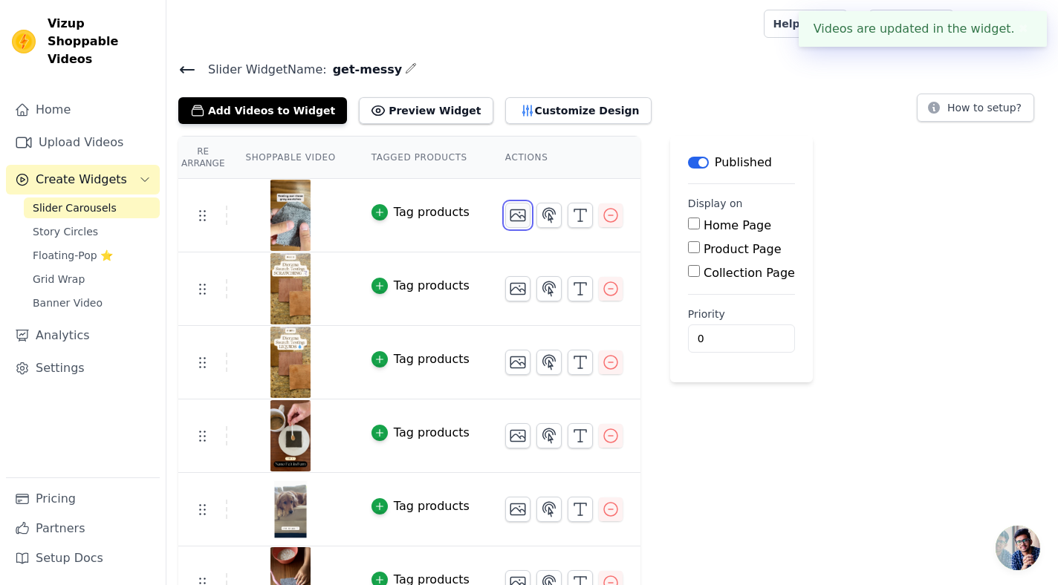
click at [510, 215] on icon "button" at bounding box center [518, 216] width 18 height 18
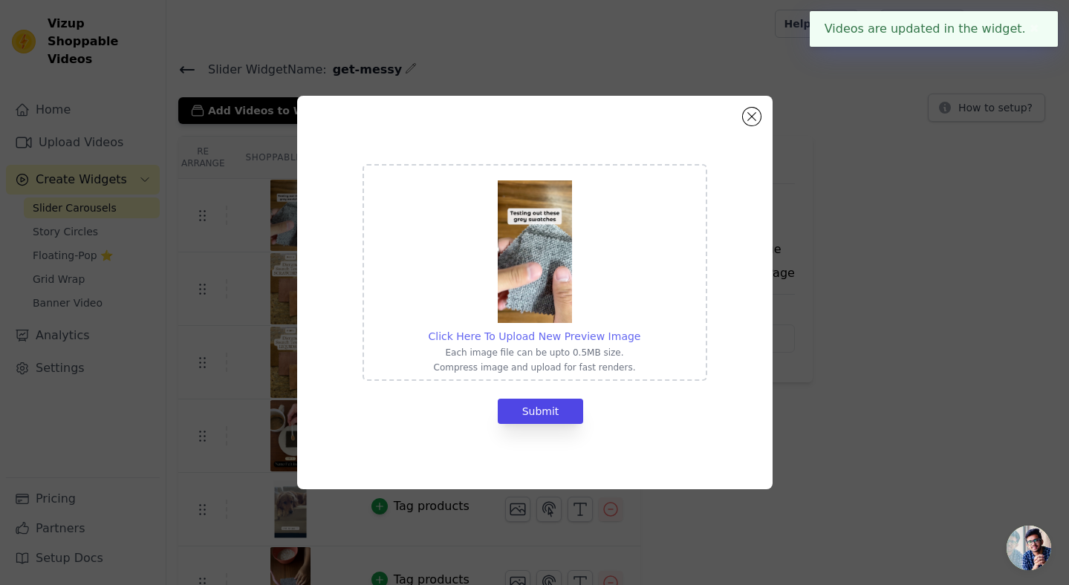
click at [569, 331] on span "Click Here To Upload New Preview Image" at bounding box center [535, 337] width 212 height 12
click at [640, 329] on input "Click Here To Upload New Preview Image Each image file can be upto 0.5MB size. …" at bounding box center [640, 328] width 1 height 1
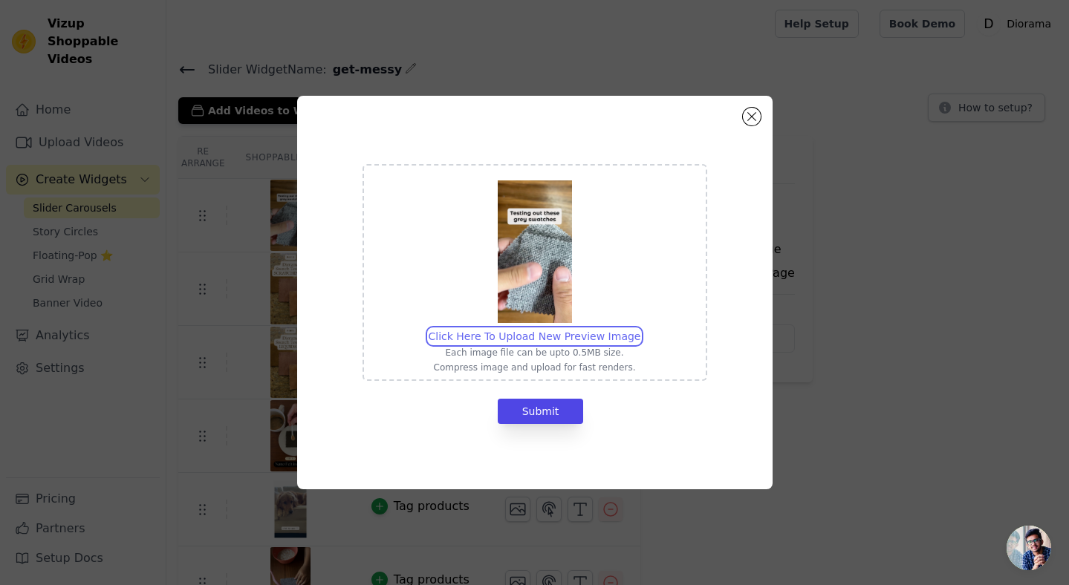
type input "C:\fakepath\01 soda.jpg"
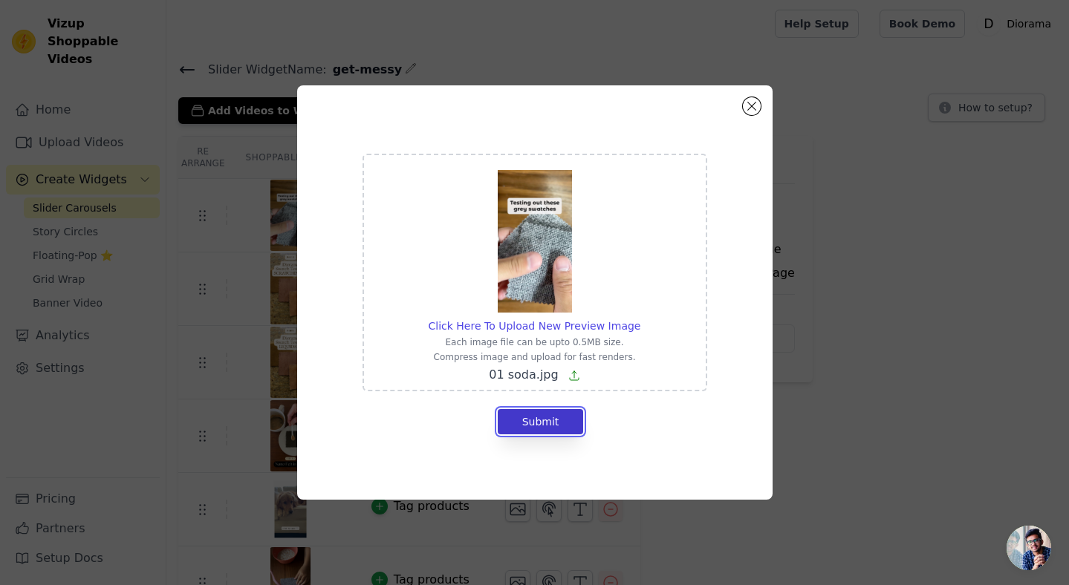
click at [543, 421] on button "Submit" at bounding box center [541, 421] width 86 height 25
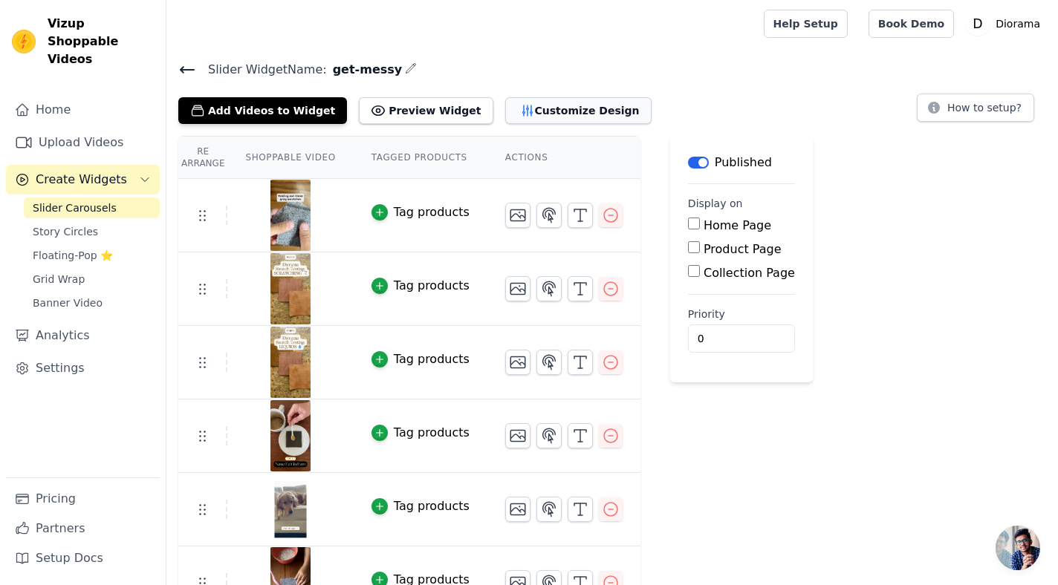
click at [556, 109] on button "Customize Design" at bounding box center [578, 110] width 146 height 27
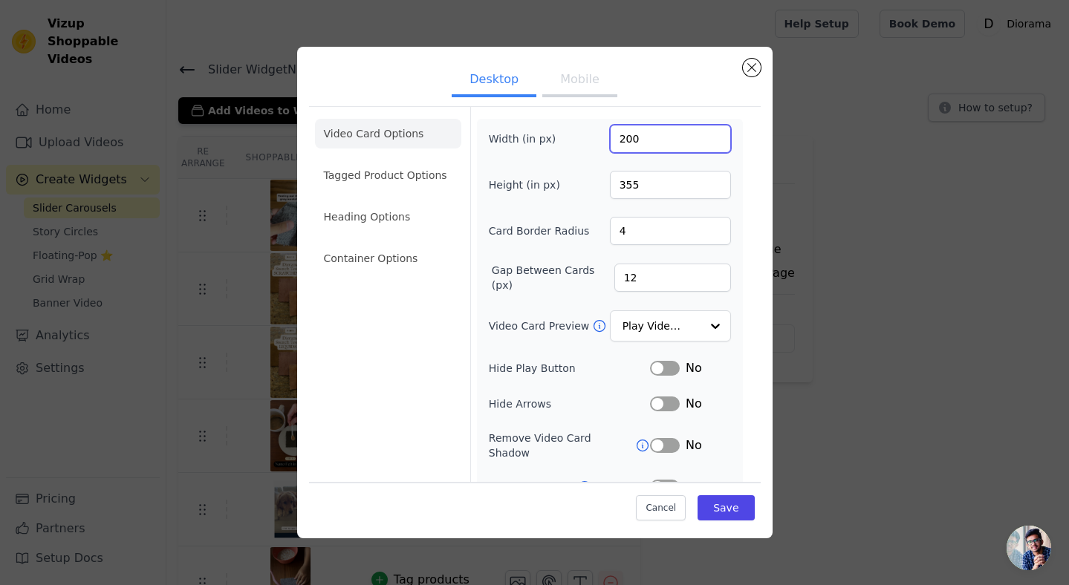
click at [623, 136] on input "200" at bounding box center [670, 139] width 121 height 28
type input "270"
click at [744, 230] on div "Video Card Options Tagged Product Options Heading Options Container Options Wid…" at bounding box center [535, 342] width 452 height 473
drag, startPoint x: 610, startPoint y: 228, endPoint x: 628, endPoint y: 231, distance: 18.8
click at [627, 230] on input "4" at bounding box center [670, 231] width 121 height 28
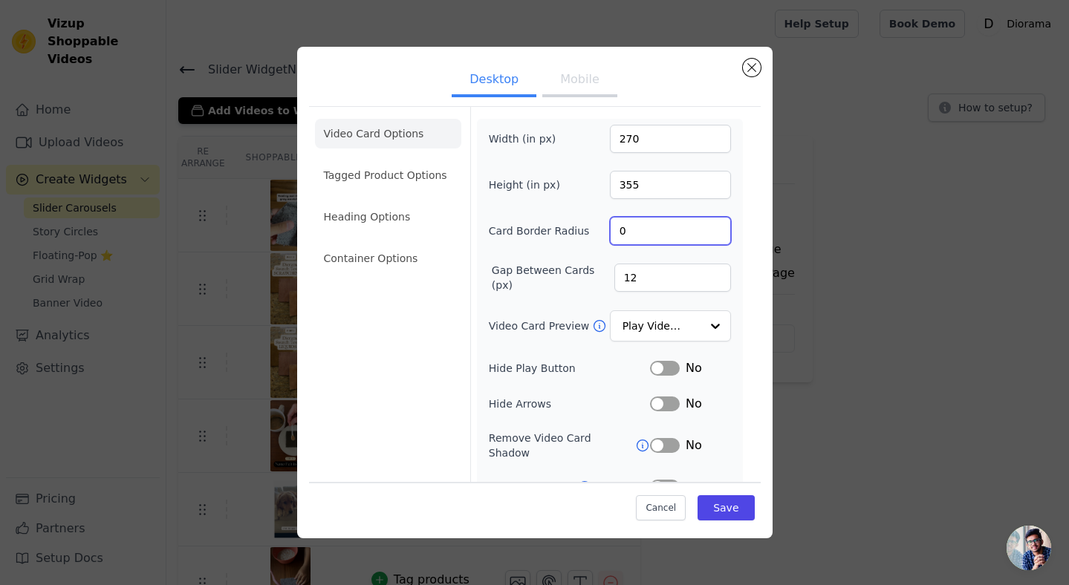
type input "0"
click at [740, 299] on div "Video Card Options Tagged Product Options Heading Options Container Options Wid…" at bounding box center [535, 342] width 452 height 473
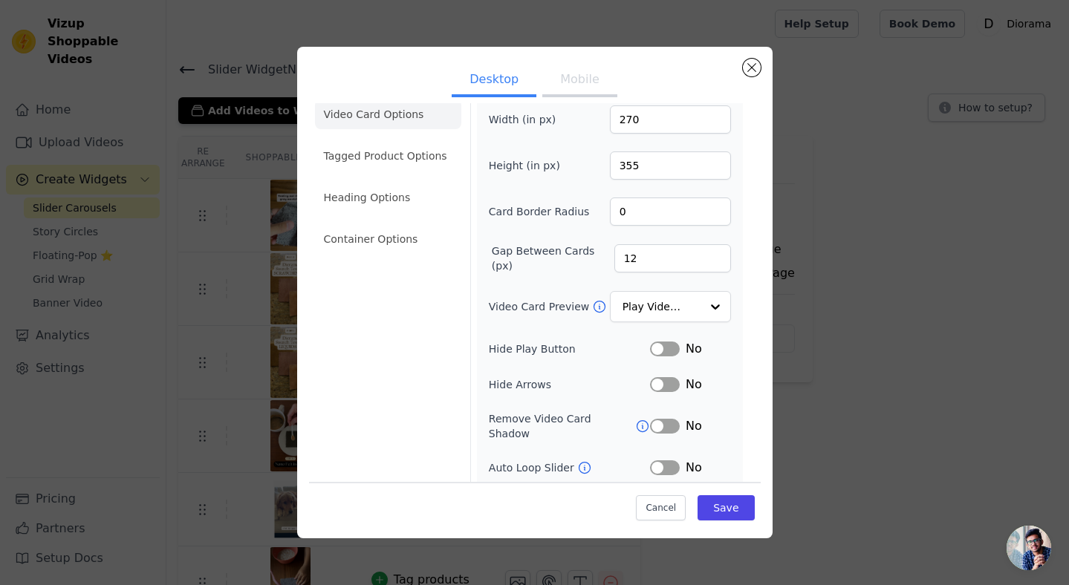
scroll to position [30, 0]
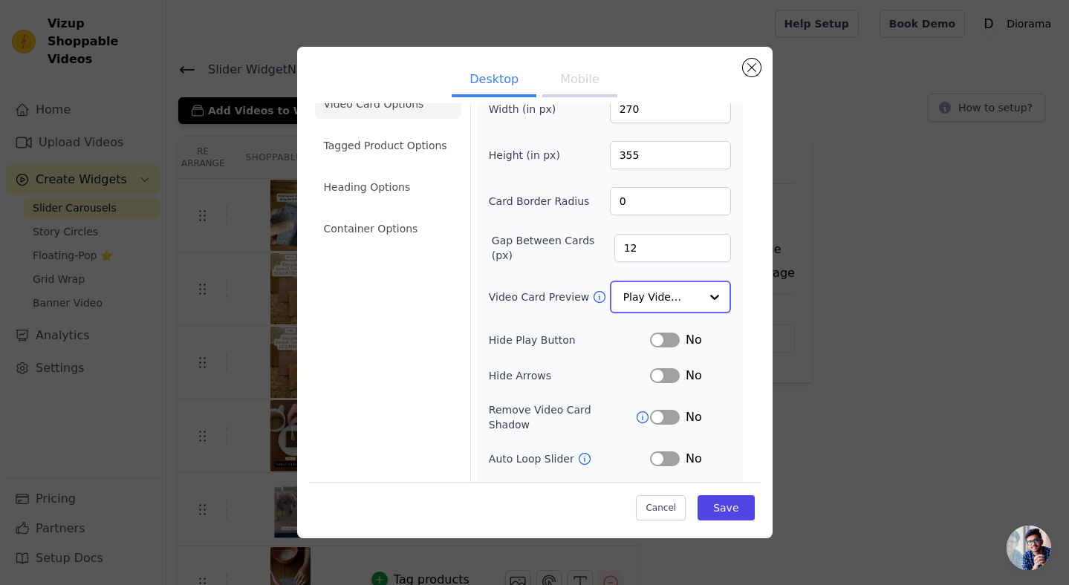
click at [702, 291] on div at bounding box center [715, 297] width 30 height 30
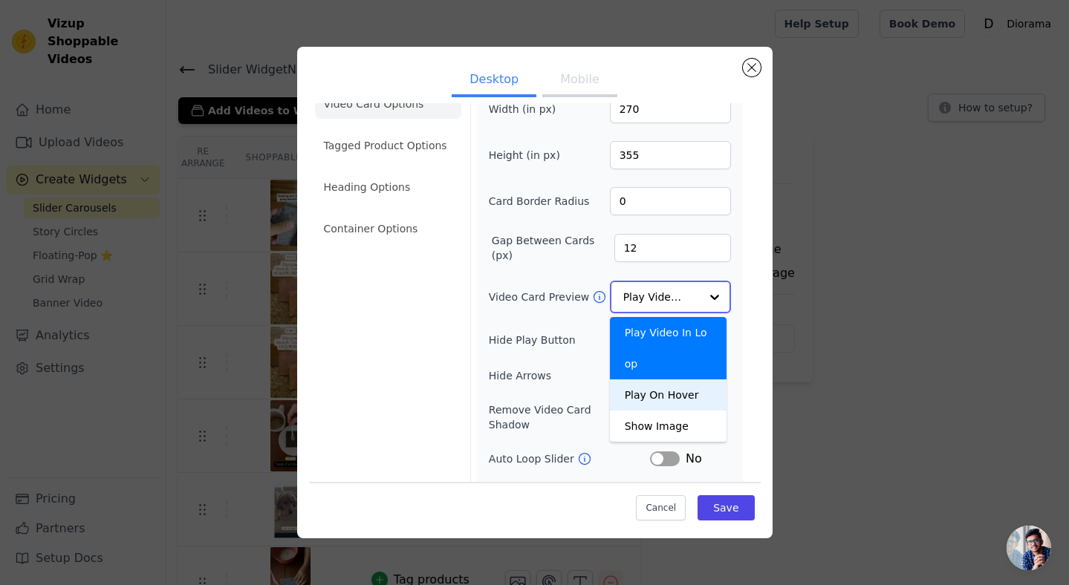
click at [672, 397] on div "Play On Hover" at bounding box center [668, 395] width 117 height 31
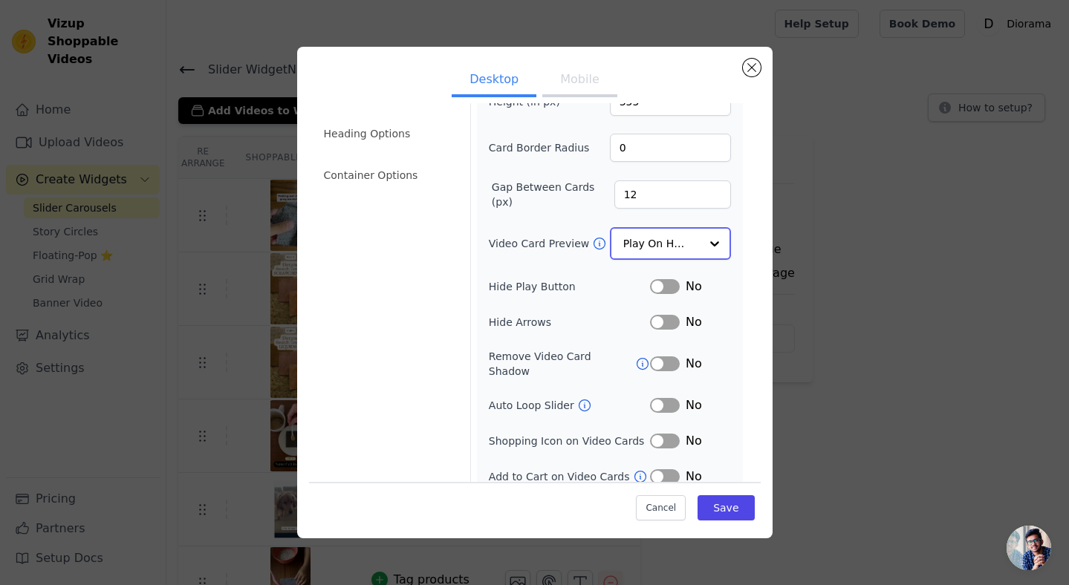
scroll to position [87, 0]
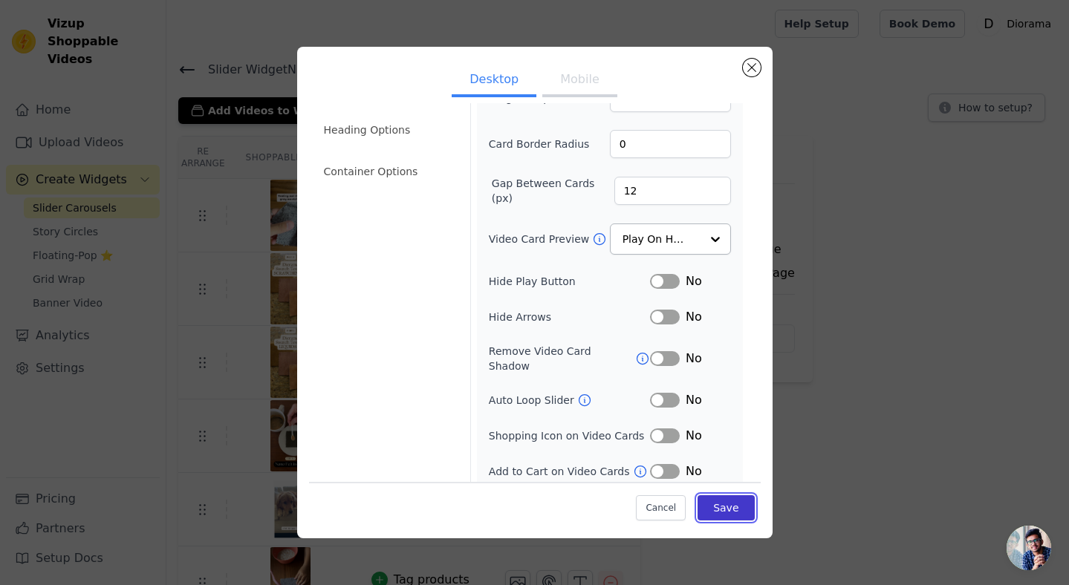
click at [714, 512] on button "Save" at bounding box center [726, 507] width 56 height 25
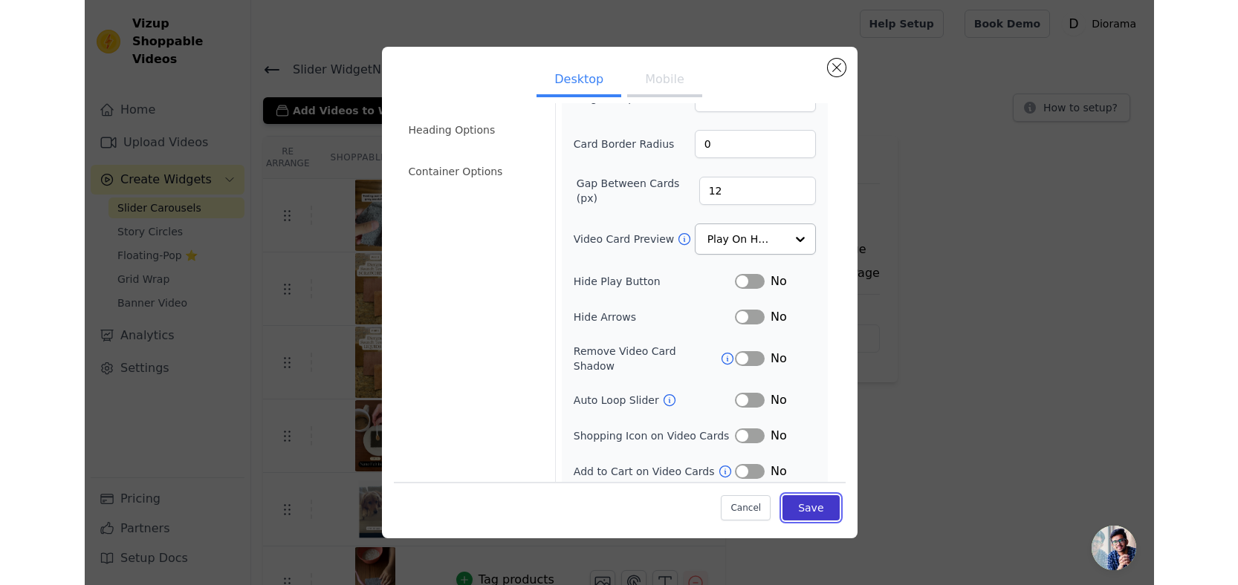
scroll to position [85, 0]
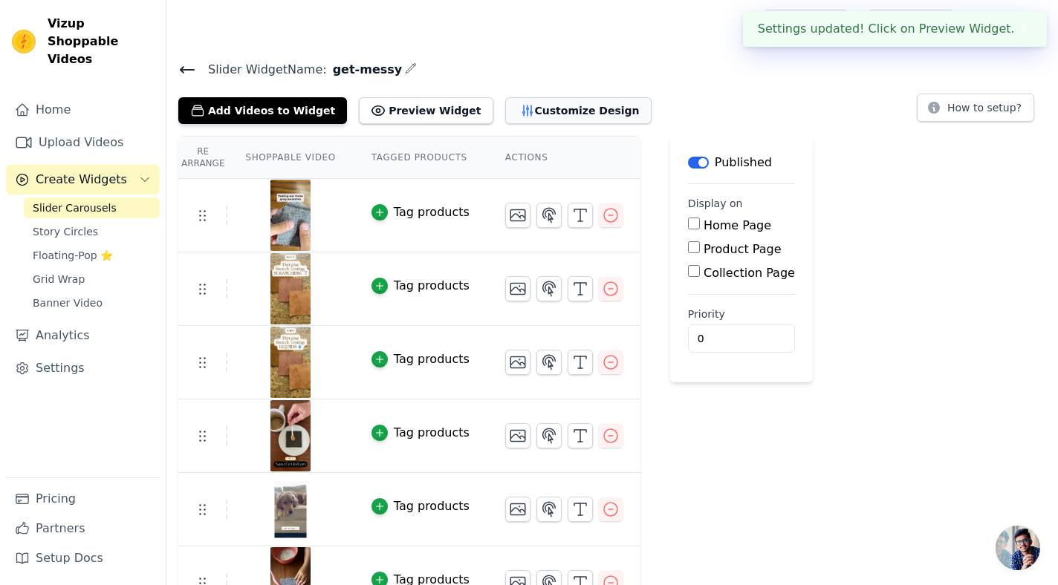
click at [522, 113] on button "Customize Design" at bounding box center [578, 110] width 146 height 27
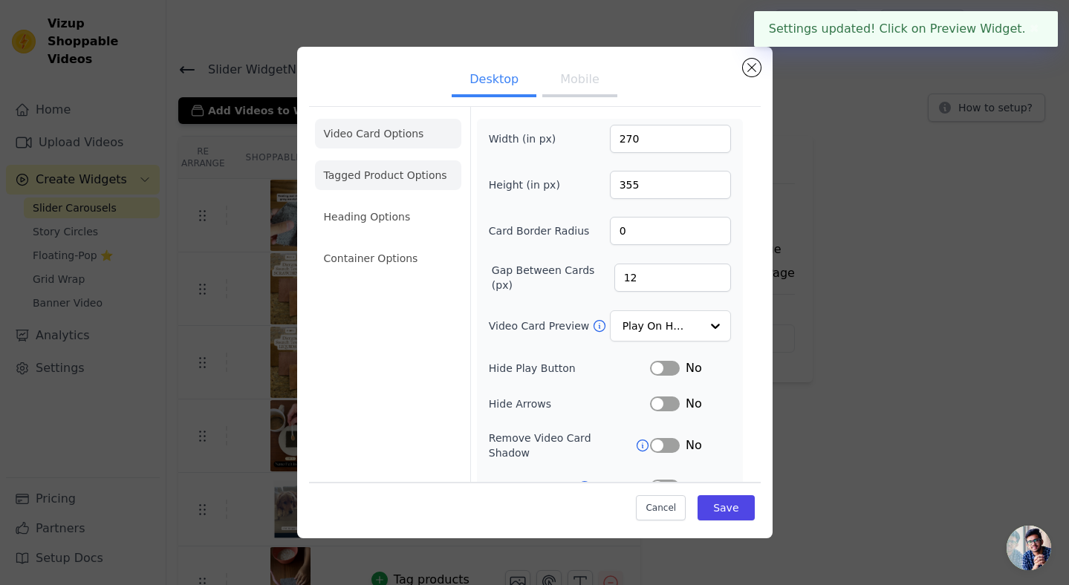
click at [393, 181] on li "Tagged Product Options" at bounding box center [388, 175] width 146 height 30
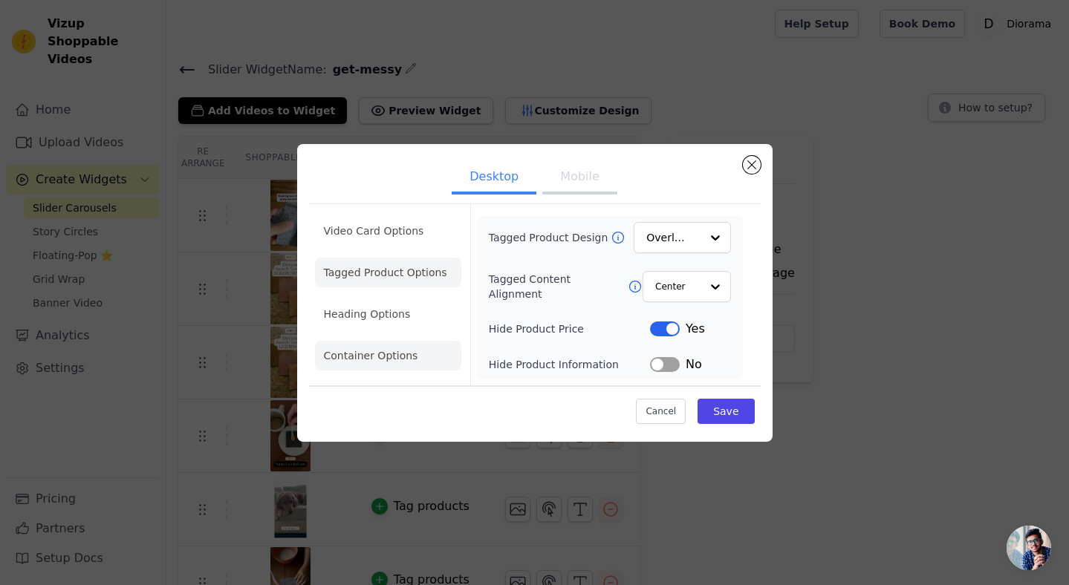
click at [383, 319] on li "Heading Options" at bounding box center [388, 314] width 146 height 30
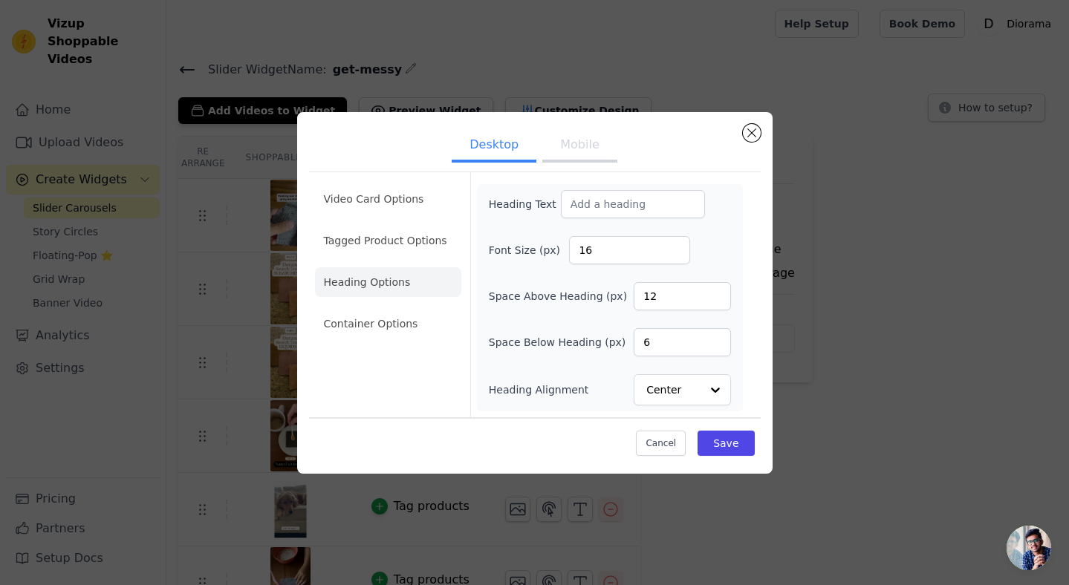
click at [396, 325] on li "Container Options" at bounding box center [388, 324] width 146 height 30
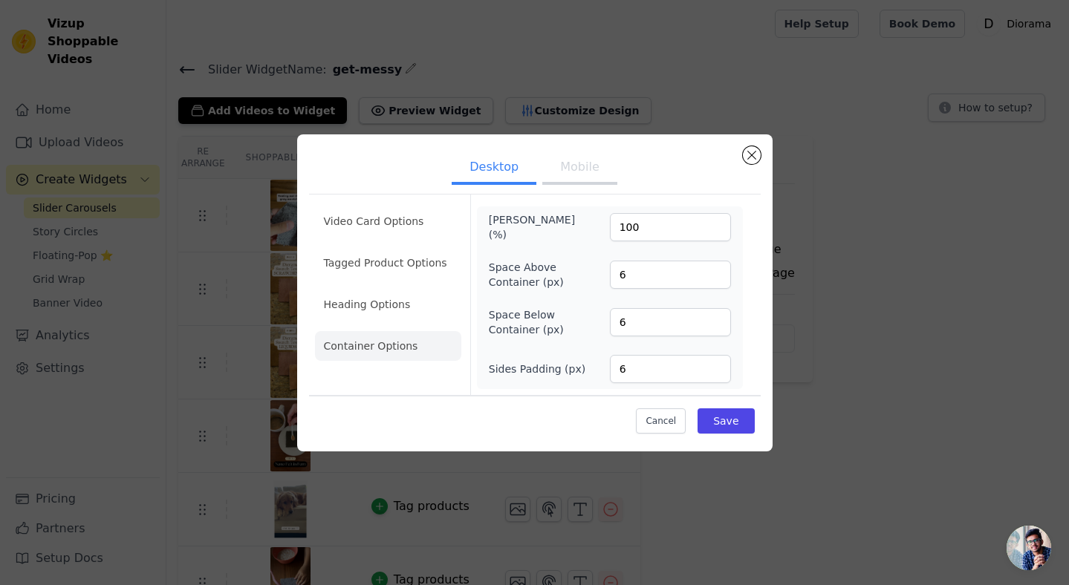
click at [578, 158] on button "Mobile" at bounding box center [579, 168] width 74 height 33
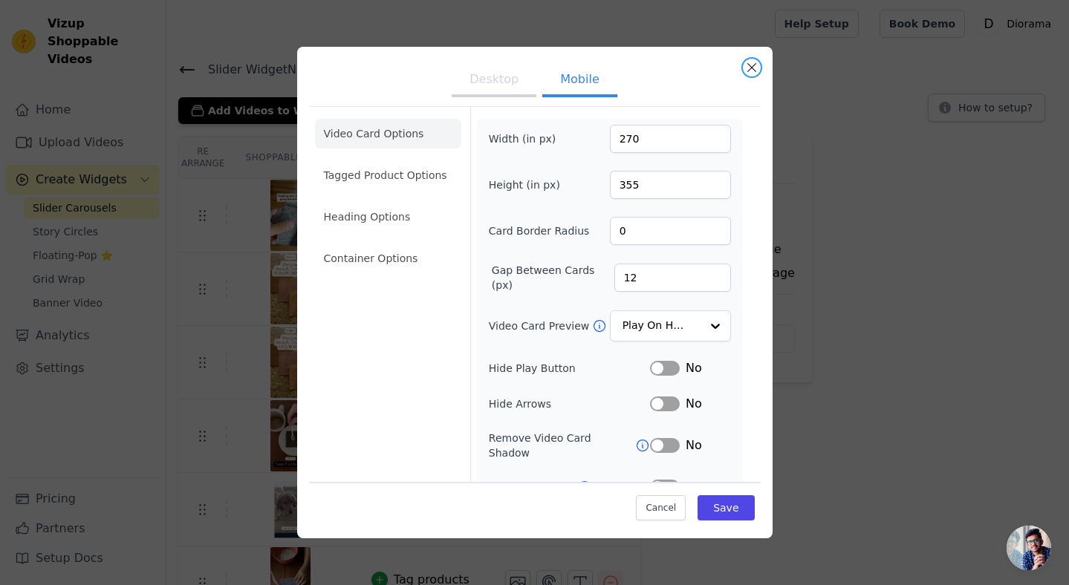
click at [747, 71] on button "Close modal" at bounding box center [752, 68] width 18 height 18
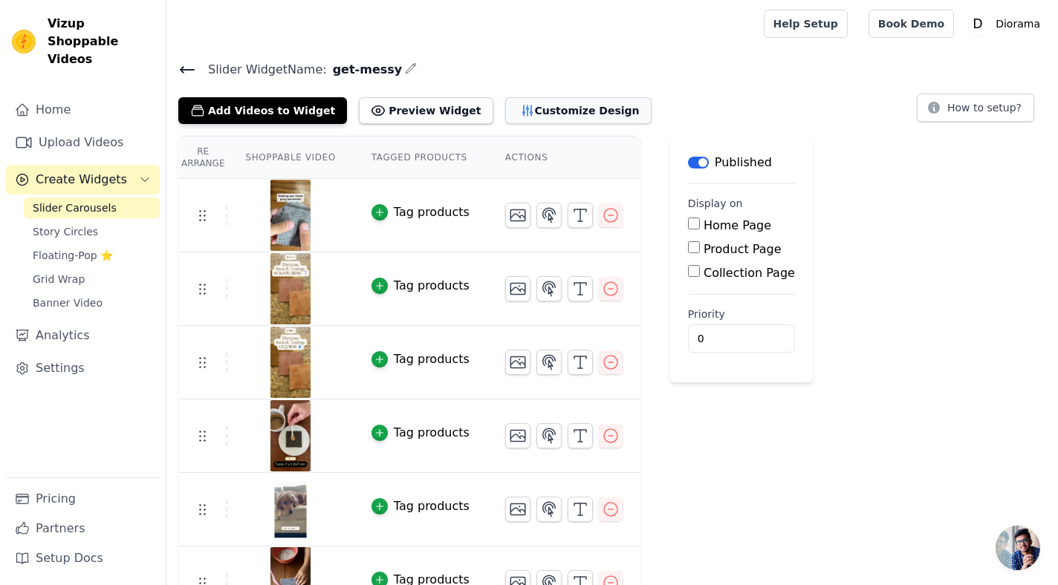
click at [535, 112] on button "Customize Design" at bounding box center [578, 110] width 146 height 27
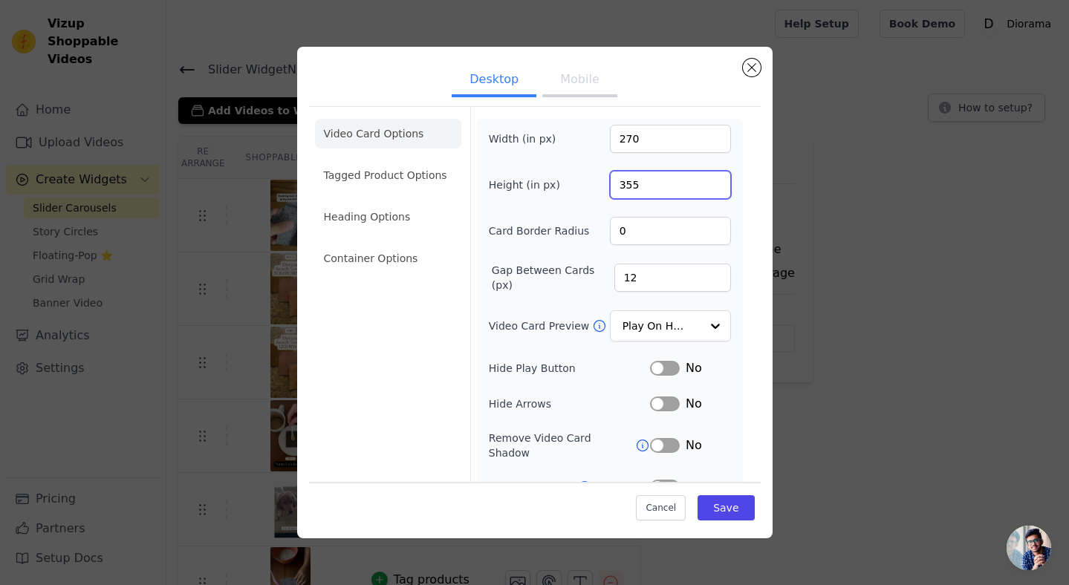
drag, startPoint x: 637, startPoint y: 183, endPoint x: 542, endPoint y: 167, distance: 96.5
click at [573, 179] on div "Height (in px) 355" at bounding box center [610, 185] width 242 height 28
type input "480"
click at [718, 507] on button "Save" at bounding box center [726, 507] width 56 height 25
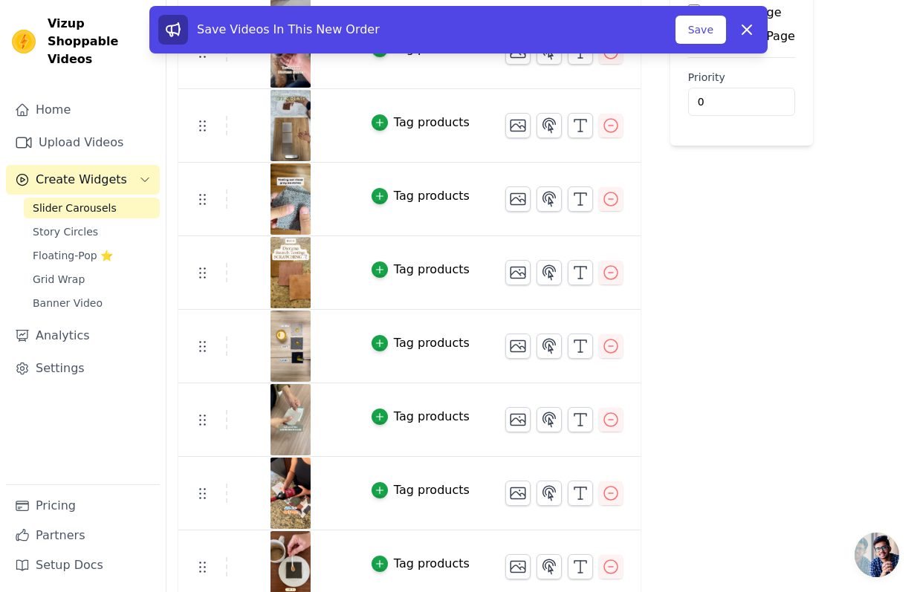
scroll to position [208, 0]
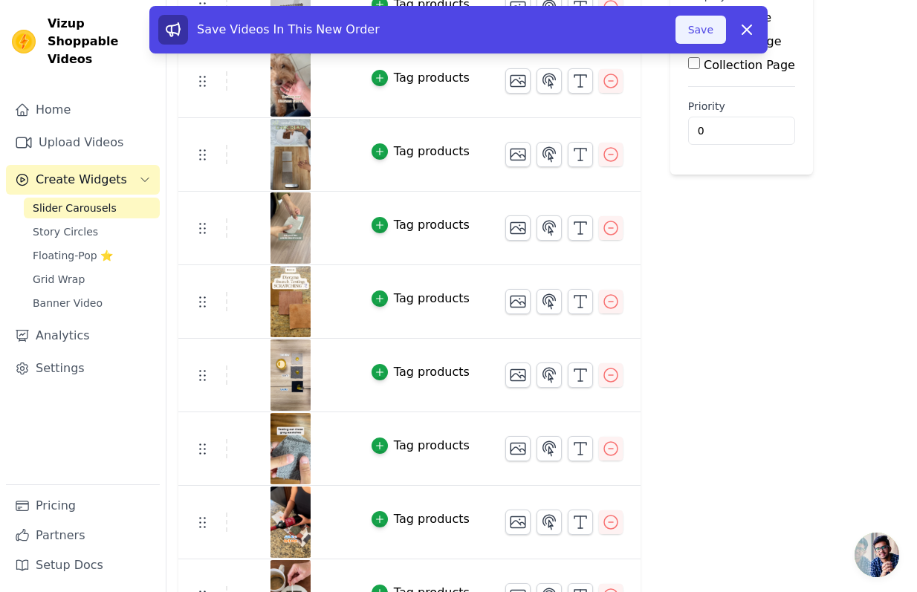
click at [695, 35] on button "Save" at bounding box center [700, 30] width 51 height 28
click at [705, 26] on button "Save" at bounding box center [700, 30] width 51 height 28
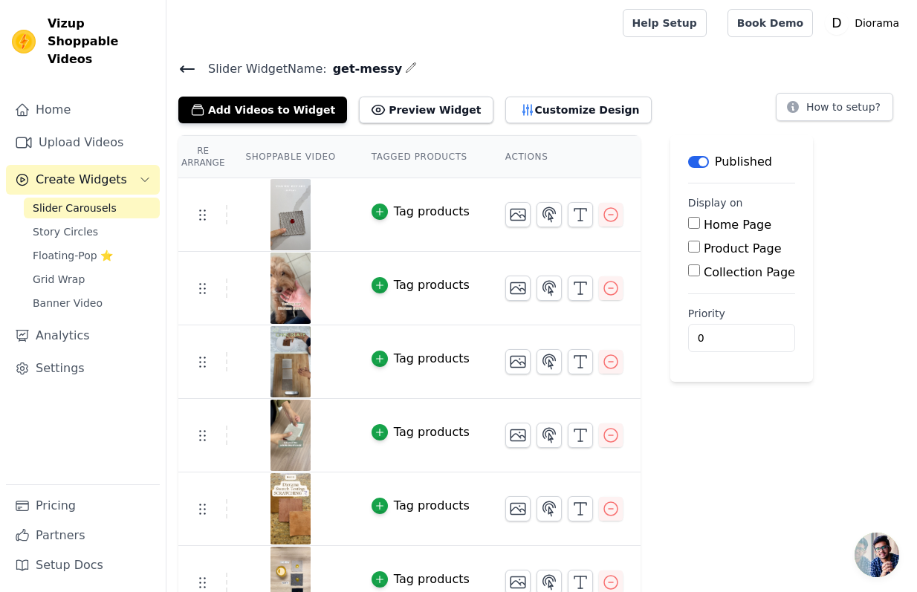
scroll to position [0, 0]
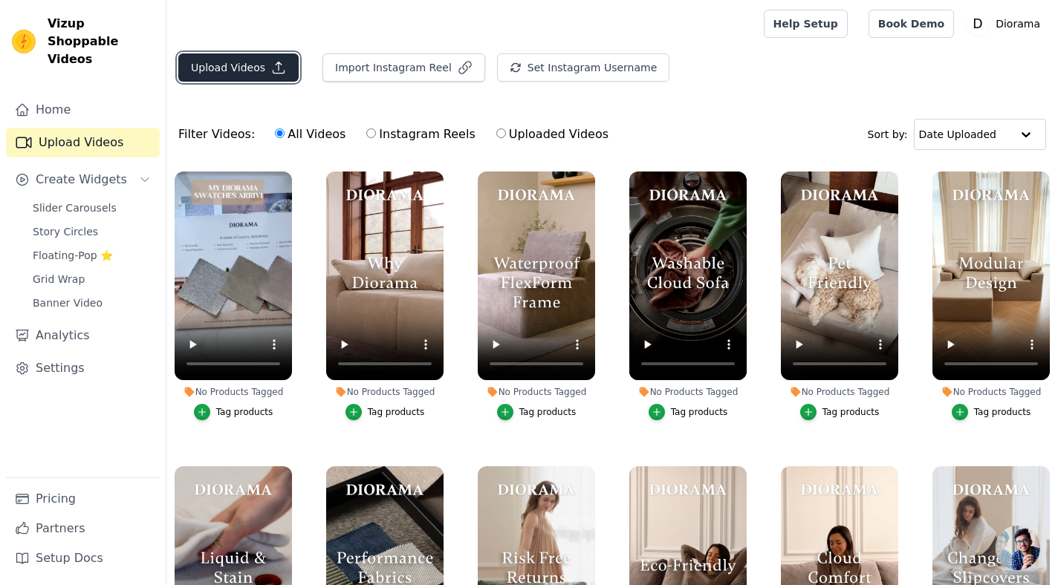
click at [236, 70] on button "Upload Videos" at bounding box center [238, 67] width 120 height 28
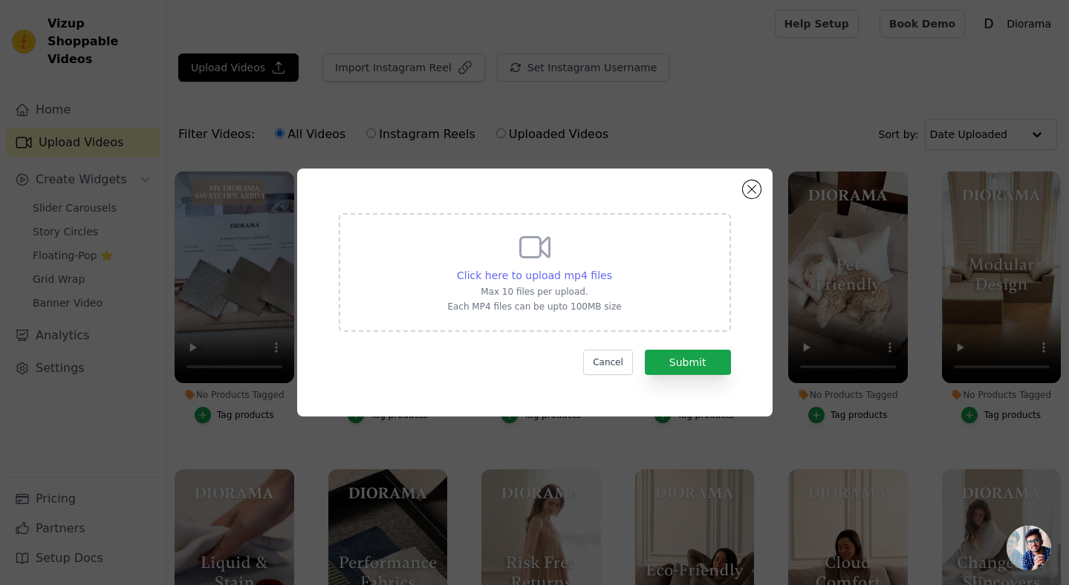
click at [556, 275] on span "Click here to upload mp4 files" at bounding box center [534, 276] width 155 height 12
click at [611, 268] on input "Click here to upload mp4 files Max 10 files per upload. Each MP4 files can be u…" at bounding box center [611, 267] width 1 height 1
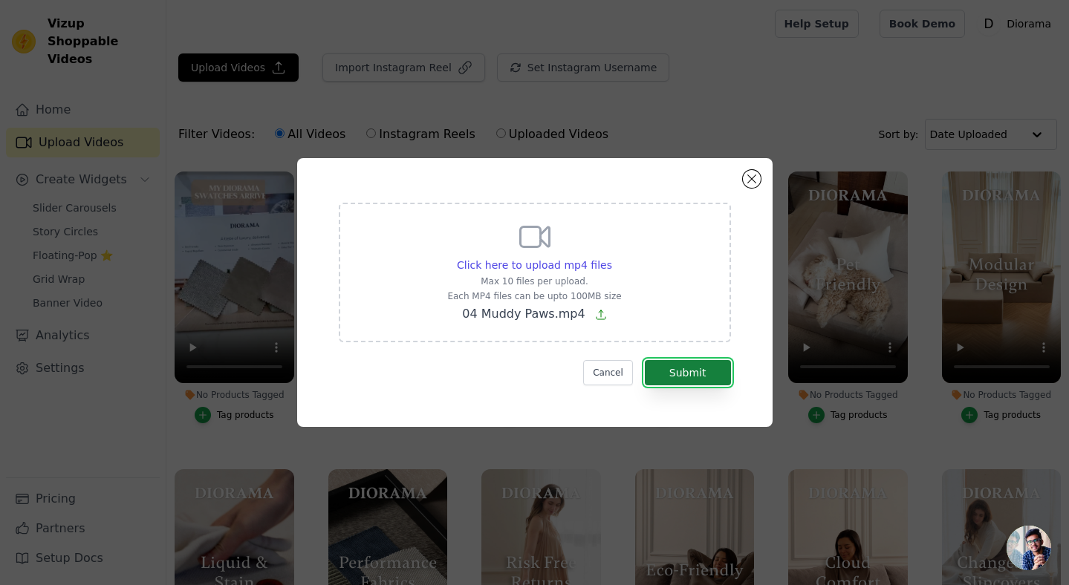
click at [709, 374] on button "Submit" at bounding box center [688, 372] width 86 height 25
click at [592, 263] on span "Click here to upload mp4 files" at bounding box center [534, 265] width 155 height 12
click at [611, 258] on input "Click here to upload mp4 files Max 10 files per upload. Each MP4 files can be u…" at bounding box center [611, 257] width 1 height 1
click at [592, 263] on span "Click here to upload mp4 files" at bounding box center [534, 265] width 155 height 12
click at [611, 258] on input "Click here to upload mp4 files Max 10 files per upload. Each MP4 files can be u…" at bounding box center [611, 257] width 1 height 1
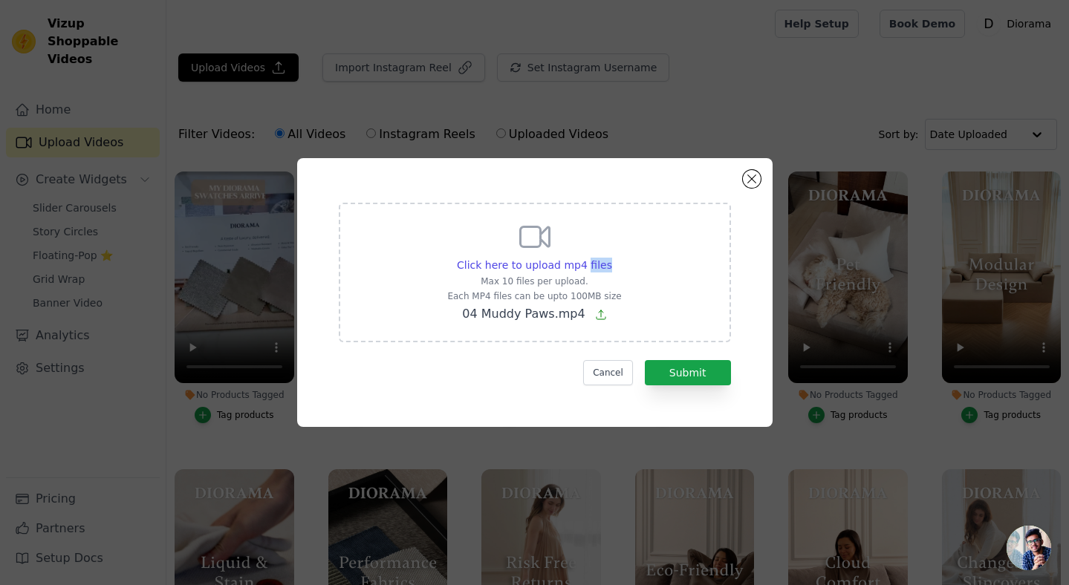
type input "C:\fakepath\04 Muddy Paws_SMALL.mp4"
click at [698, 372] on button "Submit" at bounding box center [688, 372] width 86 height 25
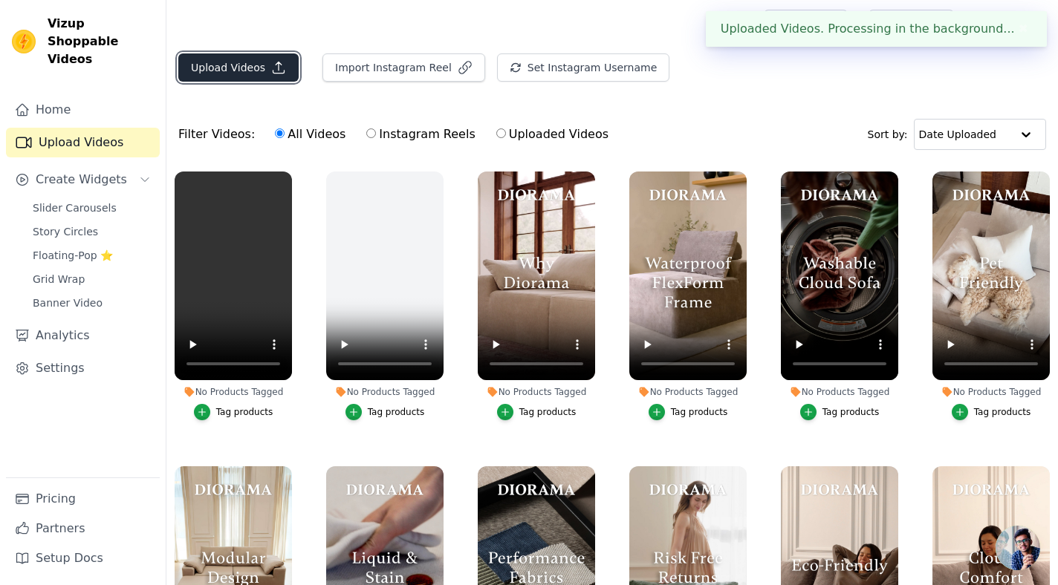
click at [244, 69] on button "Upload Videos" at bounding box center [238, 67] width 120 height 28
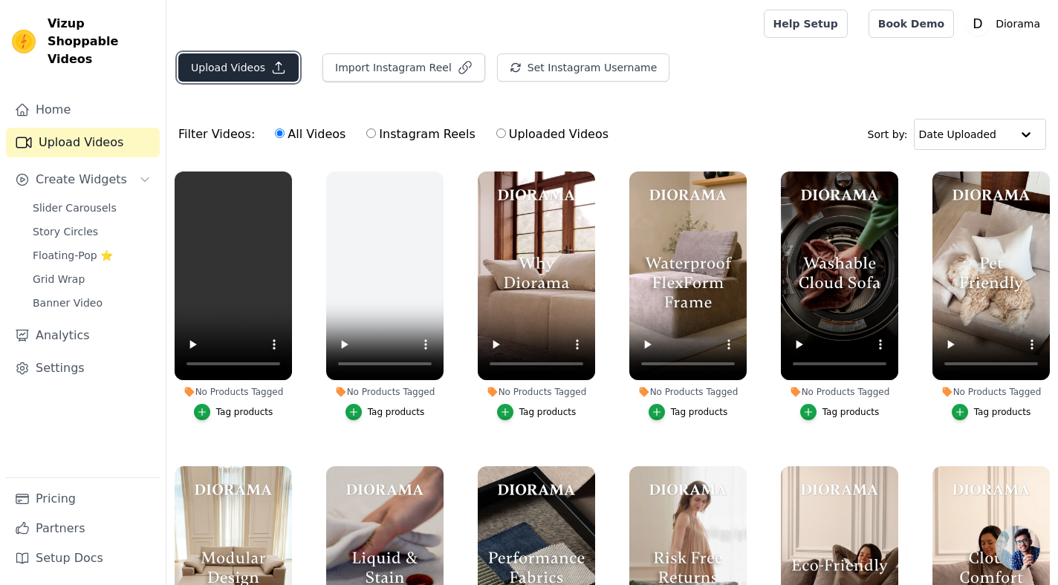
click at [233, 71] on button "Upload Videos" at bounding box center [238, 67] width 120 height 28
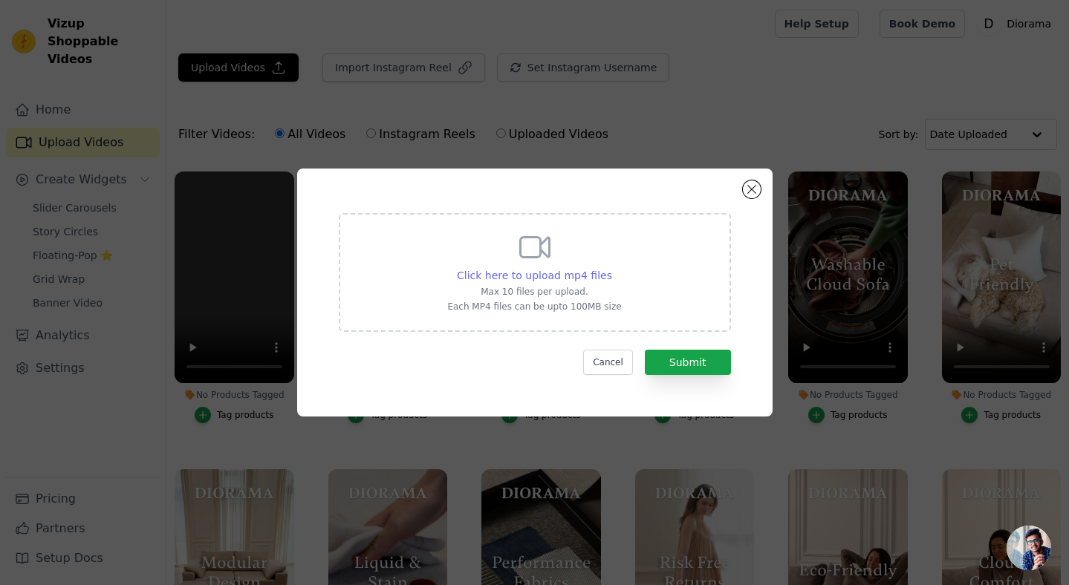
click at [596, 276] on span "Click here to upload mp4 files" at bounding box center [534, 276] width 155 height 12
click at [611, 268] on input "Click here to upload mp4 files Max 10 files per upload. Each MP4 files can be u…" at bounding box center [611, 267] width 1 height 1
type input "C:\fakepath\DI - TTEric - Chocolate_v2.mp4"
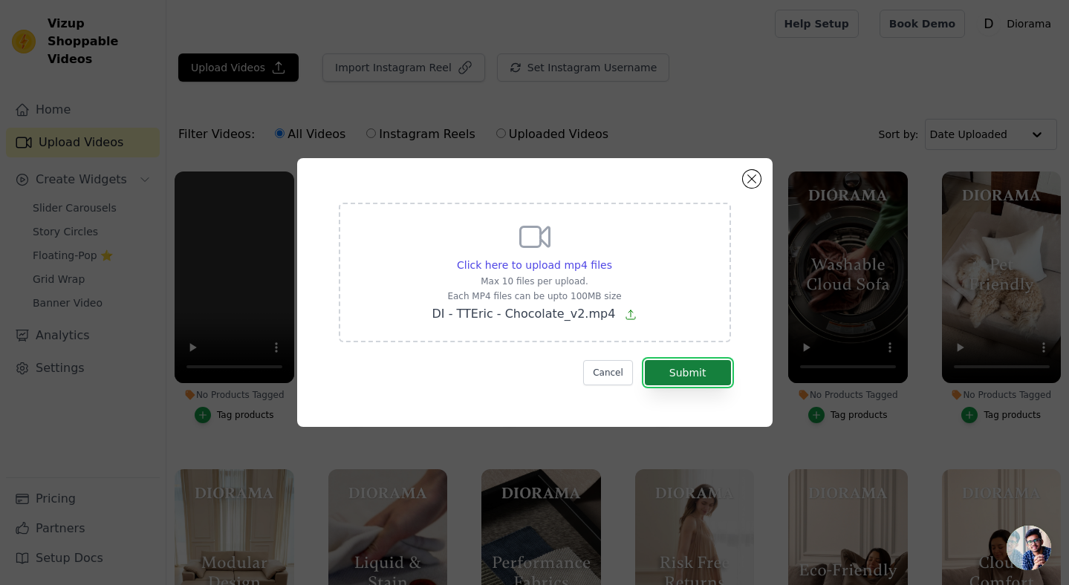
click at [696, 375] on button "Submit" at bounding box center [688, 372] width 86 height 25
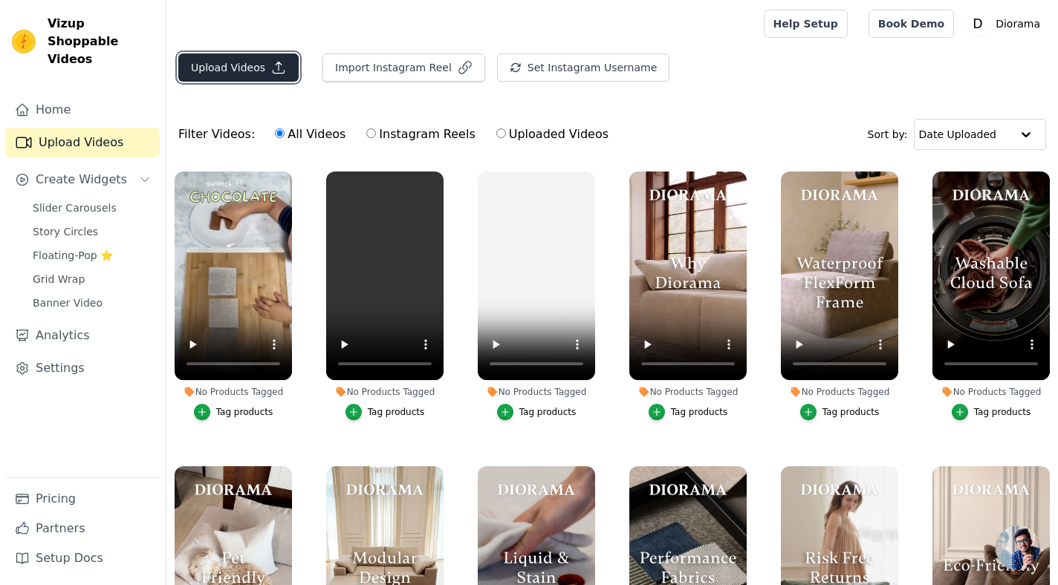
click at [259, 65] on button "Upload Videos" at bounding box center [238, 67] width 120 height 28
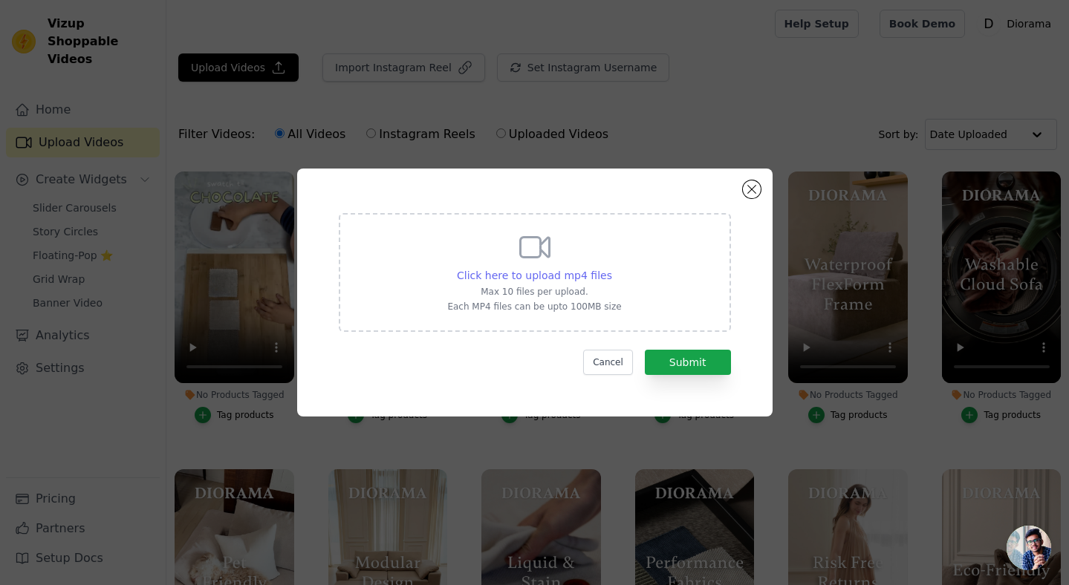
click at [540, 278] on span "Click here to upload mp4 files" at bounding box center [534, 276] width 155 height 12
click at [611, 268] on input "Click here to upload mp4 files Max 10 files per upload. Each MP4 files can be u…" at bounding box center [611, 267] width 1 height 1
type input "C:\fakepath\06 OJ_SMALL.mp4"
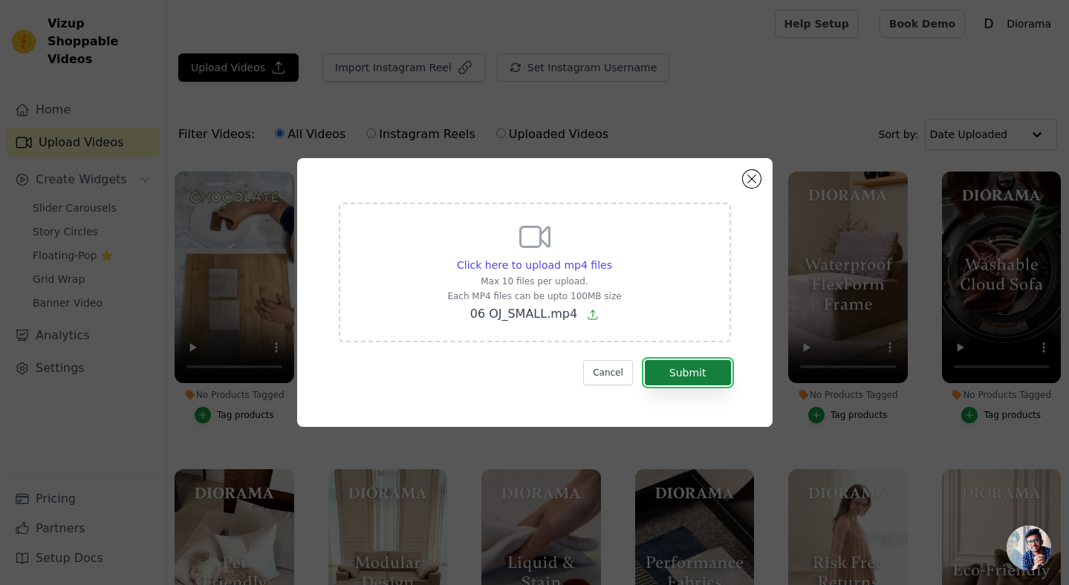
click at [694, 374] on button "Submit" at bounding box center [688, 372] width 86 height 25
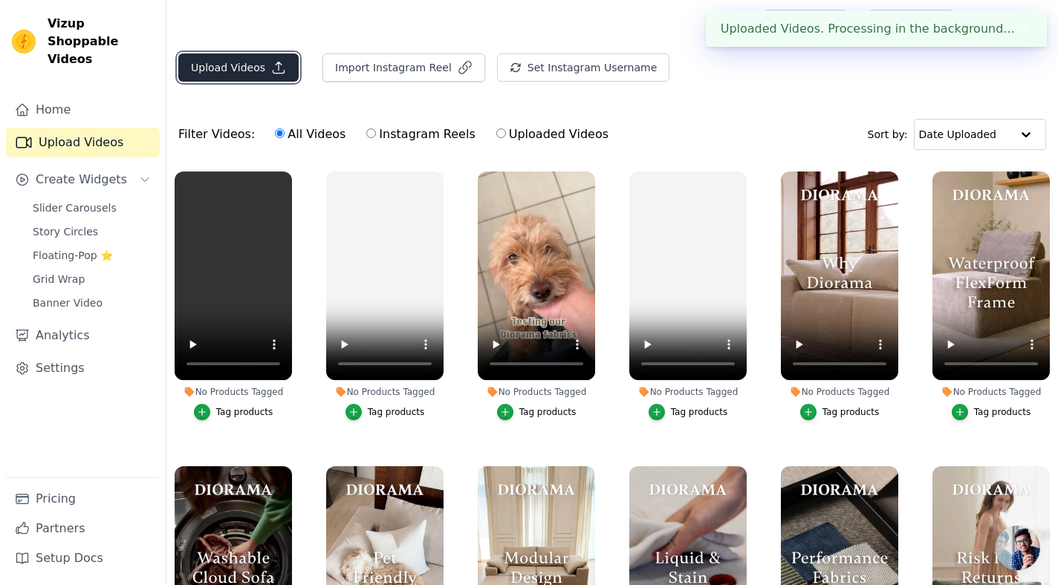
click at [241, 69] on button "Upload Videos" at bounding box center [238, 67] width 120 height 28
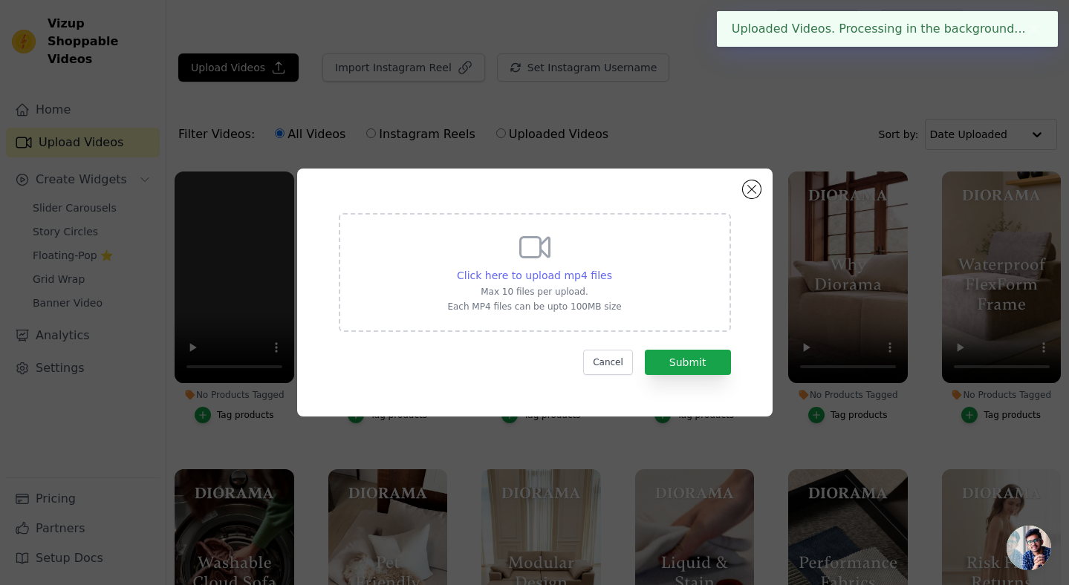
click at [545, 273] on span "Click here to upload mp4 files" at bounding box center [534, 276] width 155 height 12
click at [611, 268] on input "Click here to upload mp4 files Max 10 files per upload. Each MP4 files can be u…" at bounding box center [611, 267] width 1 height 1
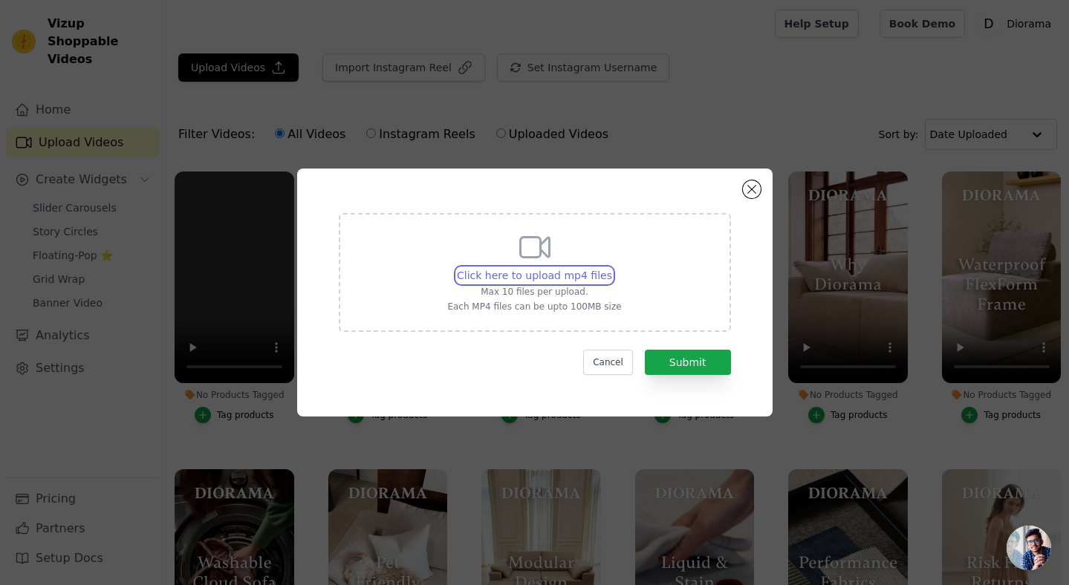
type input "C:\fakepath\02 Wine_SMALL.mp4"
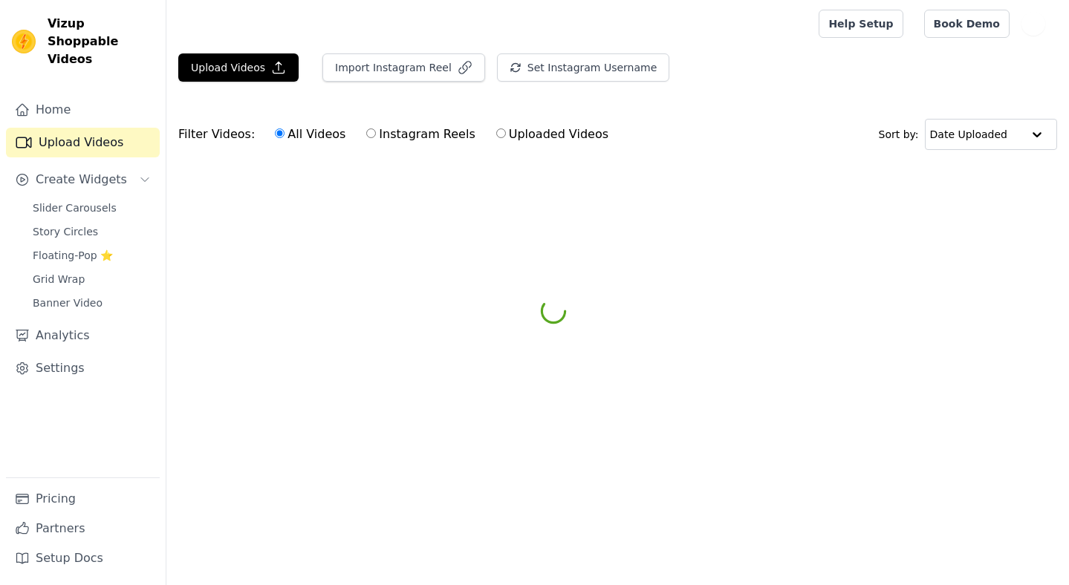
click at [689, 223] on html "Vizup Shoppable Videos Home Upload Videos Create Widgets Slider Carousels Story…" at bounding box center [534, 111] width 1069 height 223
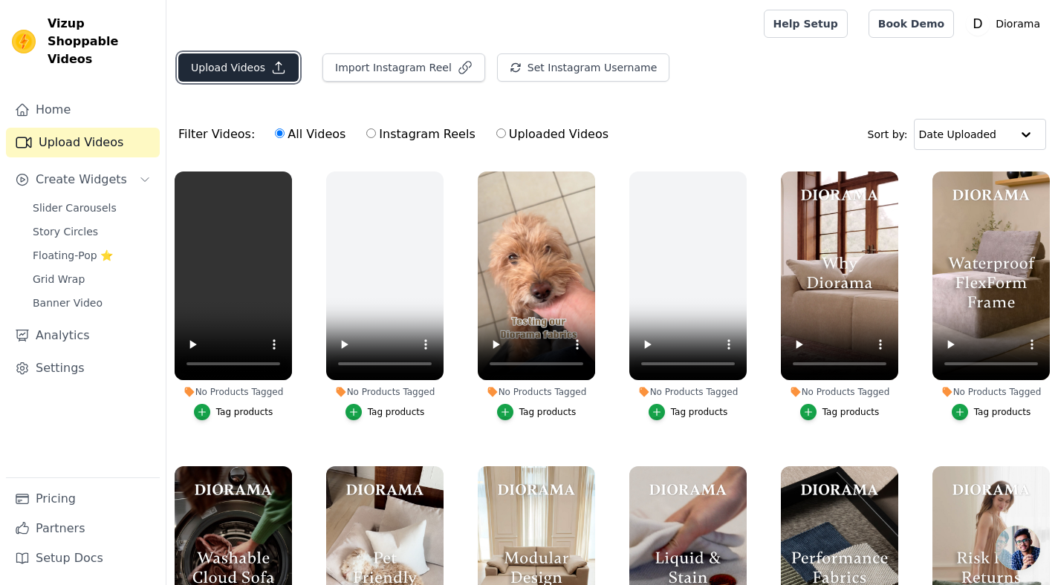
click at [219, 64] on button "Upload Videos" at bounding box center [238, 67] width 120 height 28
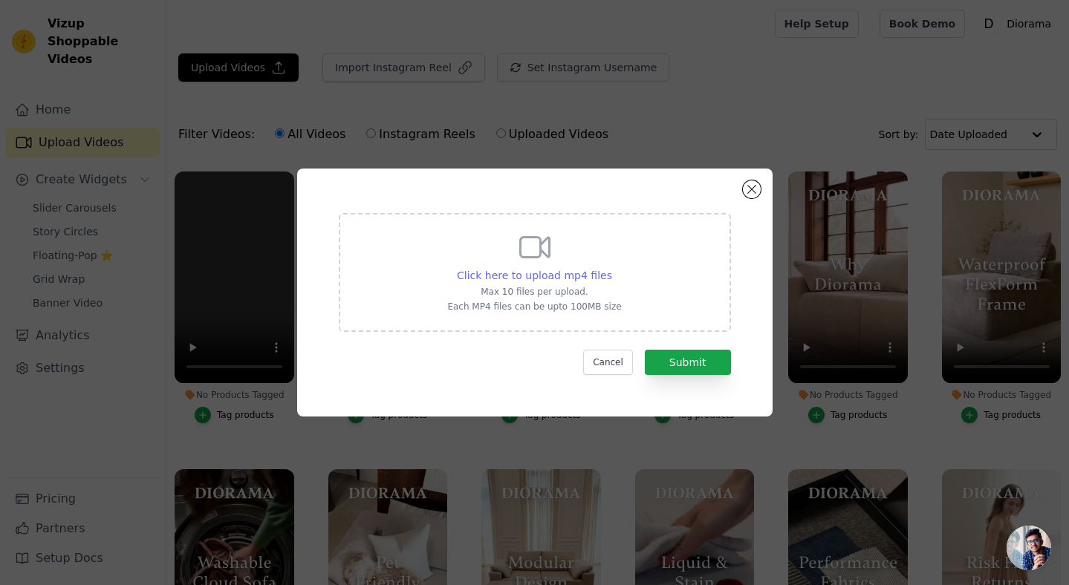
click at [584, 276] on span "Click here to upload mp4 files" at bounding box center [534, 276] width 155 height 12
click at [611, 268] on input "Click here to upload mp4 files Max 10 files per upload. Each MP4 files can be u…" at bounding box center [611, 267] width 1 height 1
type input "C:\fakepath\02 Wine_SMALL.mp4"
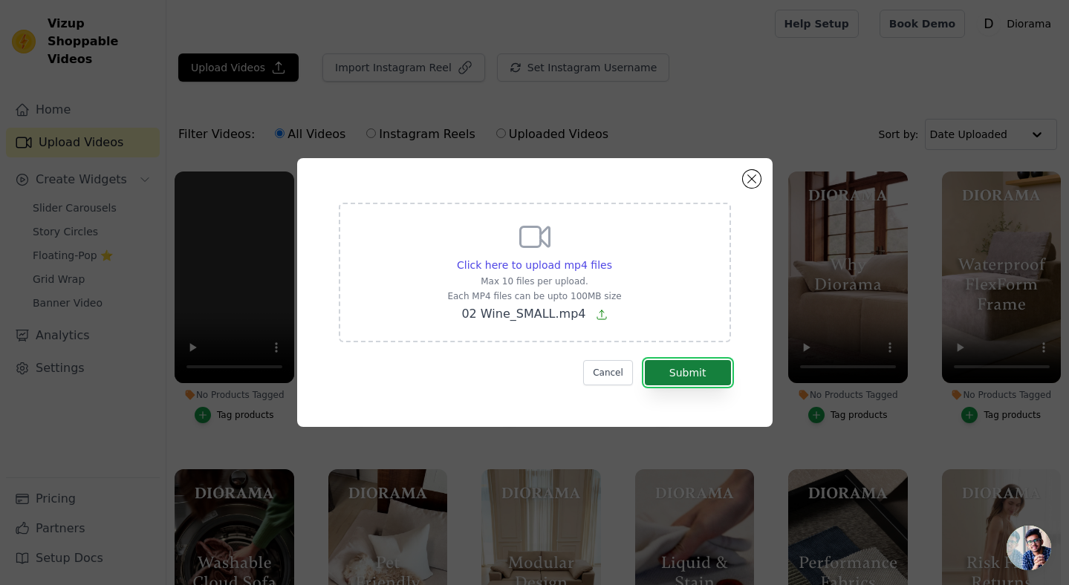
click at [694, 374] on button "Submit" at bounding box center [688, 372] width 86 height 25
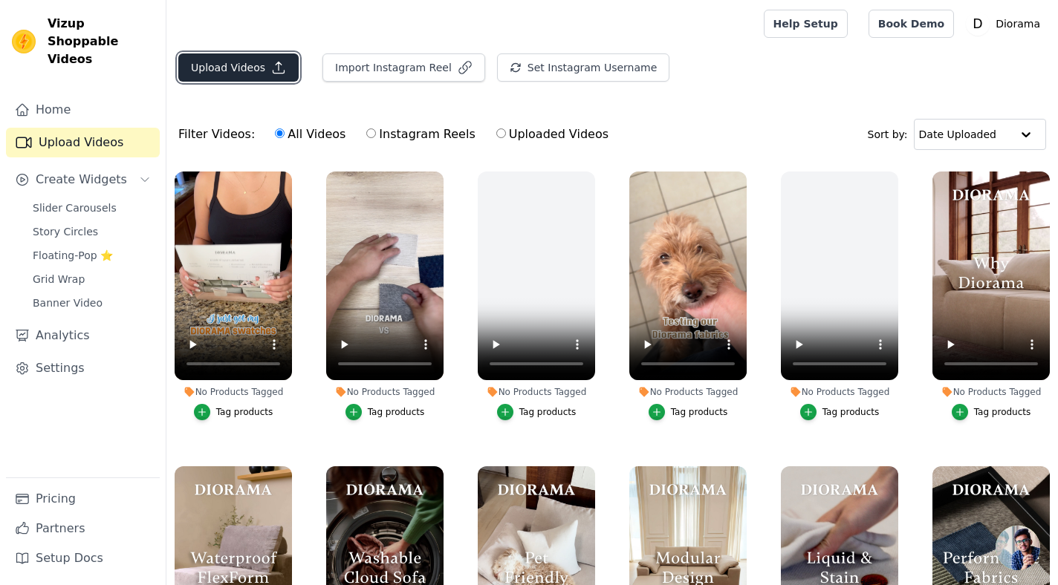
click at [239, 62] on button "Upload Videos" at bounding box center [238, 67] width 120 height 28
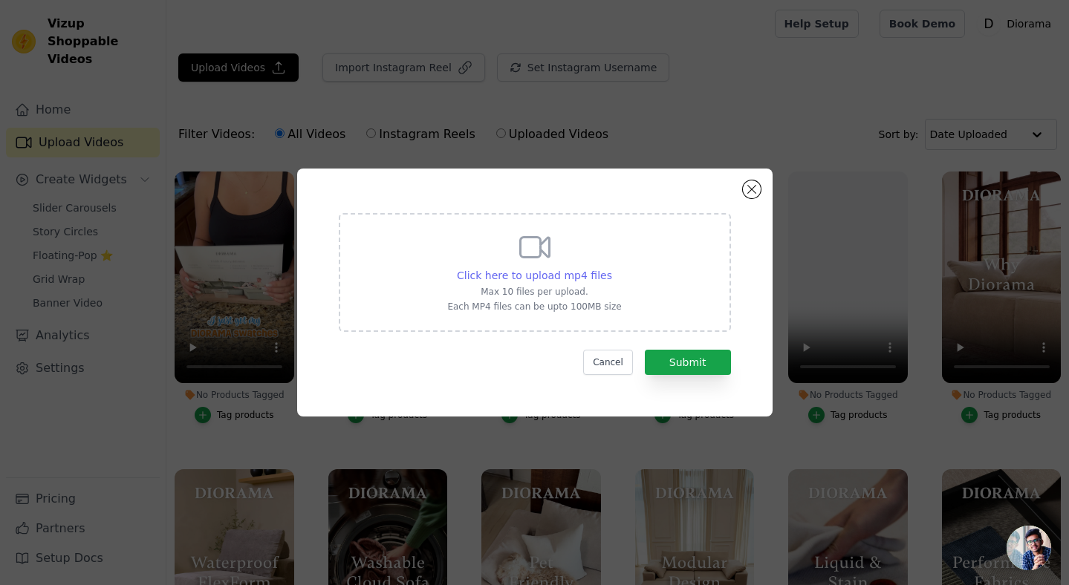
click at [559, 273] on span "Click here to upload mp4 files" at bounding box center [534, 276] width 155 height 12
click at [611, 268] on input "Click here to upload mp4 files Max 10 files per upload. Each MP4 files can be u…" at bounding box center [611, 267] width 1 height 1
type input "C:\fakepath\03 Water Bubbles_SMALL.mp4"
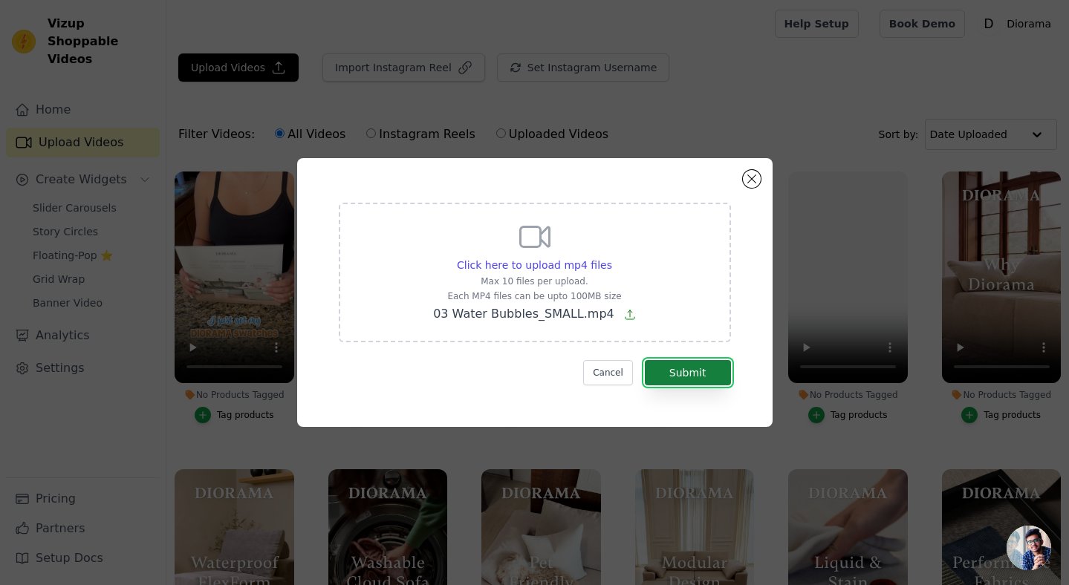
click at [683, 371] on button "Submit" at bounding box center [688, 372] width 86 height 25
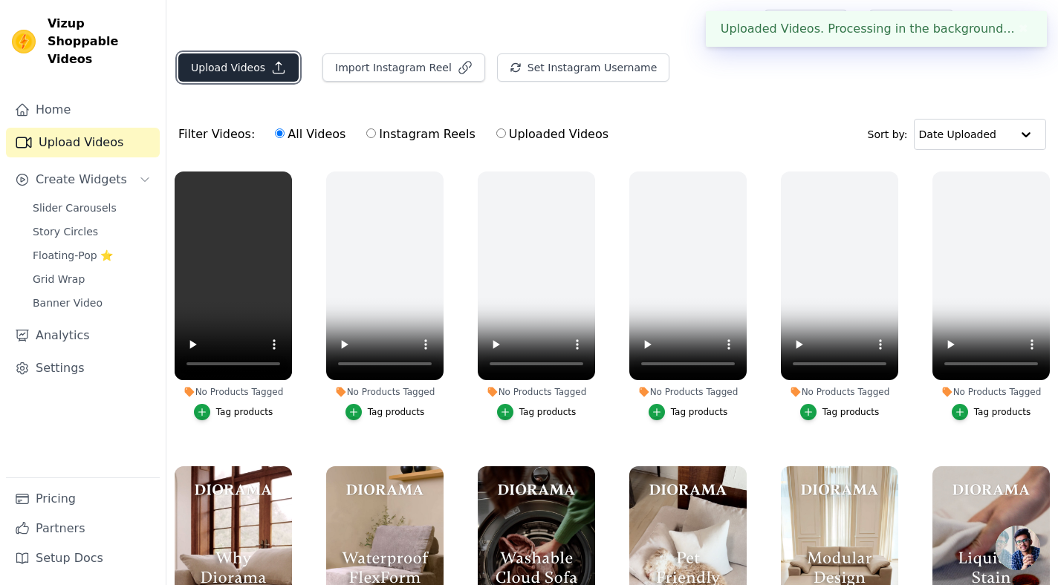
click at [253, 69] on button "Upload Videos" at bounding box center [238, 67] width 120 height 28
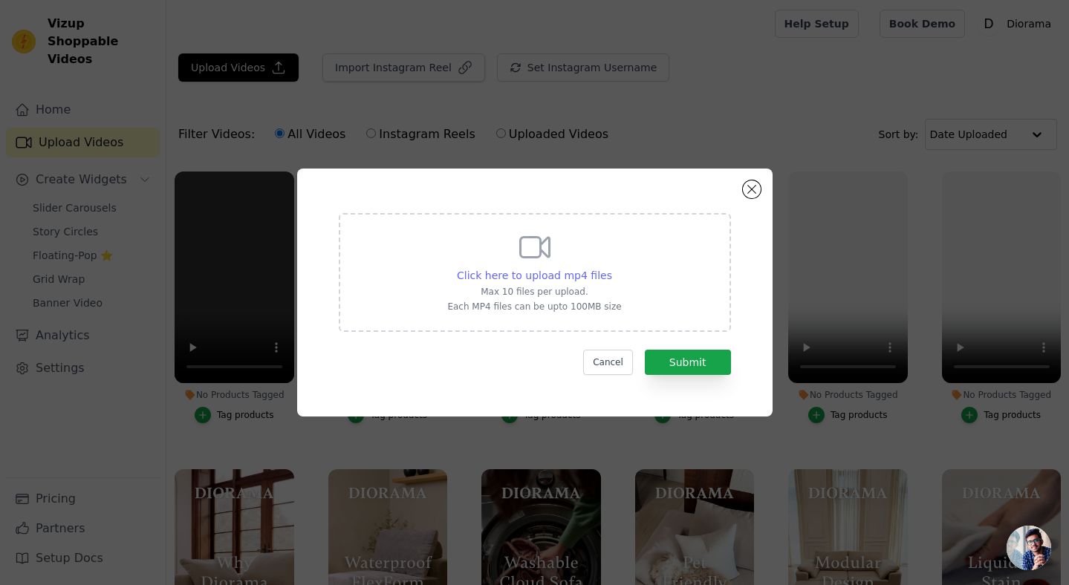
click at [505, 274] on span "Click here to upload mp4 files" at bounding box center [534, 276] width 155 height 12
click at [611, 268] on input "Click here to upload mp4 files Max 10 files per upload. Each MP4 files can be u…" at bounding box center [611, 267] width 1 height 1
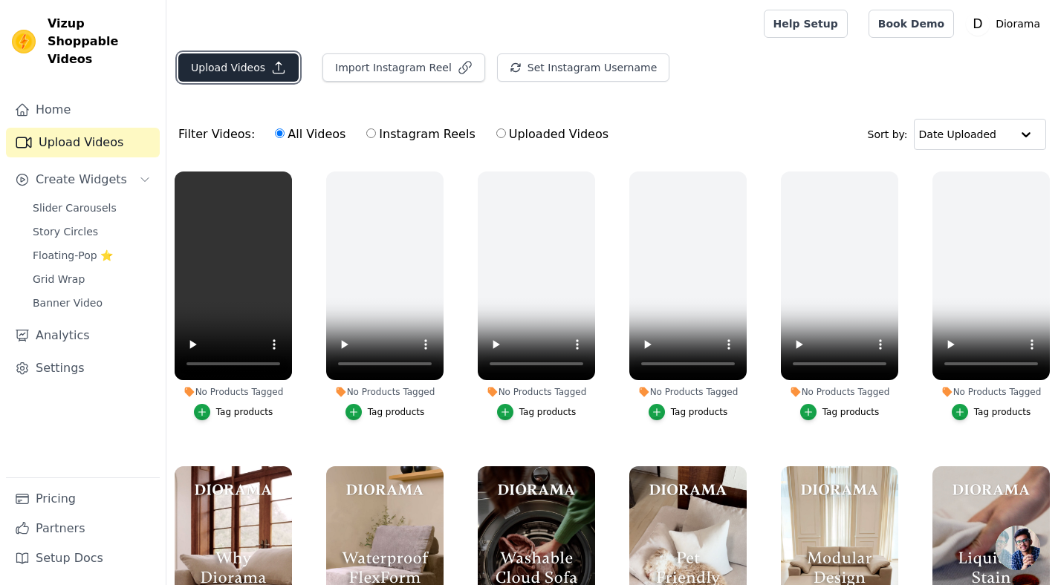
click at [248, 70] on button "Upload Videos" at bounding box center [238, 67] width 120 height 28
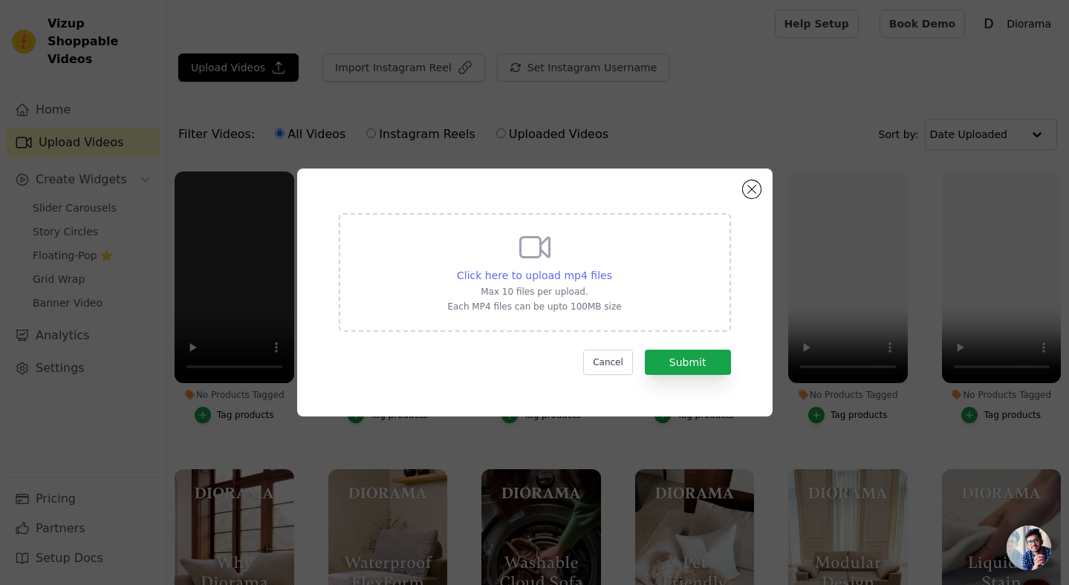
click at [577, 270] on span "Click here to upload mp4 files" at bounding box center [534, 276] width 155 height 12
click at [611, 268] on input "Click here to upload mp4 files Max 10 files per upload. Each MP4 files can be u…" at bounding box center [611, 267] width 1 height 1
type input "C:\fakepath\05 Cereal - DIORAMA_SMALL.mp4"
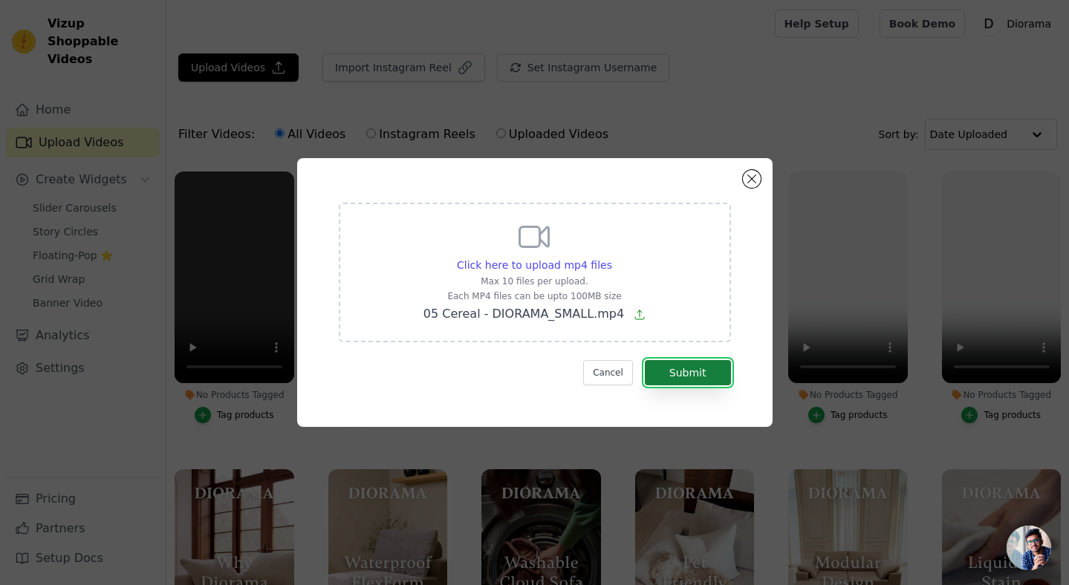
click at [690, 376] on button "Submit" at bounding box center [688, 372] width 86 height 25
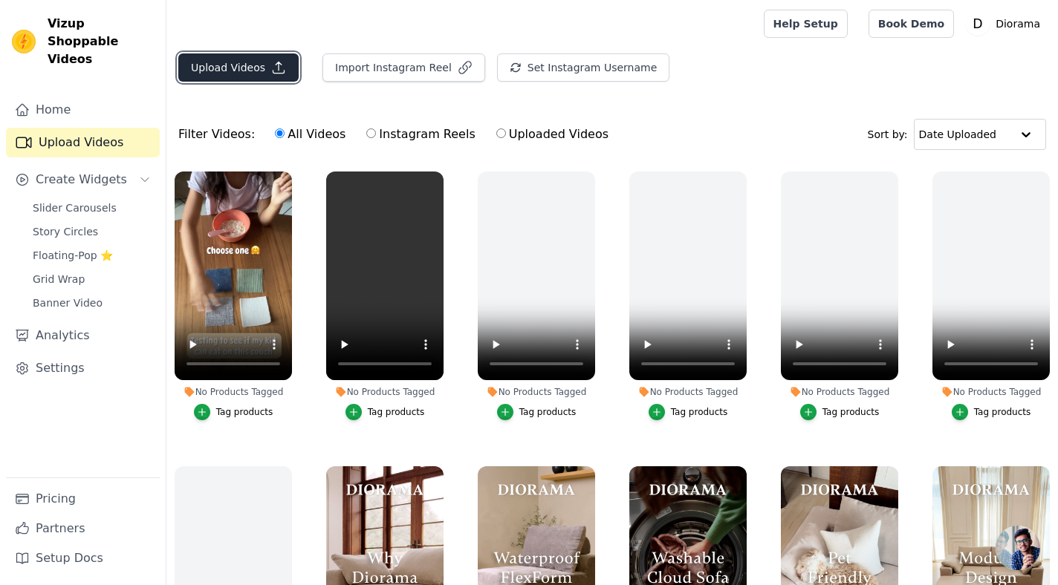
click at [250, 67] on button "Upload Videos" at bounding box center [238, 67] width 120 height 28
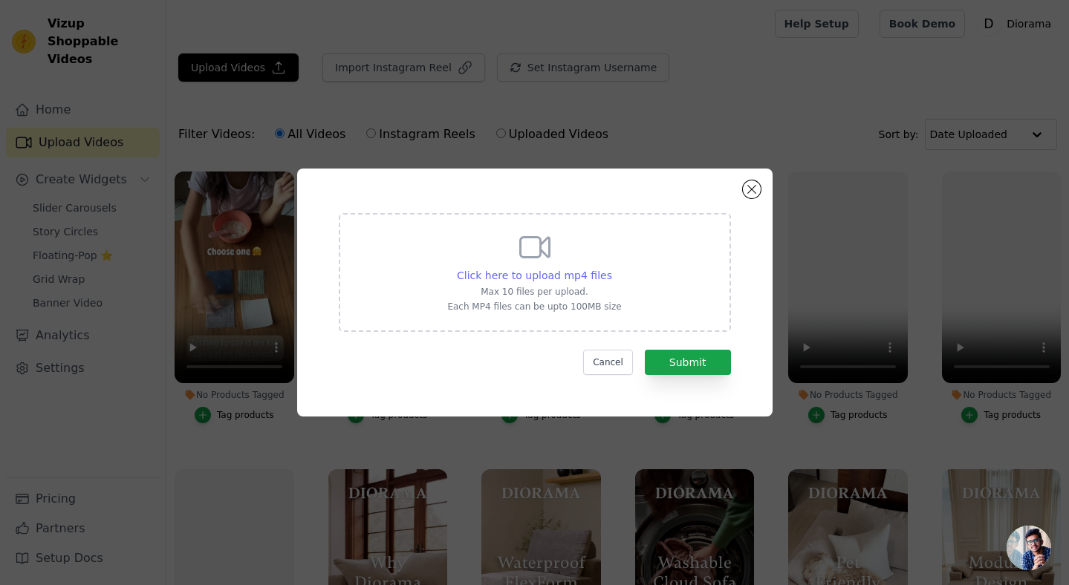
click at [569, 275] on span "Click here to upload mp4 files" at bounding box center [534, 276] width 155 height 12
click at [611, 268] on input "Click here to upload mp4 files Max 10 files per upload. Each MP4 files can be u…" at bounding box center [611, 267] width 1 height 1
type input "C:\fakepath\DI - Howie - Fur_v3.mp4"
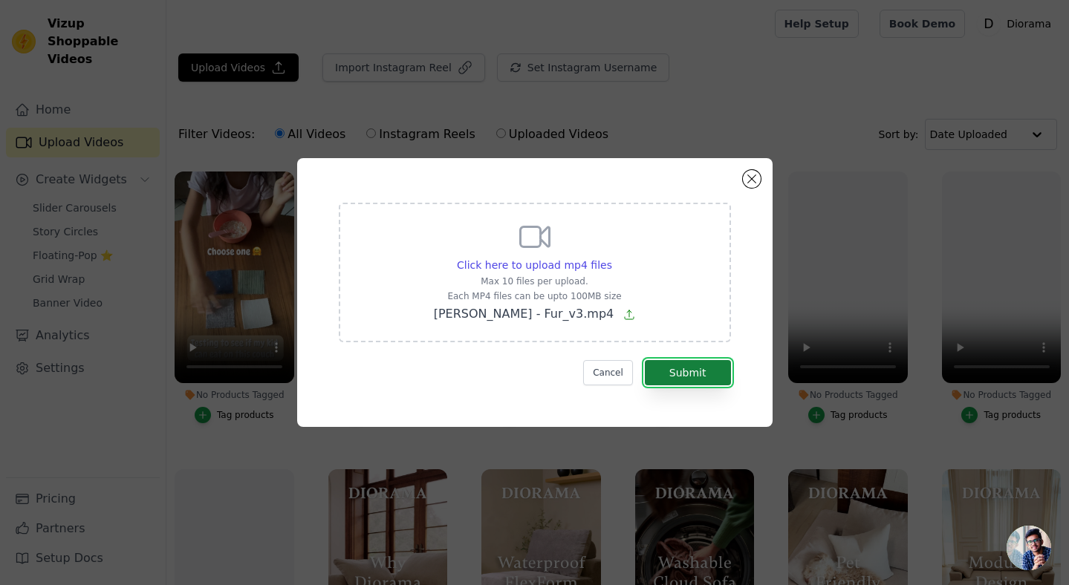
click at [690, 374] on button "Submit" at bounding box center [688, 372] width 86 height 25
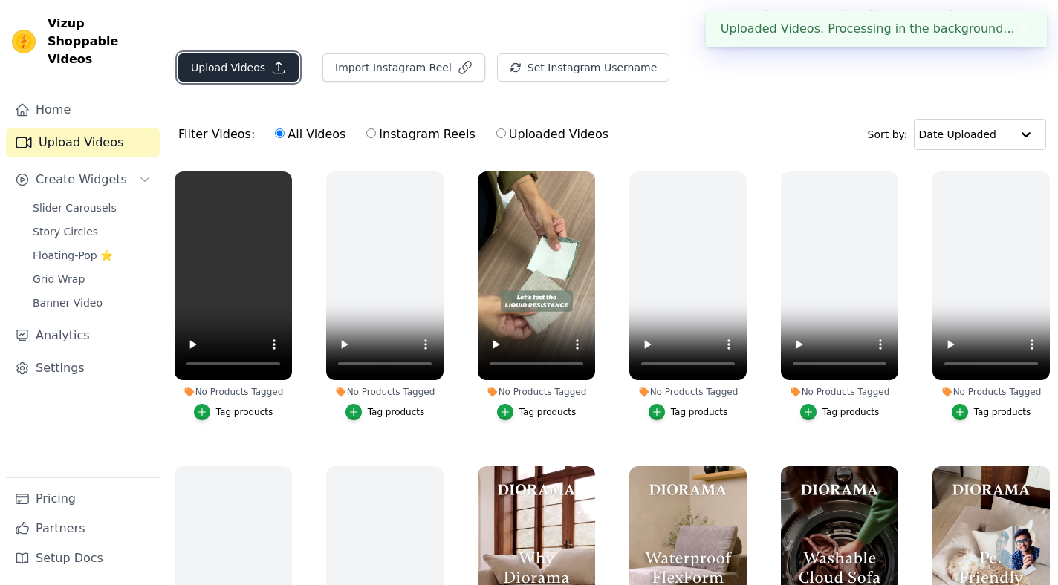
click at [241, 73] on button "Upload Videos" at bounding box center [238, 67] width 120 height 28
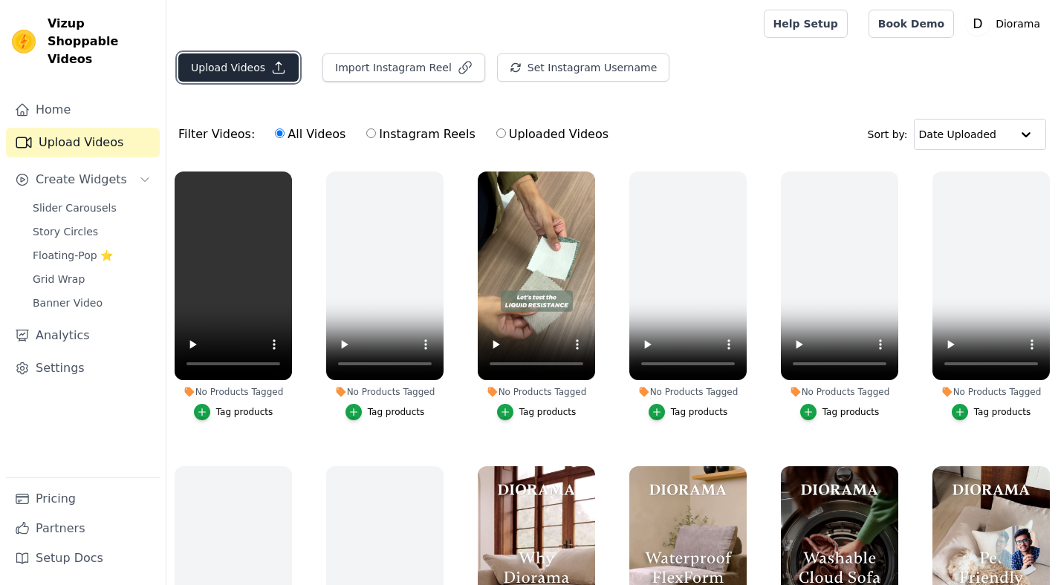
click at [235, 76] on button "Upload Videos" at bounding box center [238, 67] width 120 height 28
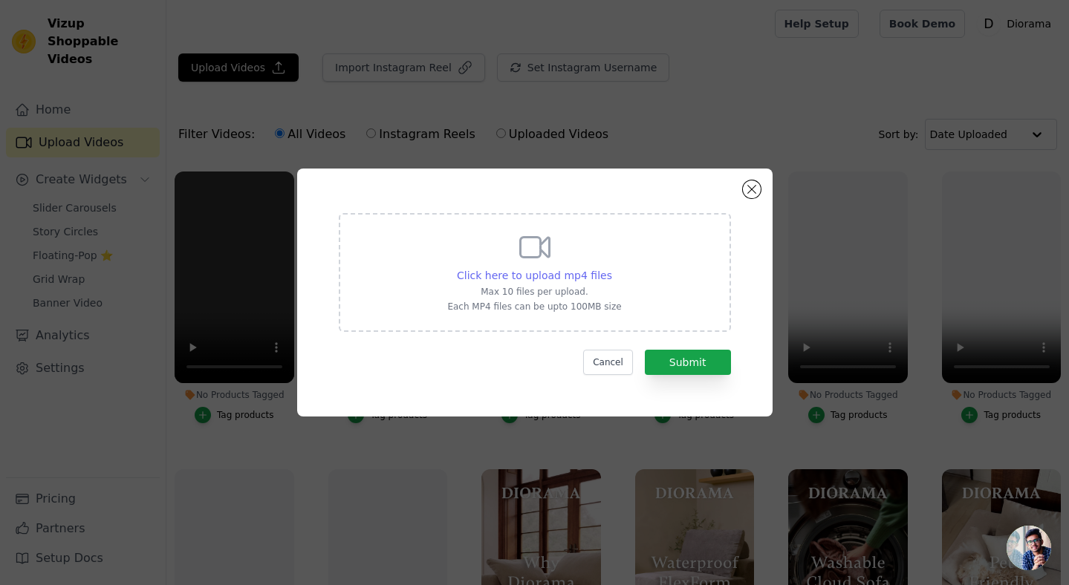
click at [524, 273] on span "Click here to upload mp4 files" at bounding box center [534, 276] width 155 height 12
click at [611, 268] on input "Click here to upload mp4 files Max 10 files per upload. Each MP4 files can be u…" at bounding box center [611, 267] width 1 height 1
type input "C:\fakepath\DI - Mandy - Coffee_v3.mp4"
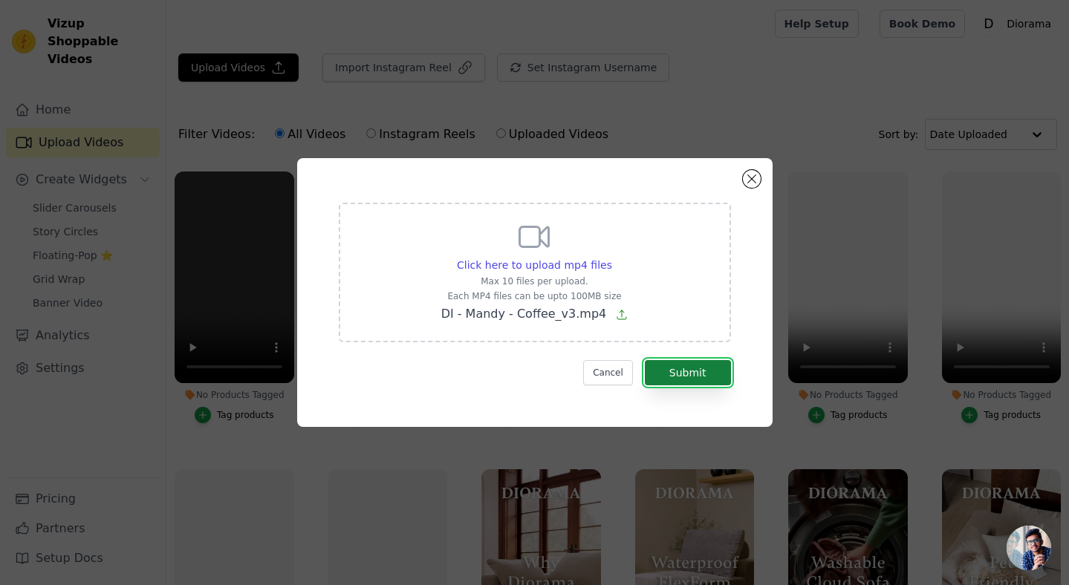
click at [686, 373] on button "Submit" at bounding box center [688, 372] width 86 height 25
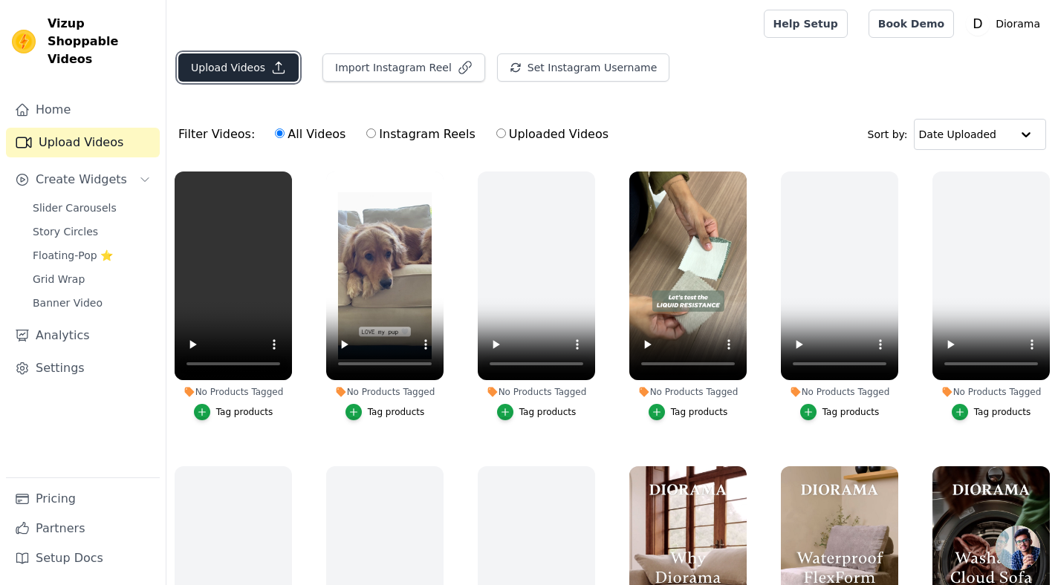
click at [244, 68] on button "Upload Videos" at bounding box center [238, 67] width 120 height 28
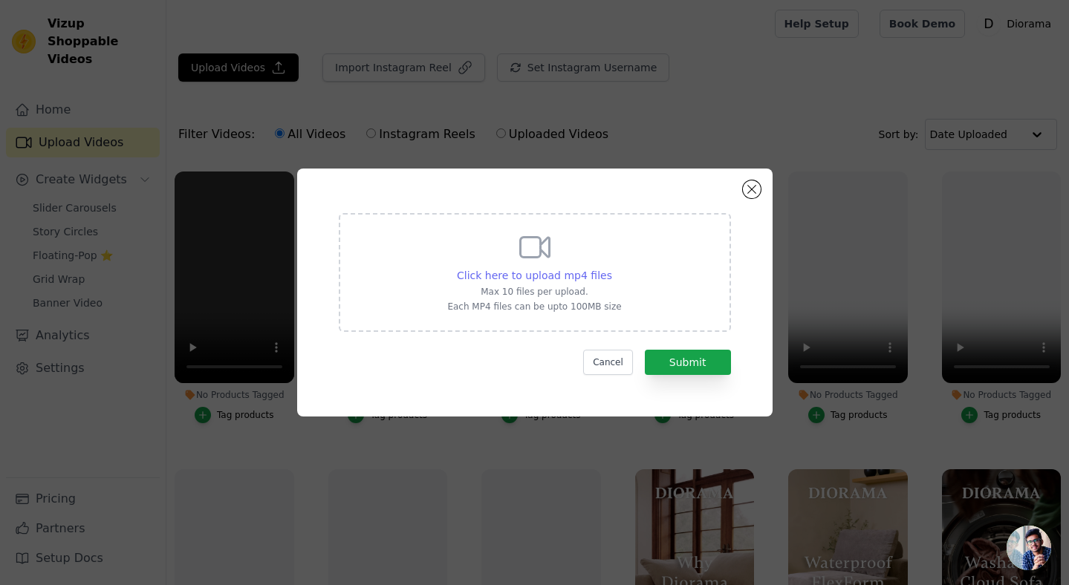
click at [544, 275] on span "Click here to upload mp4 files" at bounding box center [534, 276] width 155 height 12
click at [611, 268] on input "Click here to upload mp4 files Max 10 files per upload. Each MP4 files can be u…" at bounding box center [611, 267] width 1 height 1
type input "C:\fakepath\DI - JessPink - Water_v3.mp4"
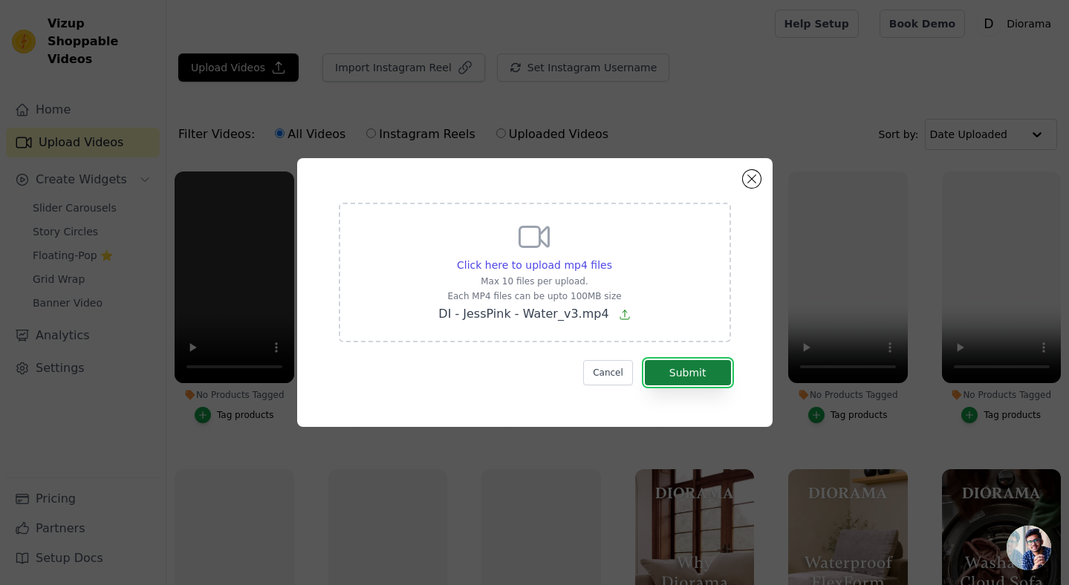
click at [689, 369] on button "Submit" at bounding box center [688, 372] width 86 height 25
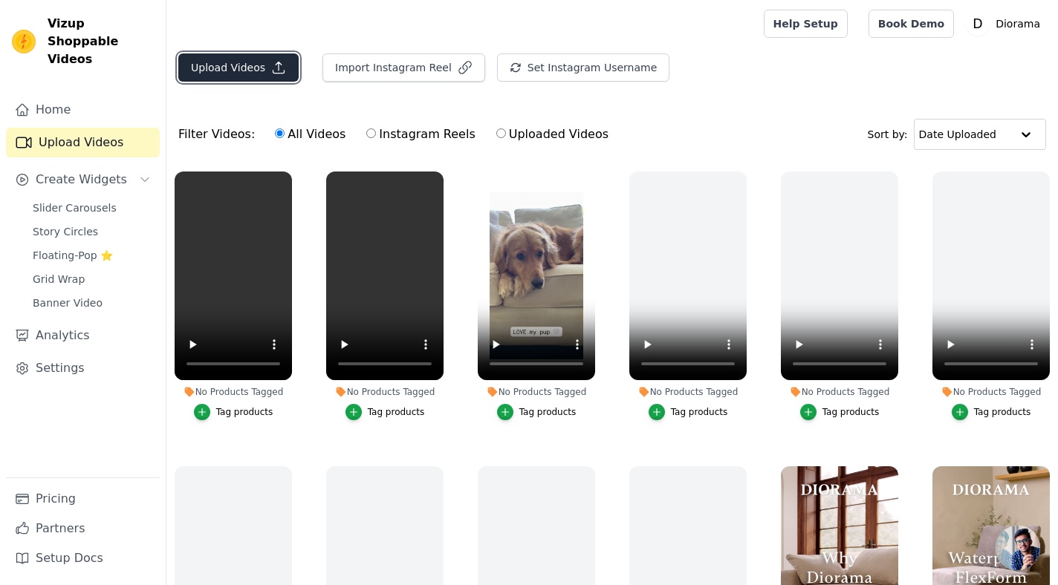
click at [241, 65] on button "Upload Videos" at bounding box center [238, 67] width 120 height 28
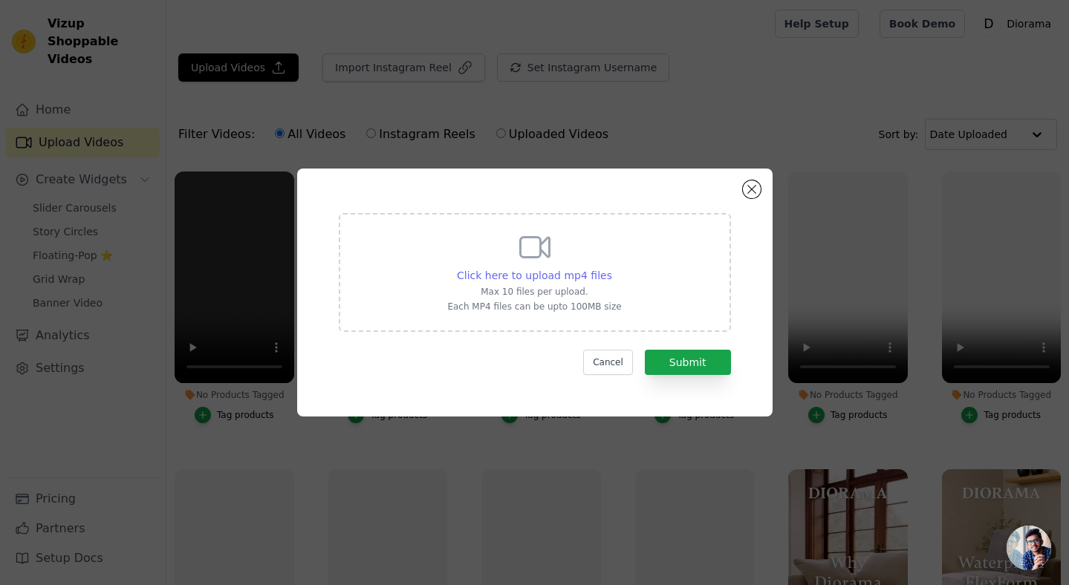
click at [546, 278] on span "Click here to upload mp4 files" at bounding box center [534, 276] width 155 height 12
click at [611, 268] on input "Click here to upload mp4 files Max 10 files per upload. Each MP4 files can be u…" at bounding box center [611, 267] width 1 height 1
type input "C:\fakepath\DI - JessPink - Pin Scratching_v3.mp4"
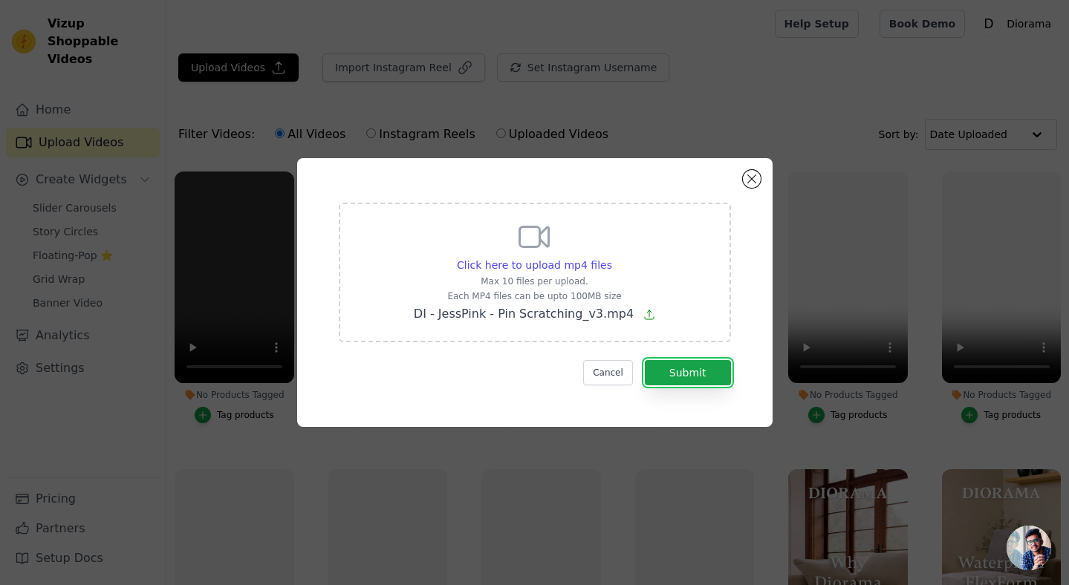
drag, startPoint x: 682, startPoint y: 372, endPoint x: 682, endPoint y: 357, distance: 15.6
click at [682, 372] on button "Submit" at bounding box center [688, 372] width 86 height 25
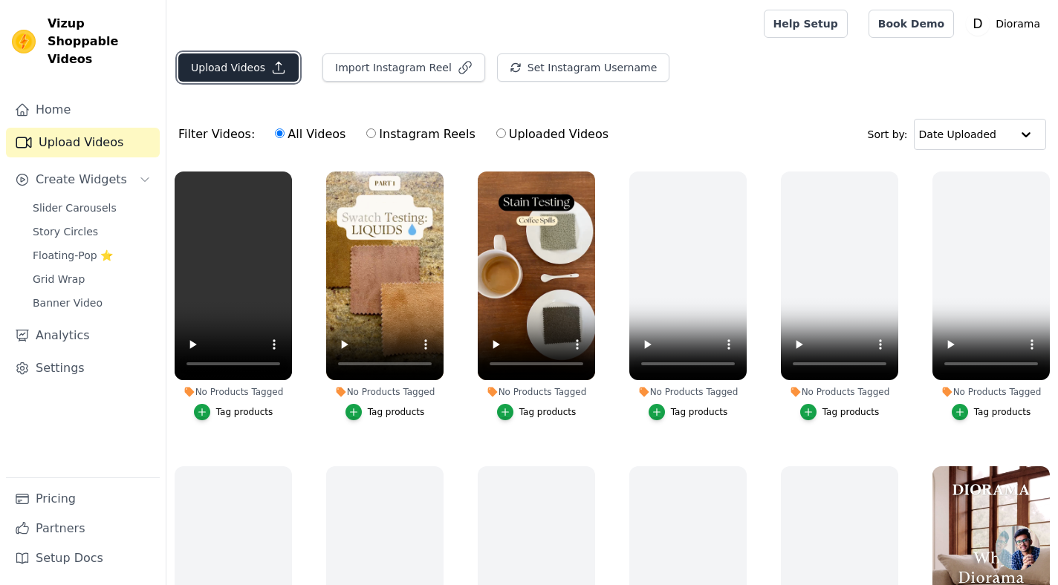
click at [222, 71] on button "Upload Videos" at bounding box center [238, 67] width 120 height 28
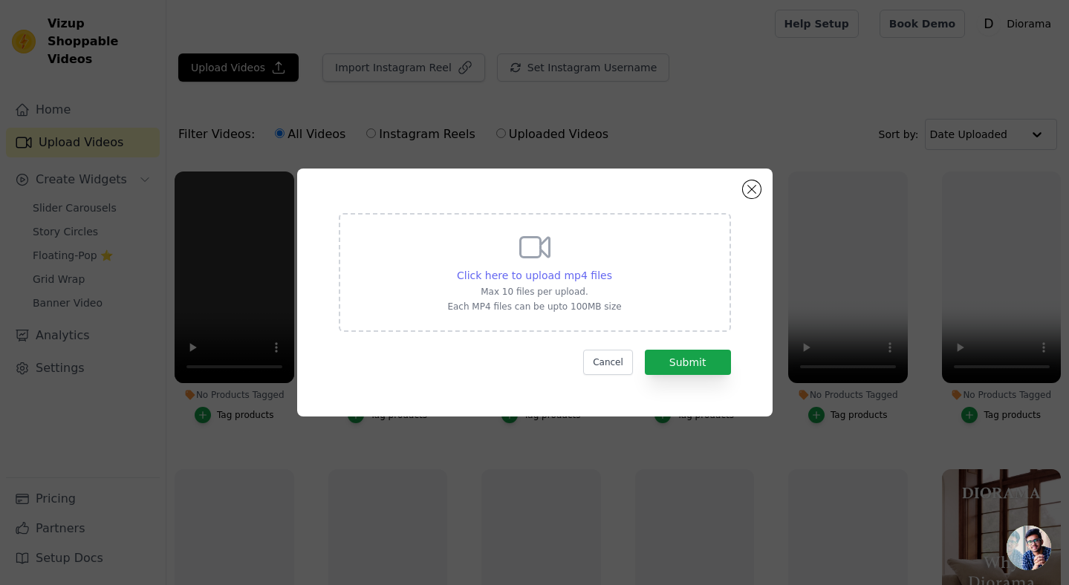
click at [556, 274] on span "Click here to upload mp4 files" at bounding box center [534, 276] width 155 height 12
click at [611, 268] on input "Click here to upload mp4 files Max 10 files per upload. Each MP4 files can be u…" at bounding box center [611, 267] width 1 height 1
type input "C:\fakepath\01 Soda_SMALL.mp4"
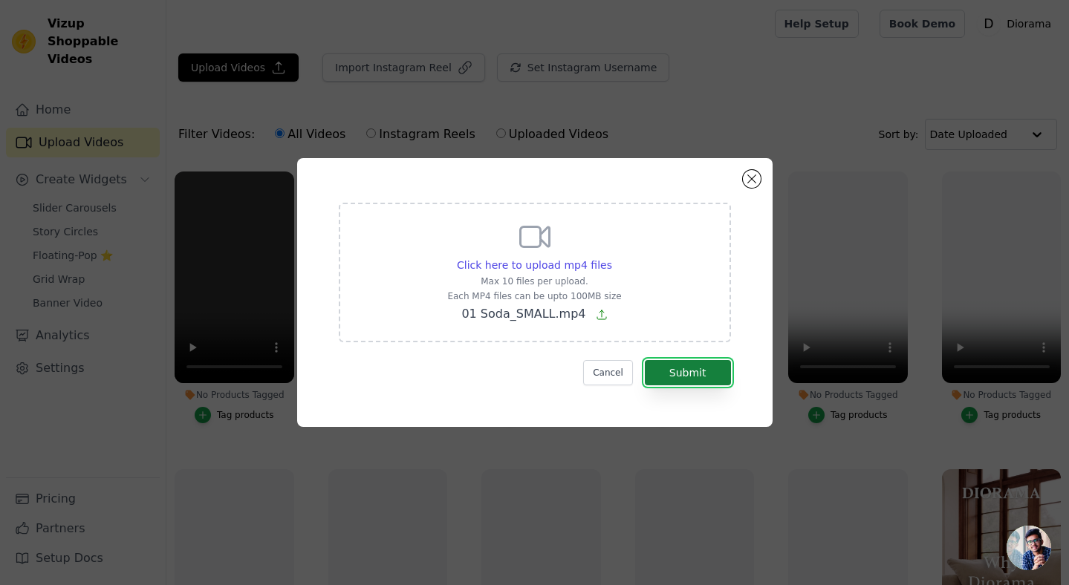
click at [710, 372] on button "Submit" at bounding box center [688, 372] width 86 height 25
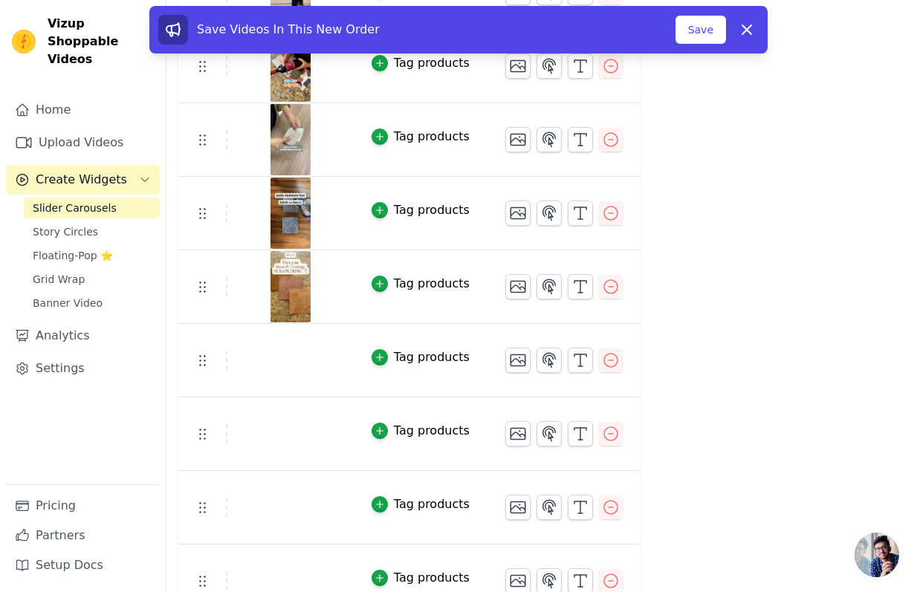
scroll to position [469, 0]
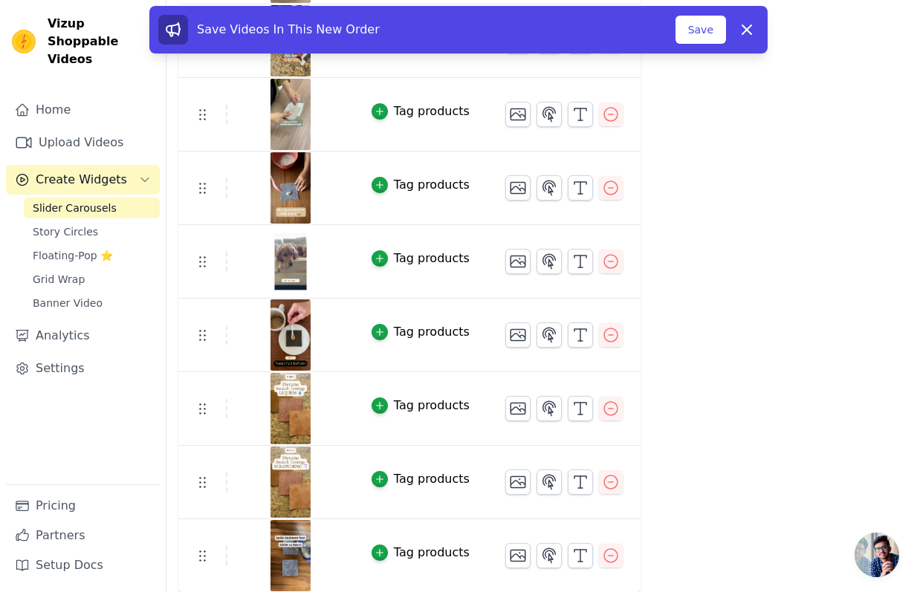
click at [761, 393] on div "Label Published Display on Home Page Product Page Collection Page Priority 0" at bounding box center [741, 130] width 143 height 926
click at [781, 241] on div "Label Published Display on Home Page Product Page Collection Page Priority 0" at bounding box center [741, 130] width 143 height 926
click at [698, 31] on button "Save" at bounding box center [700, 30] width 51 height 28
